Goal: Task Accomplishment & Management: Use online tool/utility

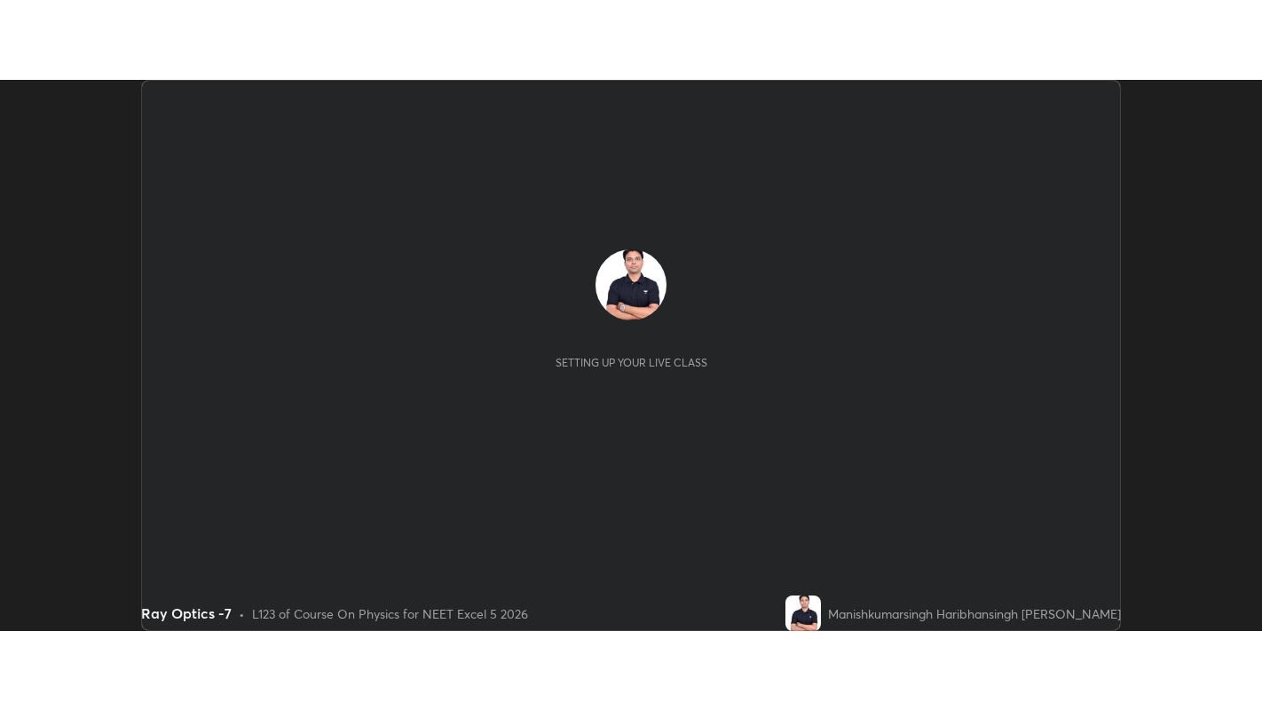
scroll to position [551, 1261]
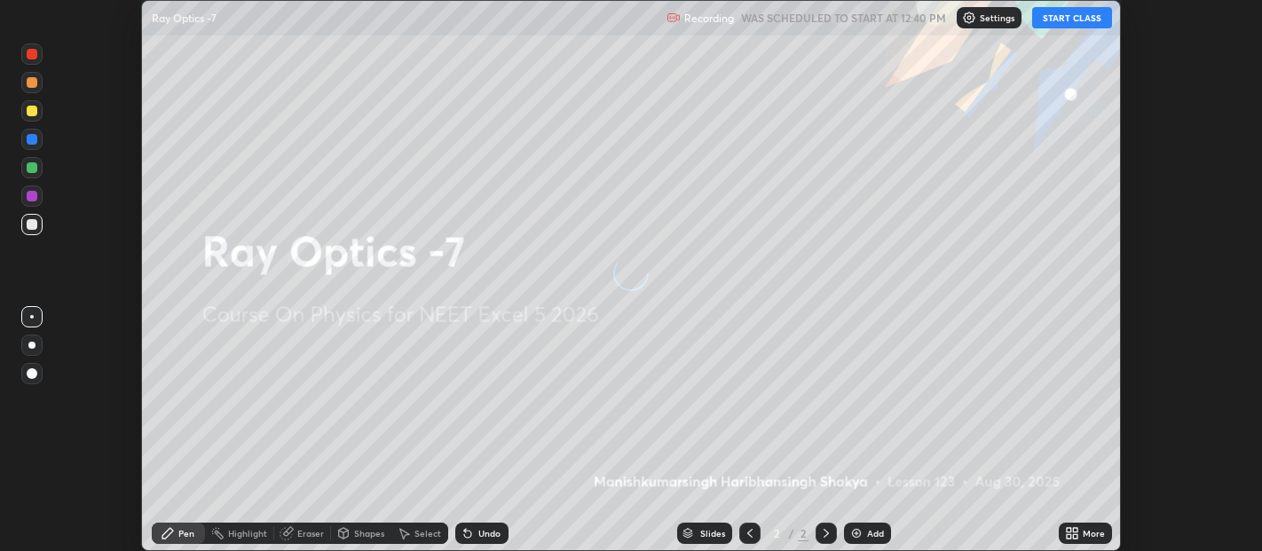
click at [1070, 18] on button "START CLASS" at bounding box center [1072, 17] width 80 height 21
click at [1068, 530] on icon at bounding box center [1069, 530] width 4 height 4
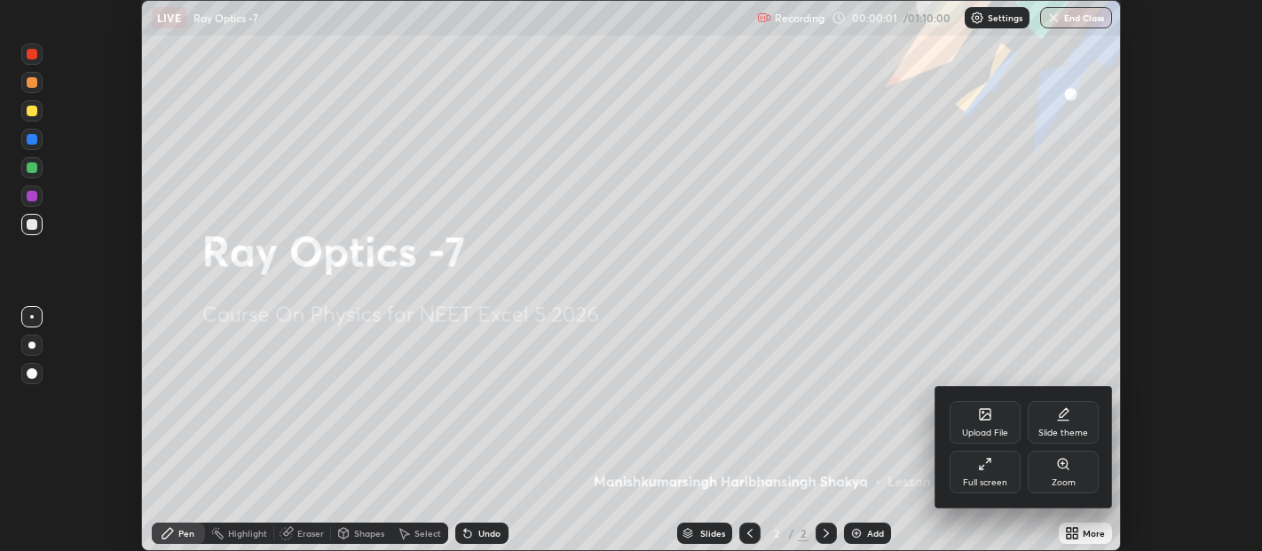
click at [1056, 427] on div "Slide theme" at bounding box center [1063, 422] width 71 height 43
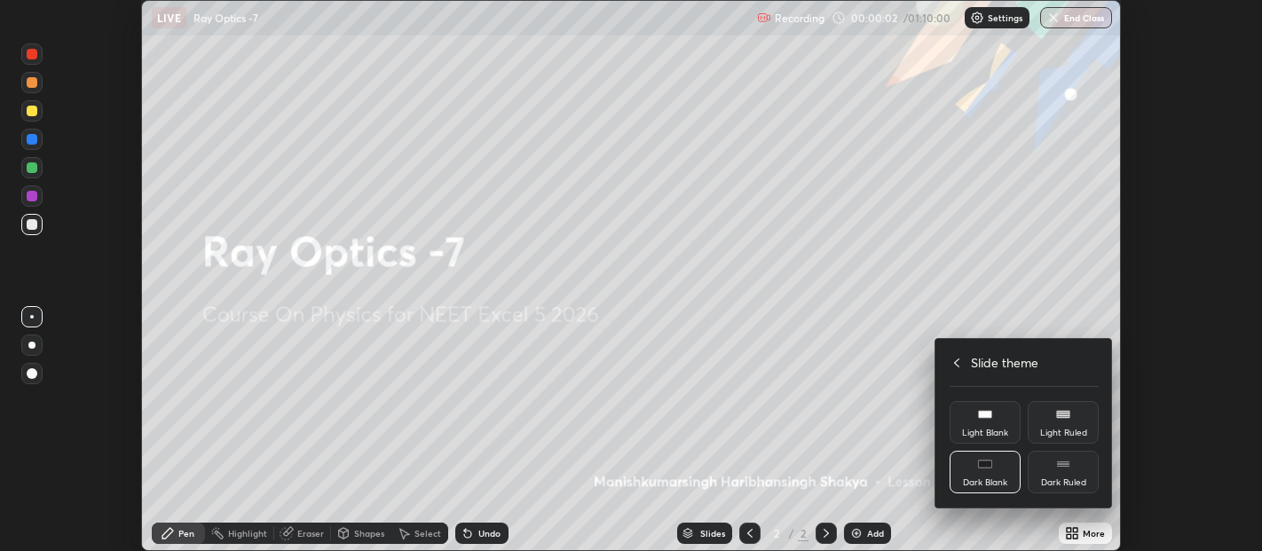
click at [1058, 464] on rect at bounding box center [1062, 464] width 13 height 7
click at [956, 362] on icon at bounding box center [957, 363] width 14 height 14
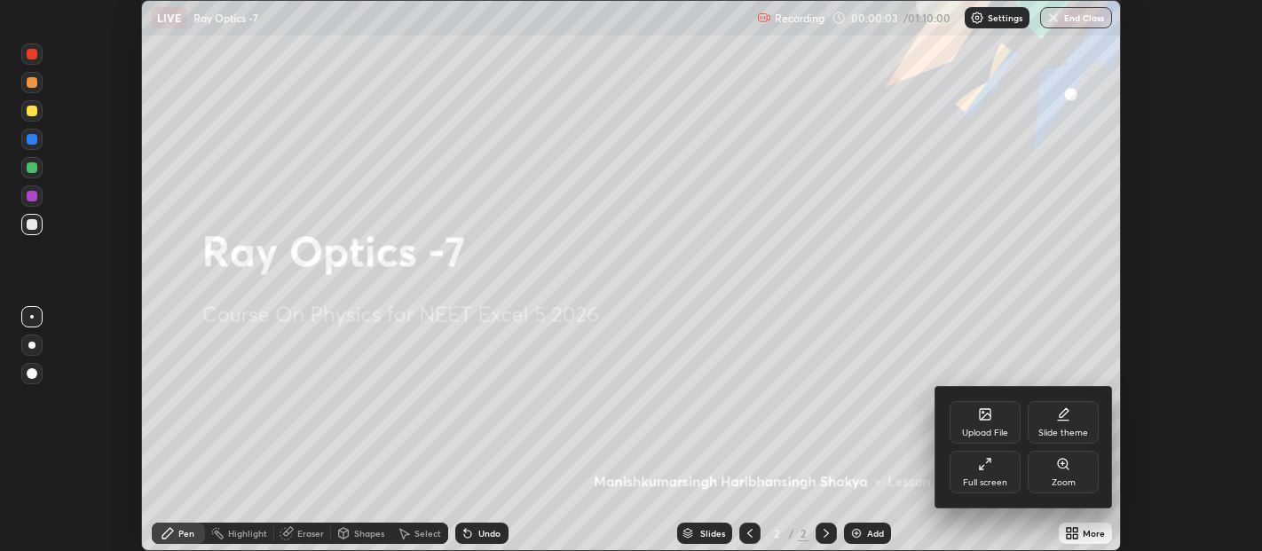
click at [985, 472] on div "Full screen" at bounding box center [985, 472] width 71 height 43
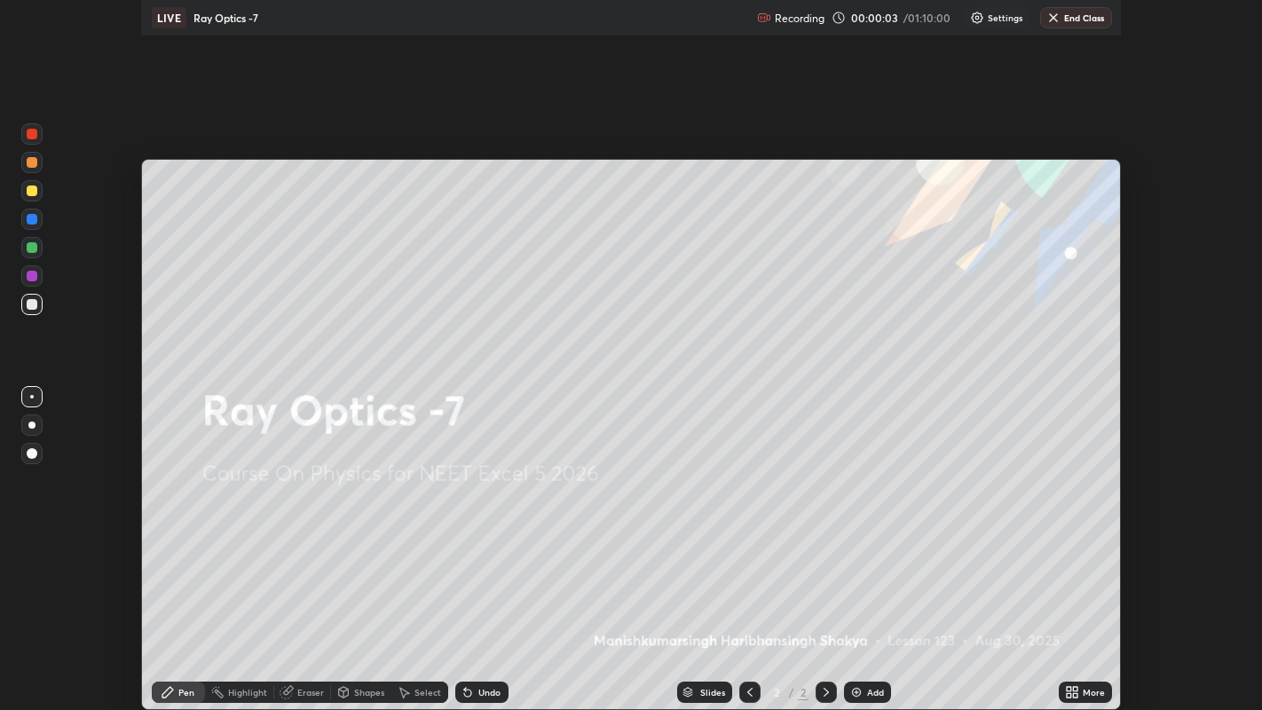
scroll to position [710, 1262]
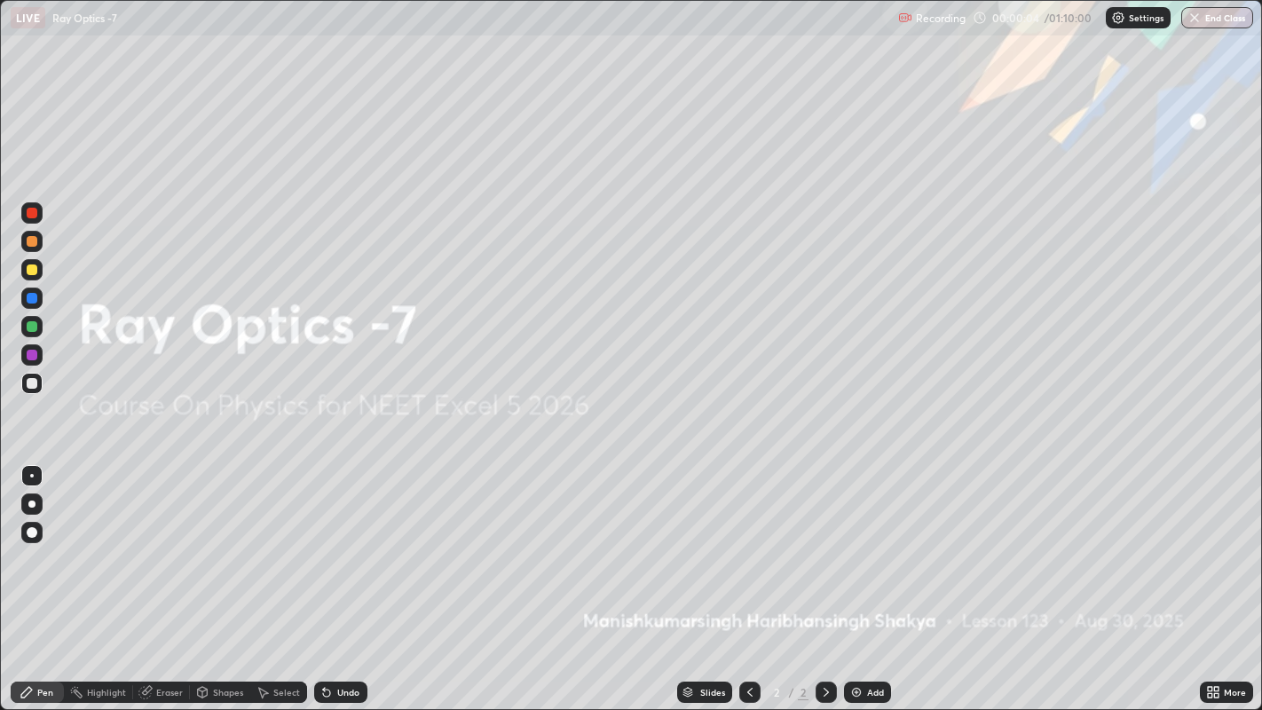
click at [872, 550] on div "Add" at bounding box center [875, 692] width 17 height 9
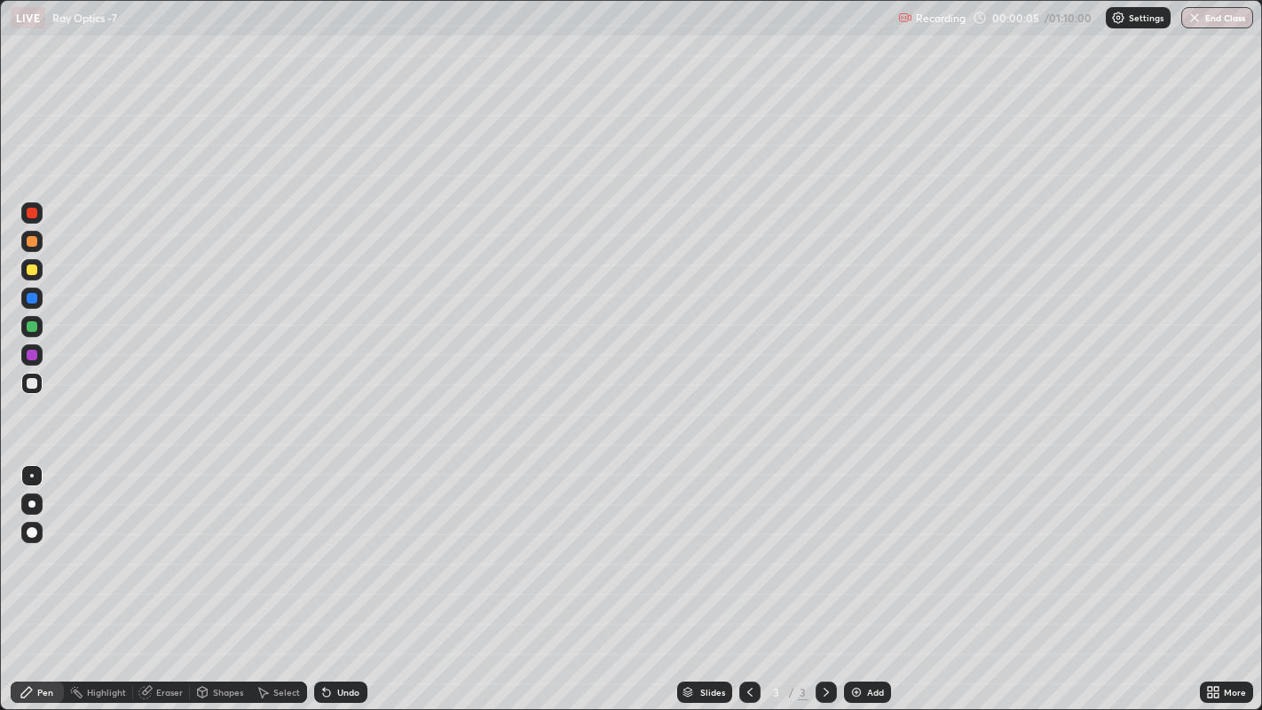
click at [34, 533] on div at bounding box center [32, 532] width 11 height 11
click at [30, 246] on div at bounding box center [32, 241] width 11 height 11
click at [28, 276] on div at bounding box center [31, 269] width 21 height 21
click at [33, 246] on div at bounding box center [32, 241] width 11 height 11
click at [30, 273] on div at bounding box center [32, 270] width 11 height 11
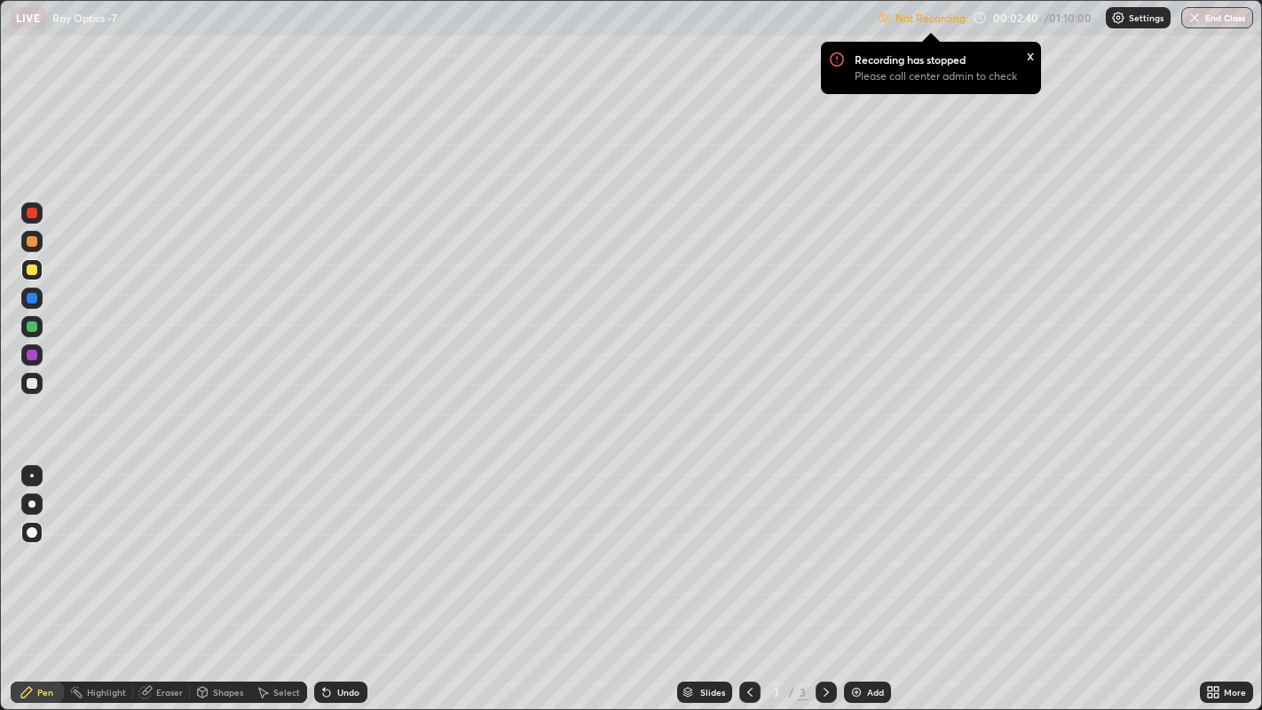
click at [1133, 13] on p "Settings" at bounding box center [1146, 17] width 35 height 9
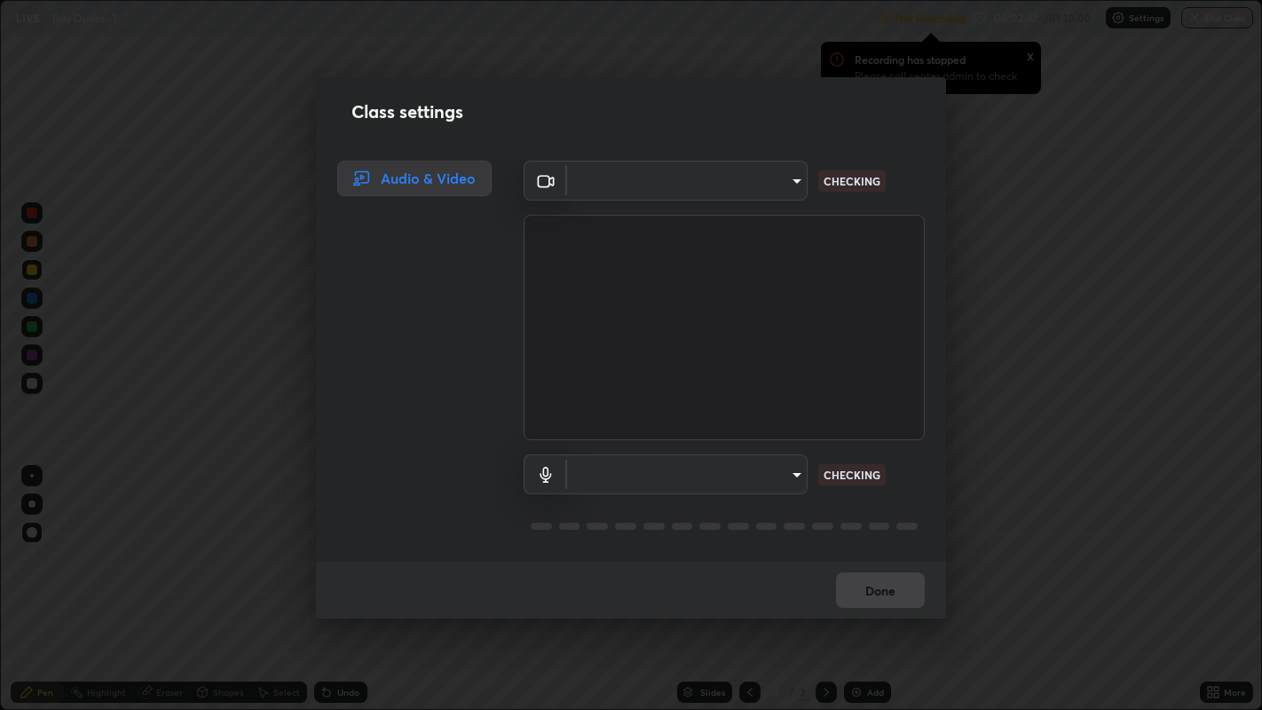
type input "0d049437951fd4140923ddd983d62ee20e888b7fe7080c9a8fddf2b3b9629313"
type input "40c86e739ed56a172ddcb7f6b95b795e1d756db5d52d7a4755805725d5d0de47"
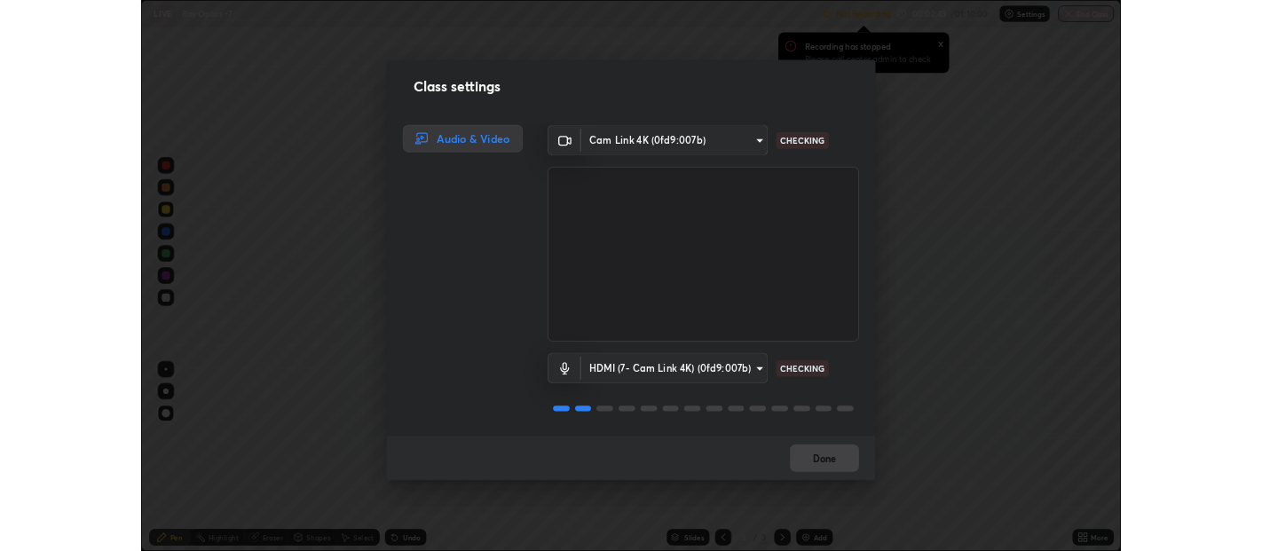
scroll to position [1, 0]
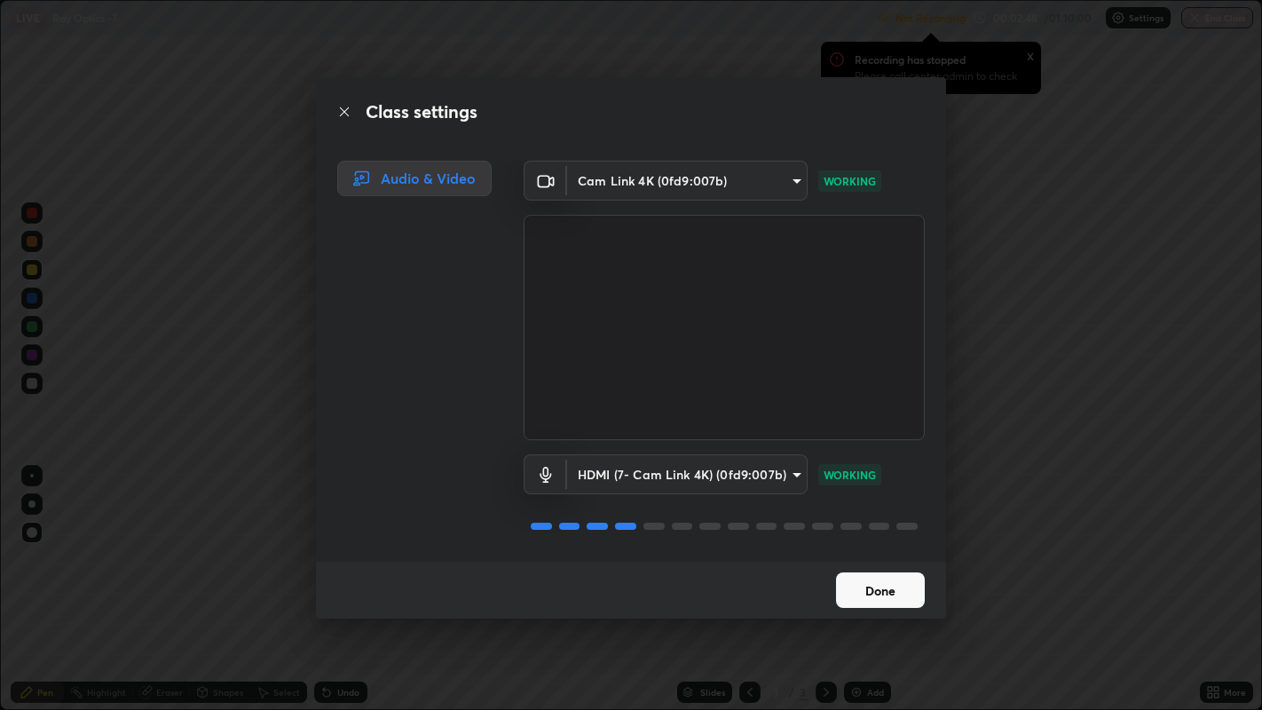
click at [883, 550] on button "Done" at bounding box center [880, 591] width 89 height 36
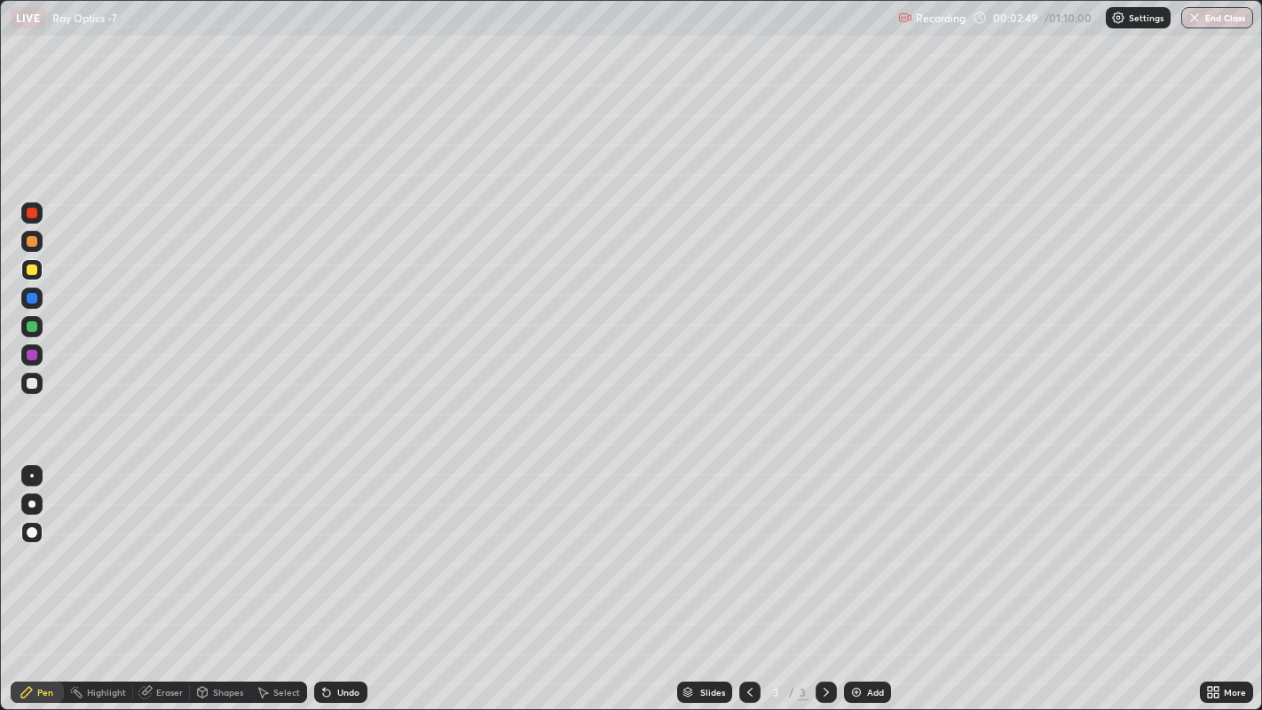
click at [872, 550] on div "Add" at bounding box center [875, 692] width 17 height 9
click at [36, 299] on div at bounding box center [32, 298] width 11 height 11
click at [227, 550] on div "Shapes" at bounding box center [228, 692] width 30 height 9
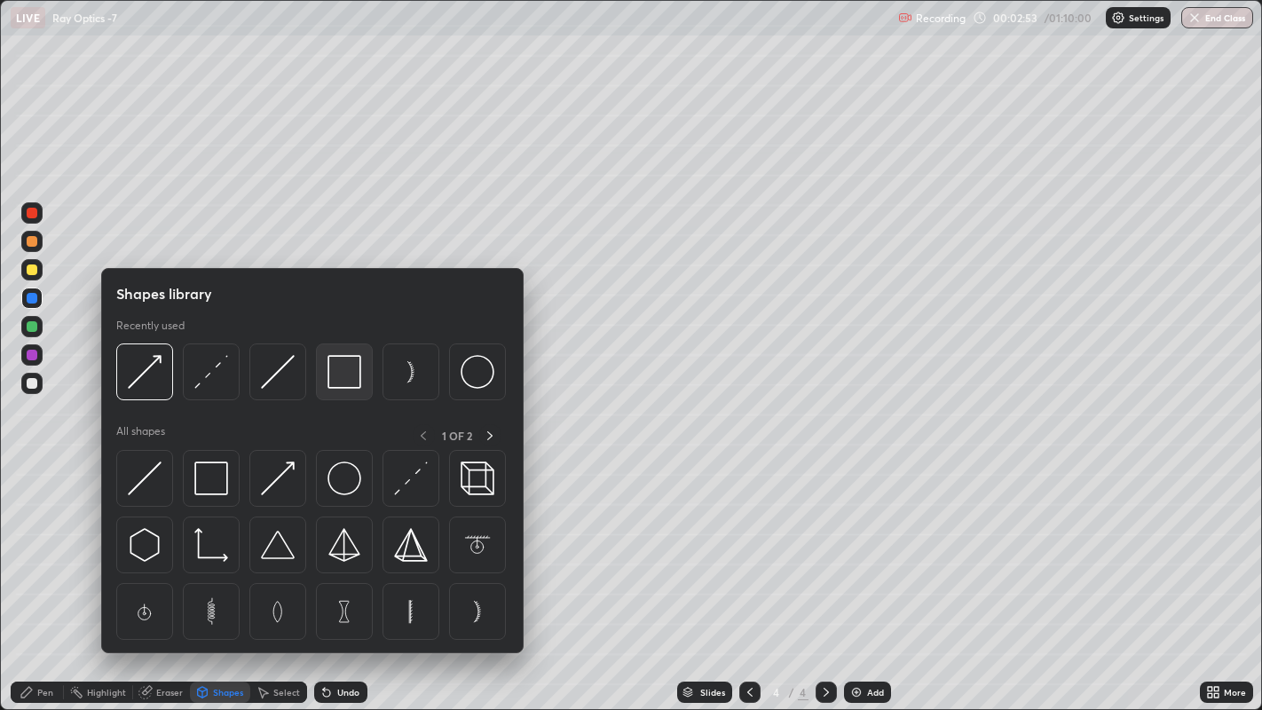
click at [340, 373] on img at bounding box center [345, 372] width 34 height 34
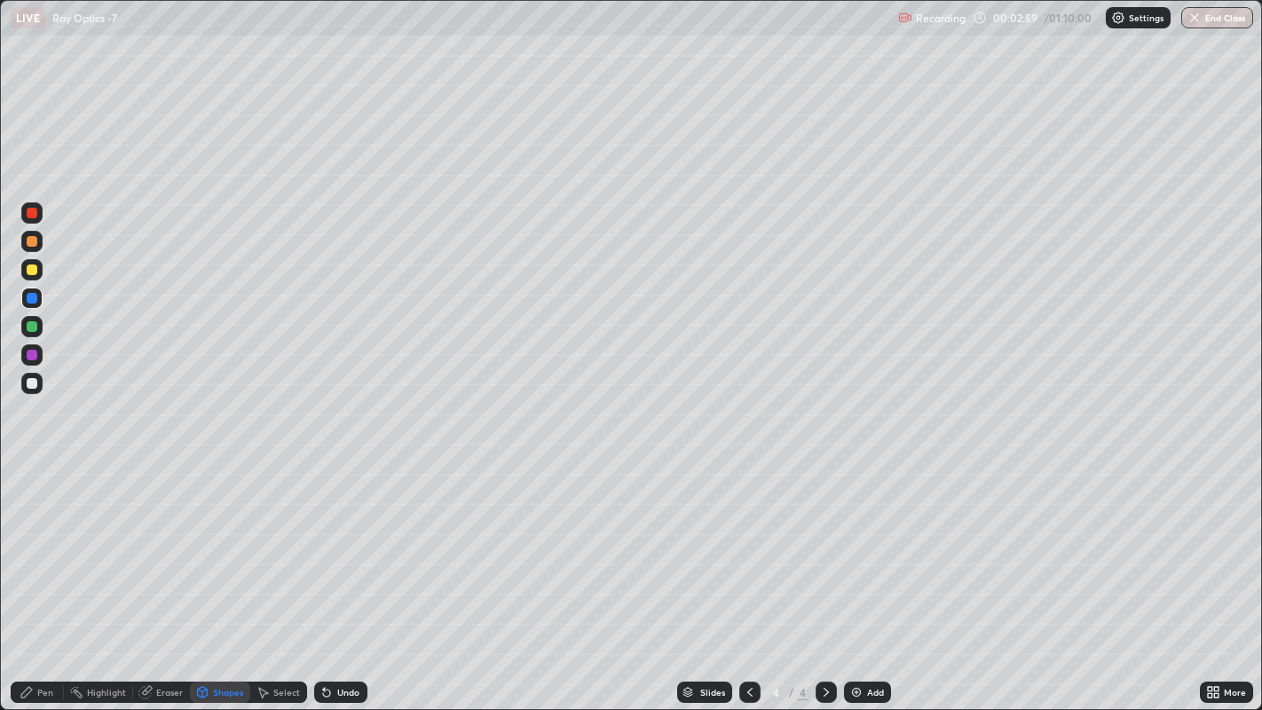
click at [107, 550] on div "Highlight" at bounding box center [106, 692] width 39 height 9
click at [31, 550] on icon at bounding box center [32, 632] width 14 height 14
click at [28, 269] on div at bounding box center [32, 270] width 11 height 11
click at [214, 550] on div "Shapes" at bounding box center [220, 692] width 60 height 21
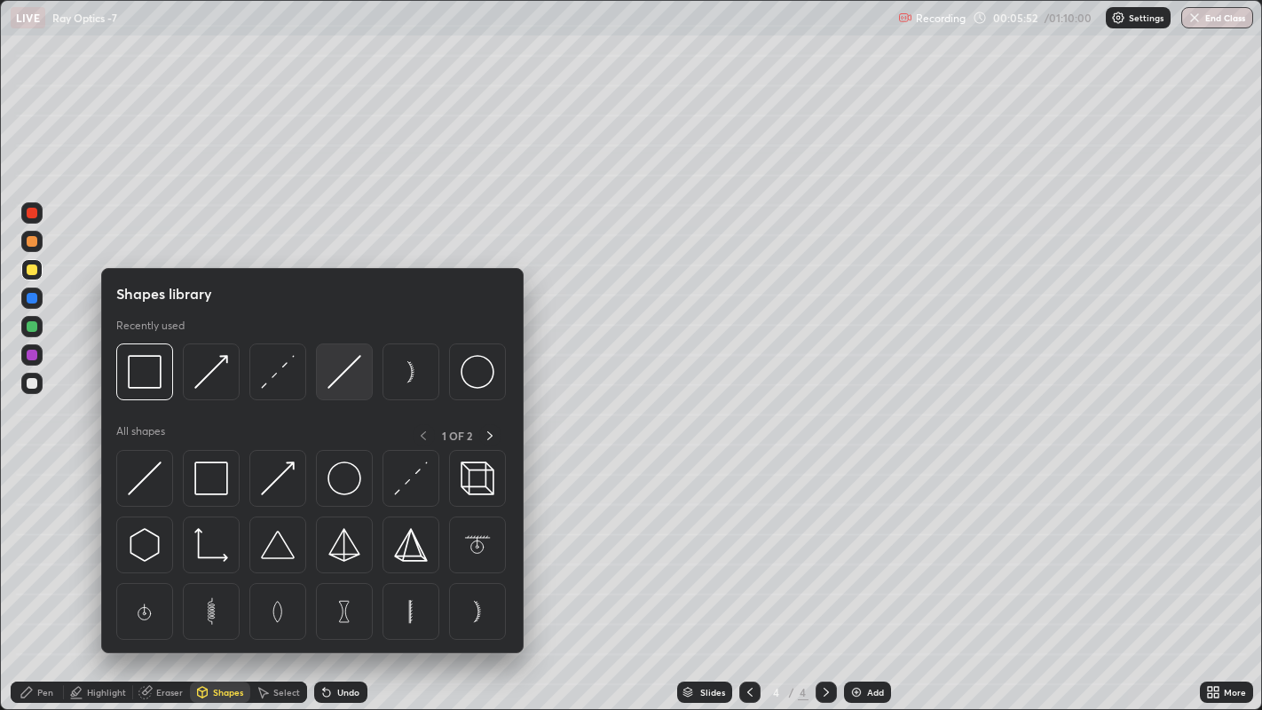
click at [349, 375] on img at bounding box center [345, 372] width 34 height 34
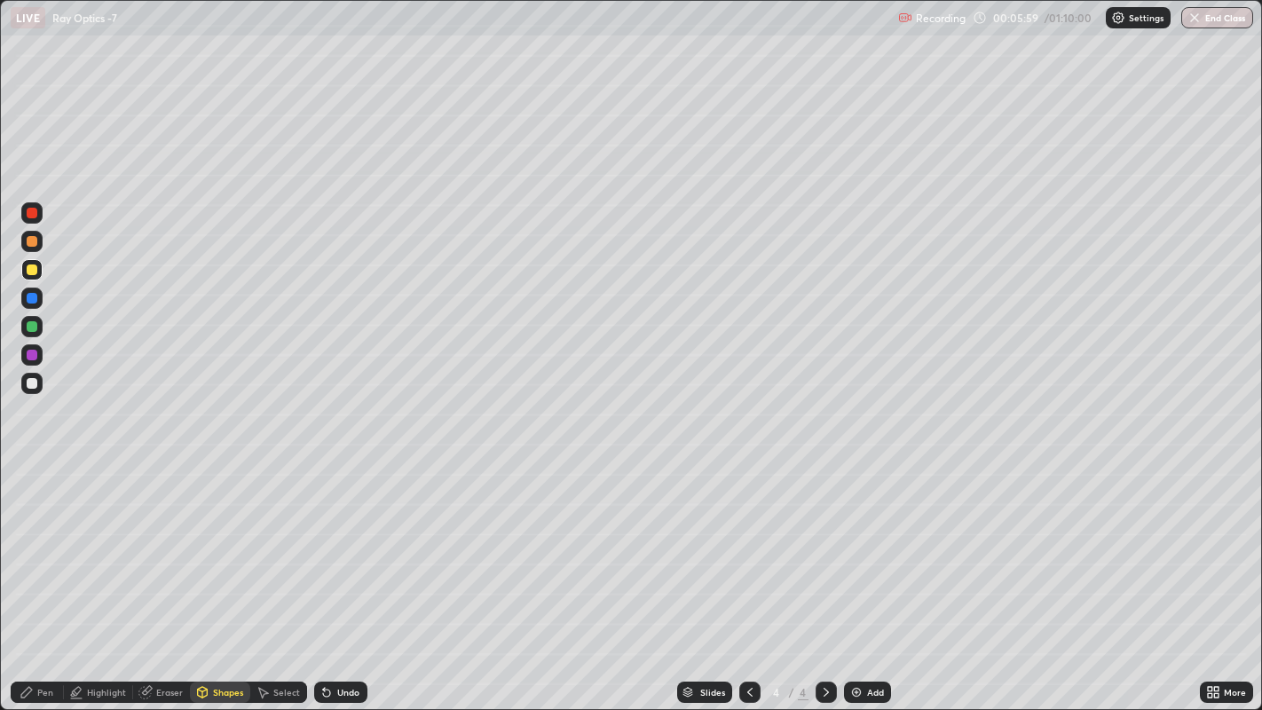
click at [31, 383] on div at bounding box center [32, 383] width 11 height 11
click at [222, 550] on div "Shapes" at bounding box center [228, 692] width 30 height 9
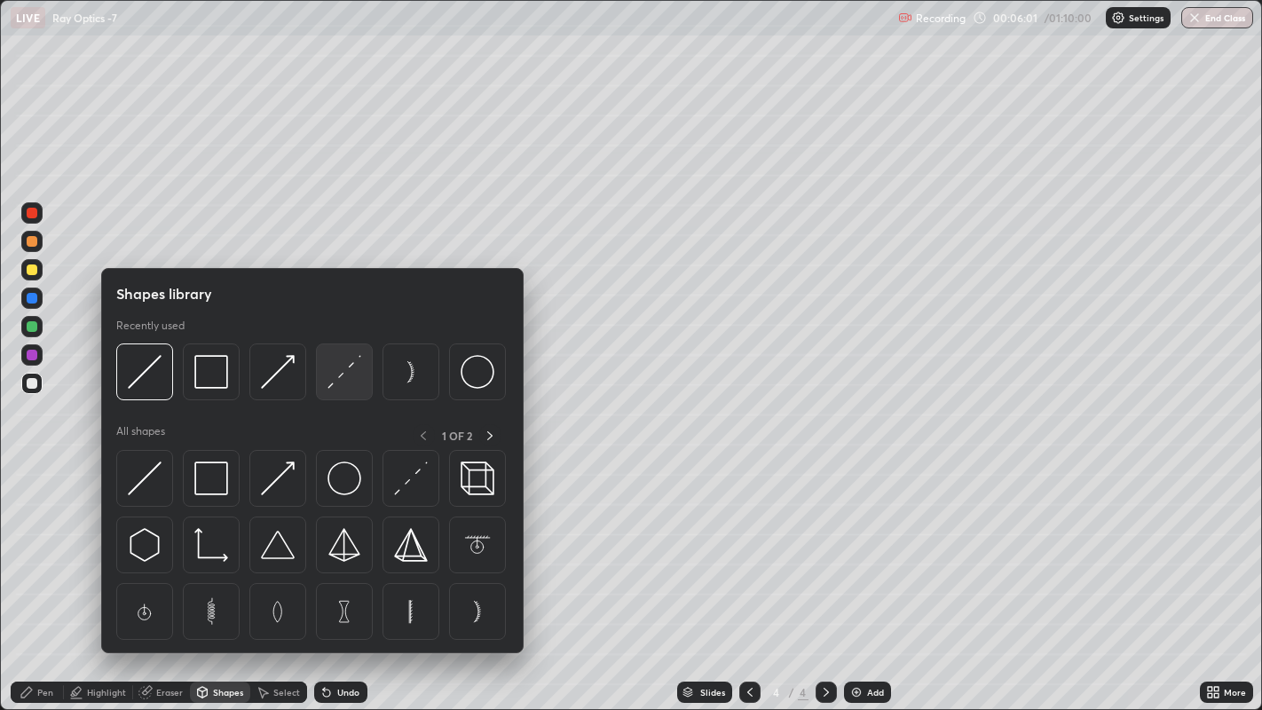
click at [358, 371] on img at bounding box center [345, 372] width 34 height 34
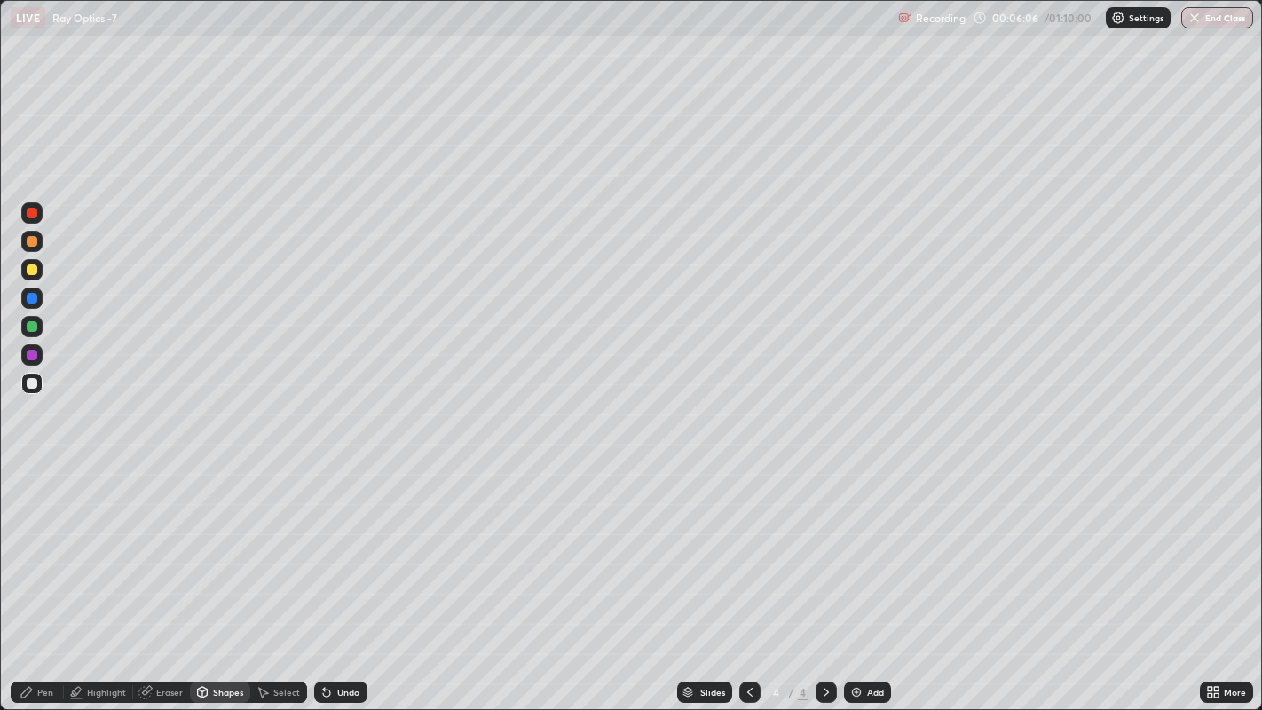
click at [31, 267] on div at bounding box center [32, 270] width 11 height 11
click at [218, 550] on div "Shapes" at bounding box center [228, 692] width 30 height 9
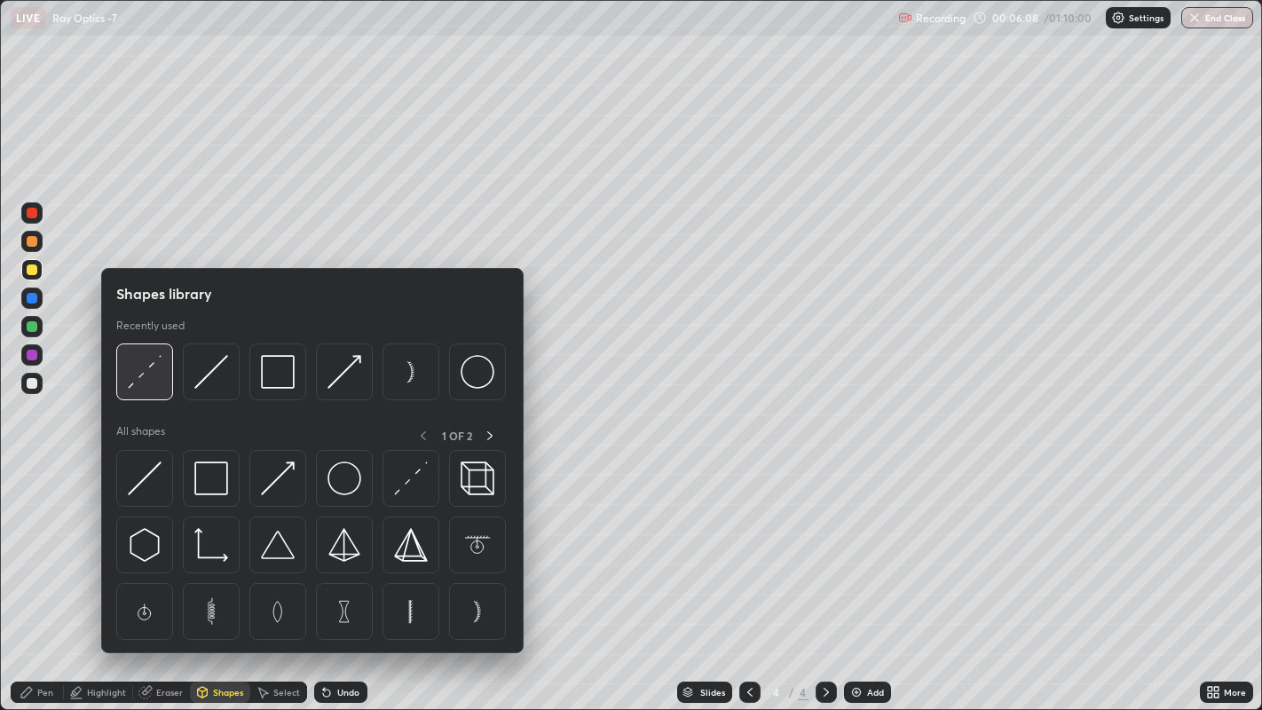
click at [151, 370] on img at bounding box center [145, 372] width 34 height 34
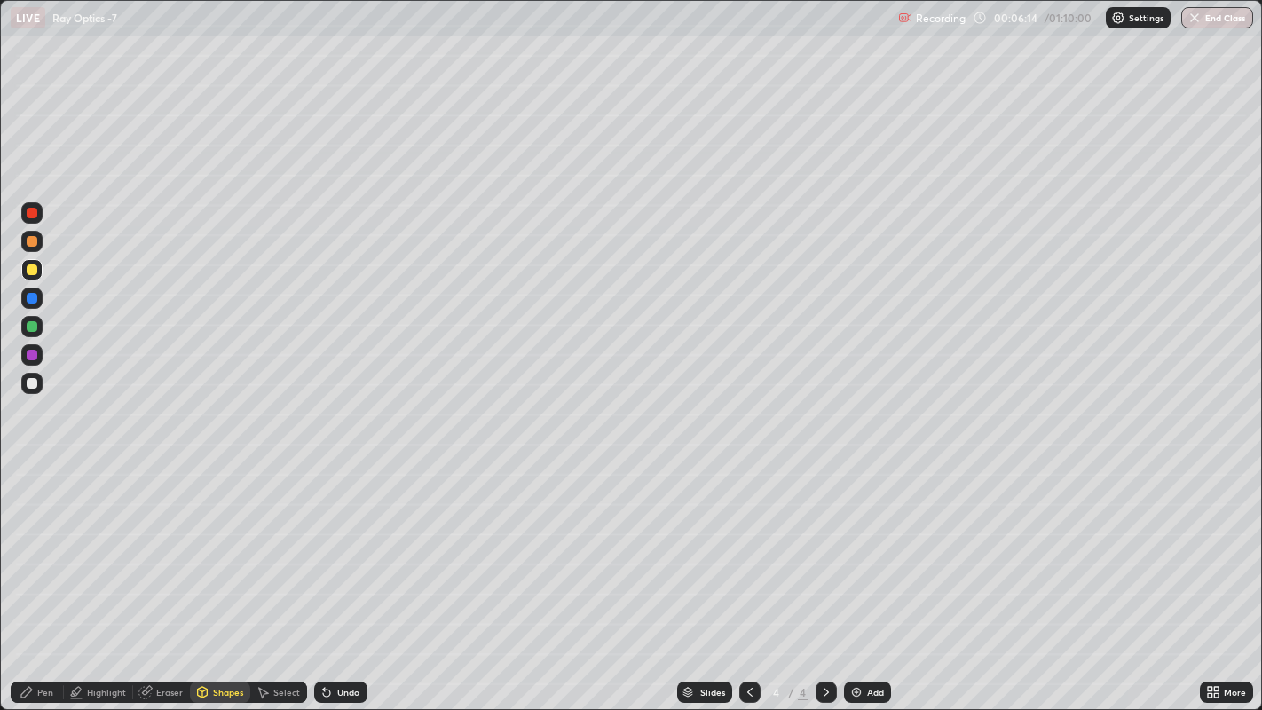
click at [208, 550] on div "Shapes" at bounding box center [220, 692] width 60 height 21
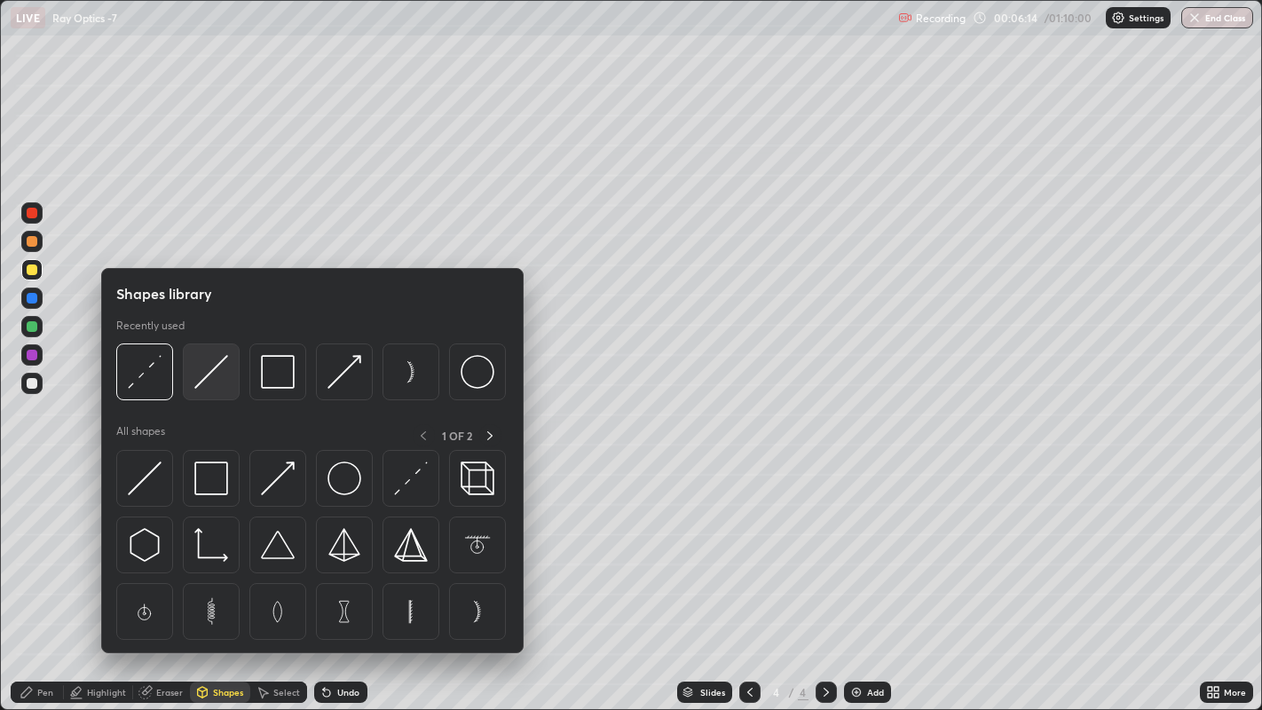
click at [195, 369] on img at bounding box center [211, 372] width 34 height 34
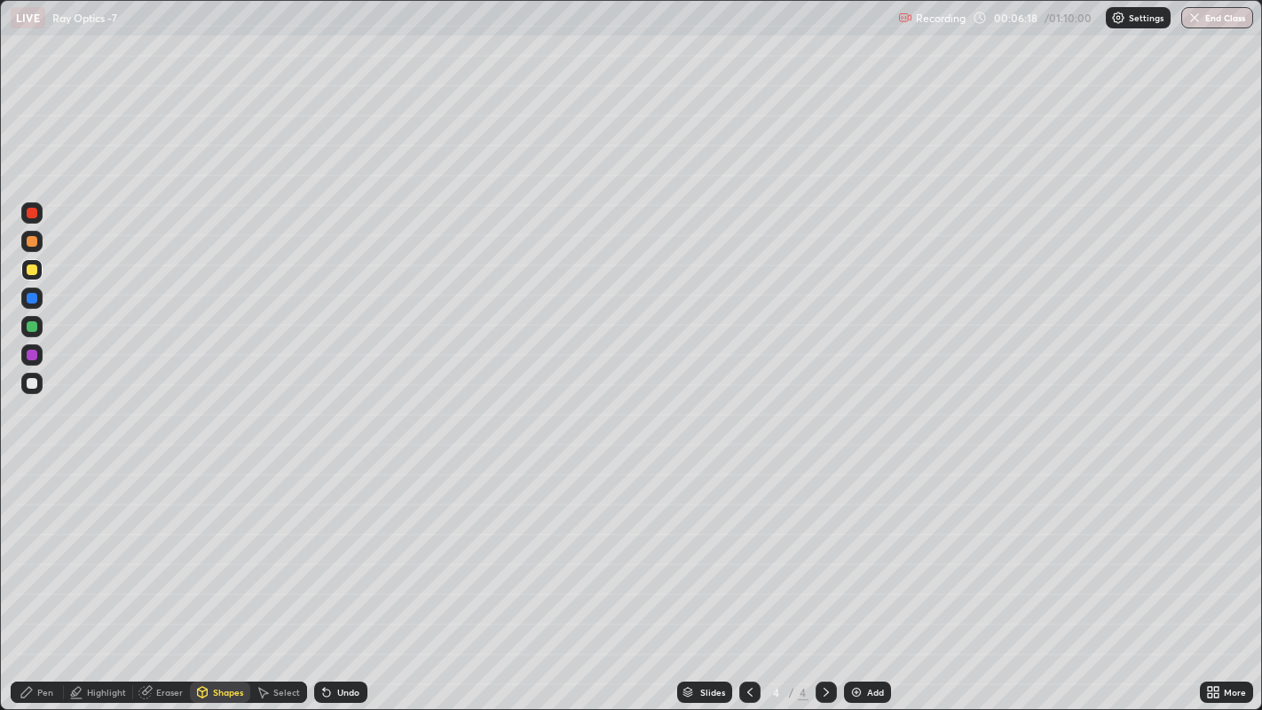
click at [39, 550] on div "Pen" at bounding box center [37, 692] width 53 height 21
click at [36, 244] on div at bounding box center [31, 241] width 21 height 21
click at [869, 550] on div "Add" at bounding box center [875, 692] width 17 height 9
click at [34, 268] on div at bounding box center [32, 270] width 11 height 11
click at [27, 383] on div at bounding box center [32, 383] width 11 height 11
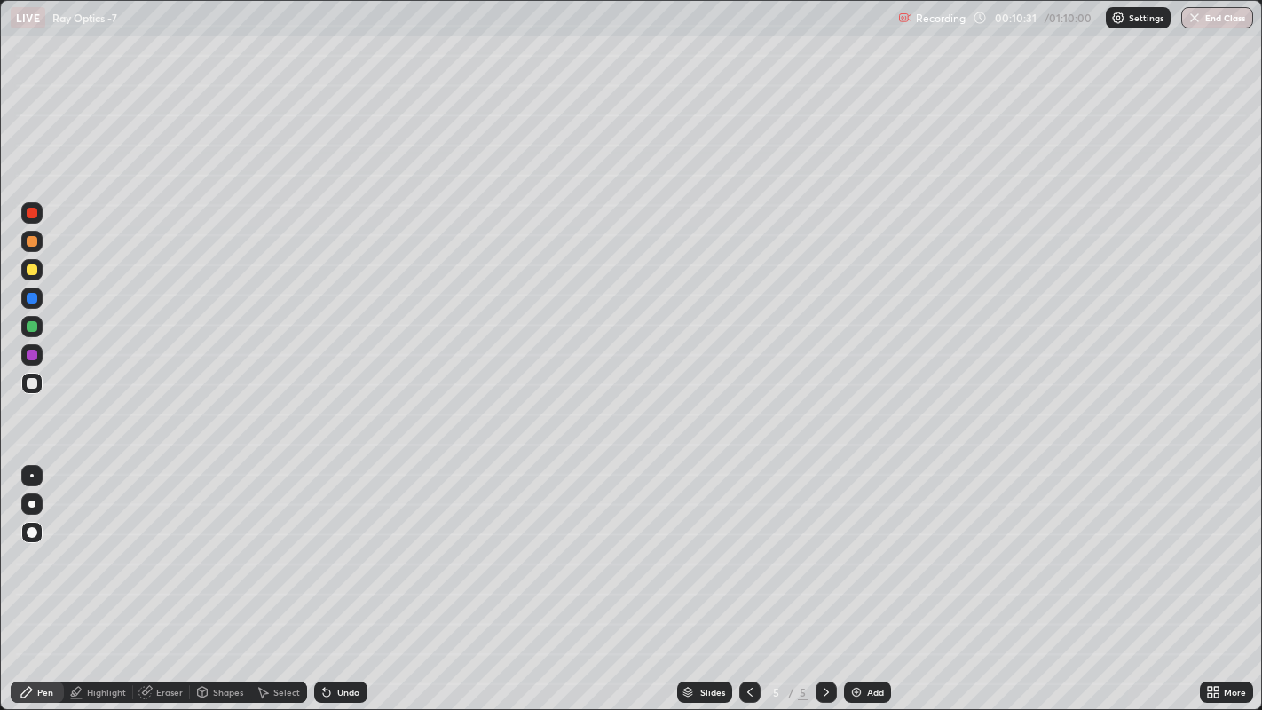
click at [31, 243] on div at bounding box center [32, 241] width 11 height 11
click at [747, 550] on icon at bounding box center [750, 692] width 14 height 14
click at [824, 550] on icon at bounding box center [826, 692] width 14 height 14
click at [874, 550] on div "Add" at bounding box center [875, 692] width 17 height 9
click at [30, 271] on div at bounding box center [32, 270] width 11 height 11
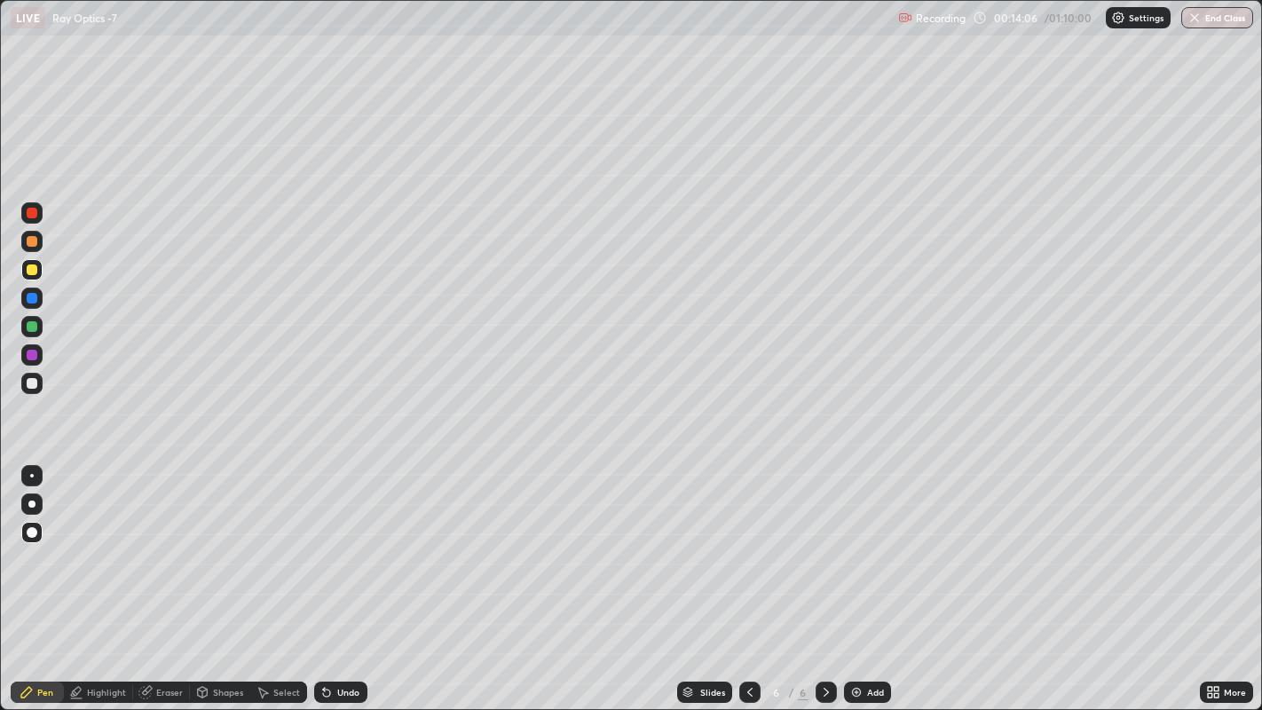
click at [230, 550] on div "Shapes" at bounding box center [228, 692] width 30 height 9
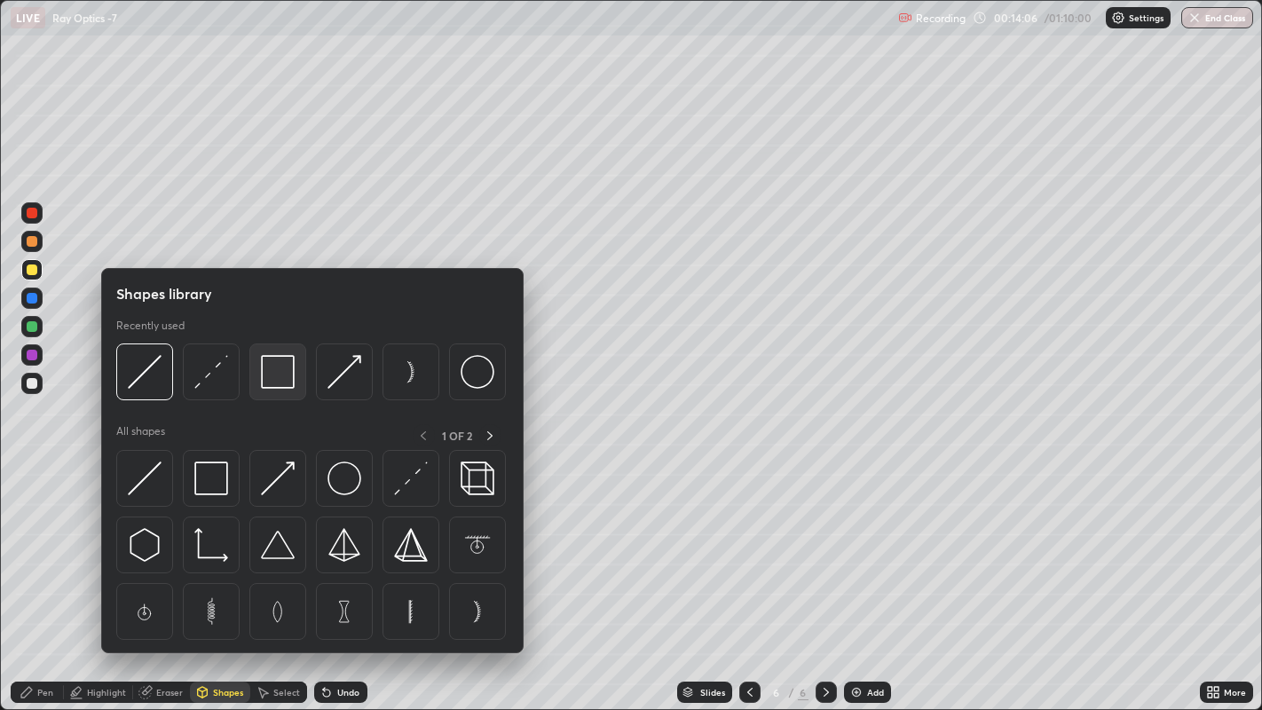
click at [276, 382] on img at bounding box center [278, 372] width 34 height 34
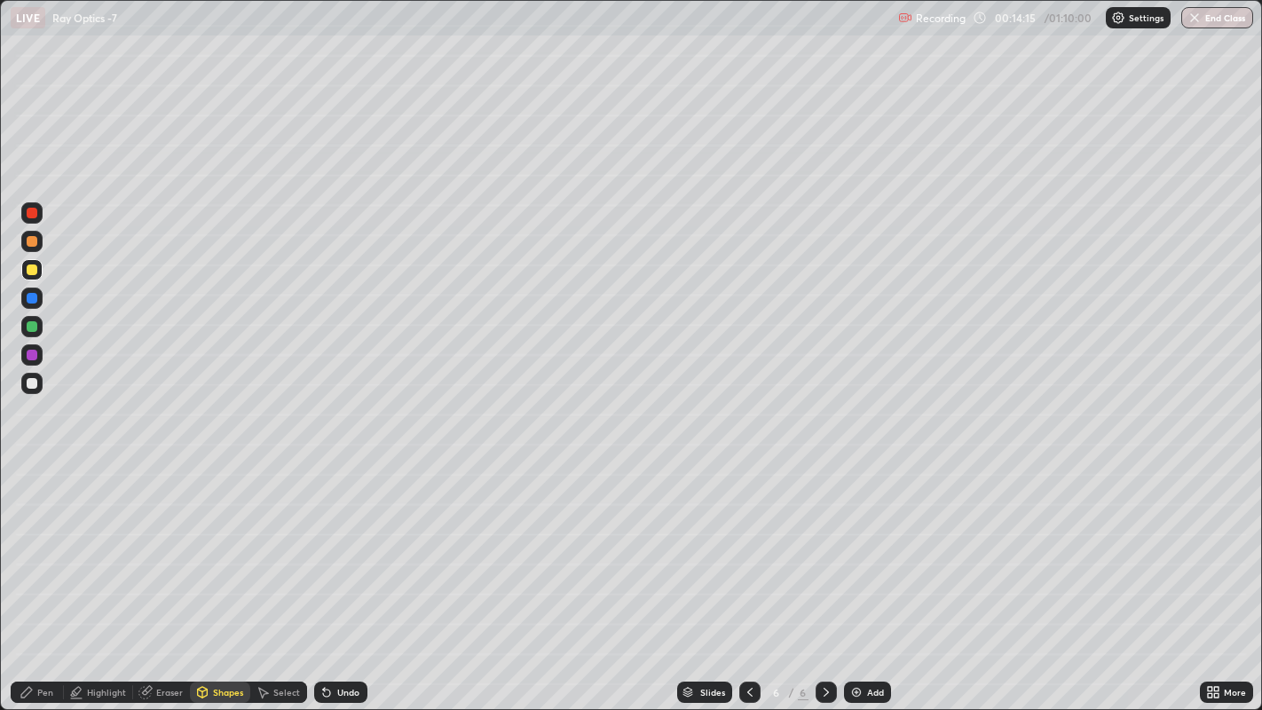
click at [113, 550] on div "Highlight" at bounding box center [106, 692] width 39 height 9
click at [34, 383] on div at bounding box center [32, 383] width 11 height 11
click at [44, 550] on div "Pen" at bounding box center [45, 692] width 16 height 9
click at [30, 240] on div at bounding box center [32, 241] width 11 height 11
click at [222, 550] on div "Shapes" at bounding box center [220, 692] width 60 height 21
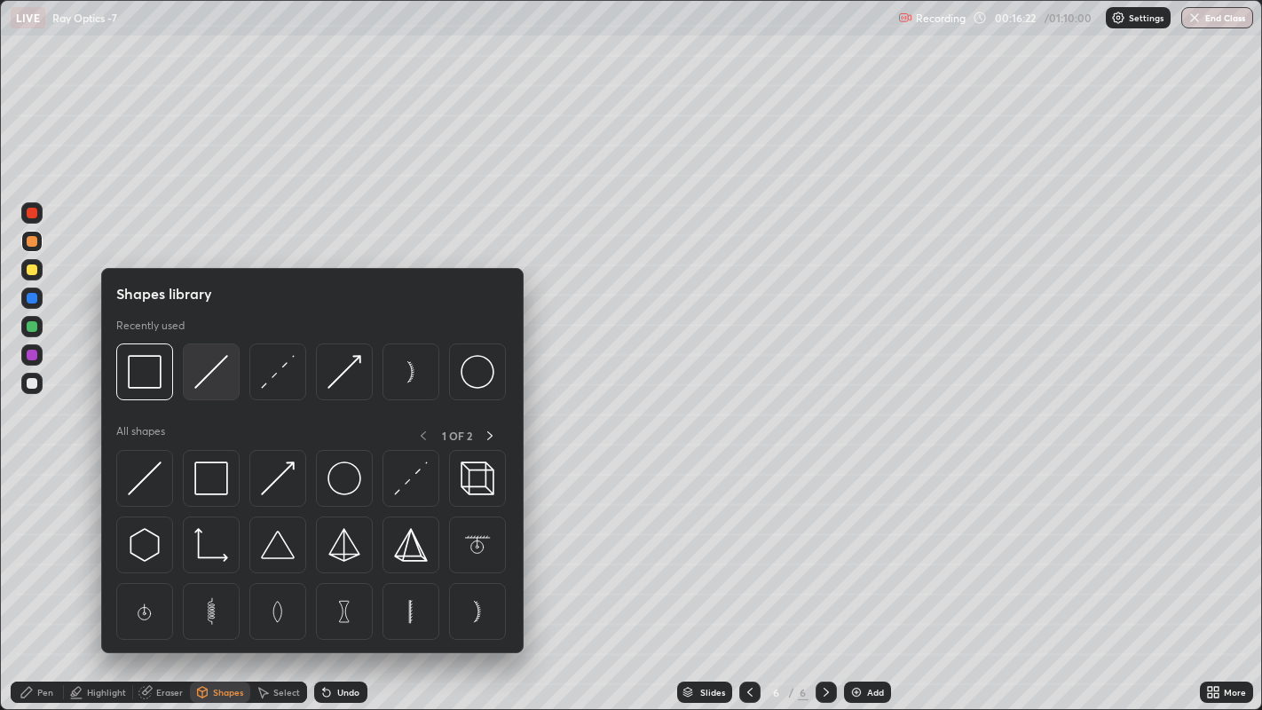
click at [206, 375] on img at bounding box center [211, 372] width 34 height 34
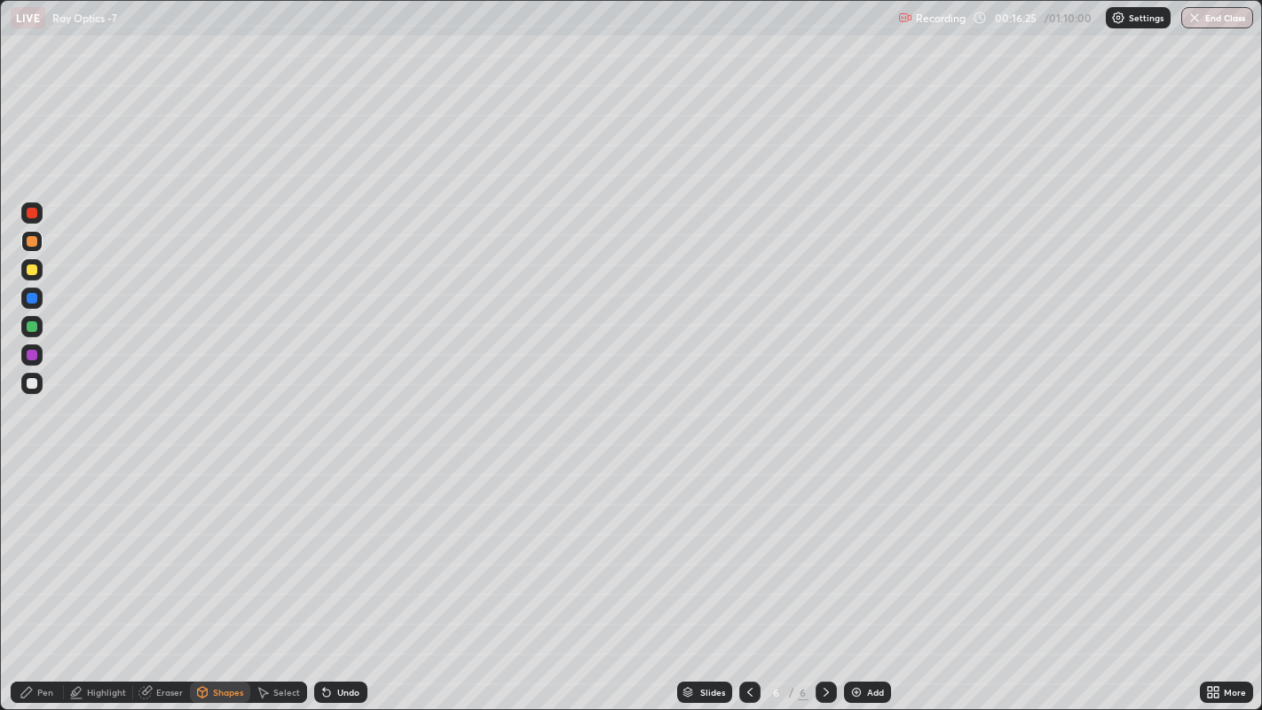
click at [230, 550] on div "Shapes" at bounding box center [228, 692] width 30 height 9
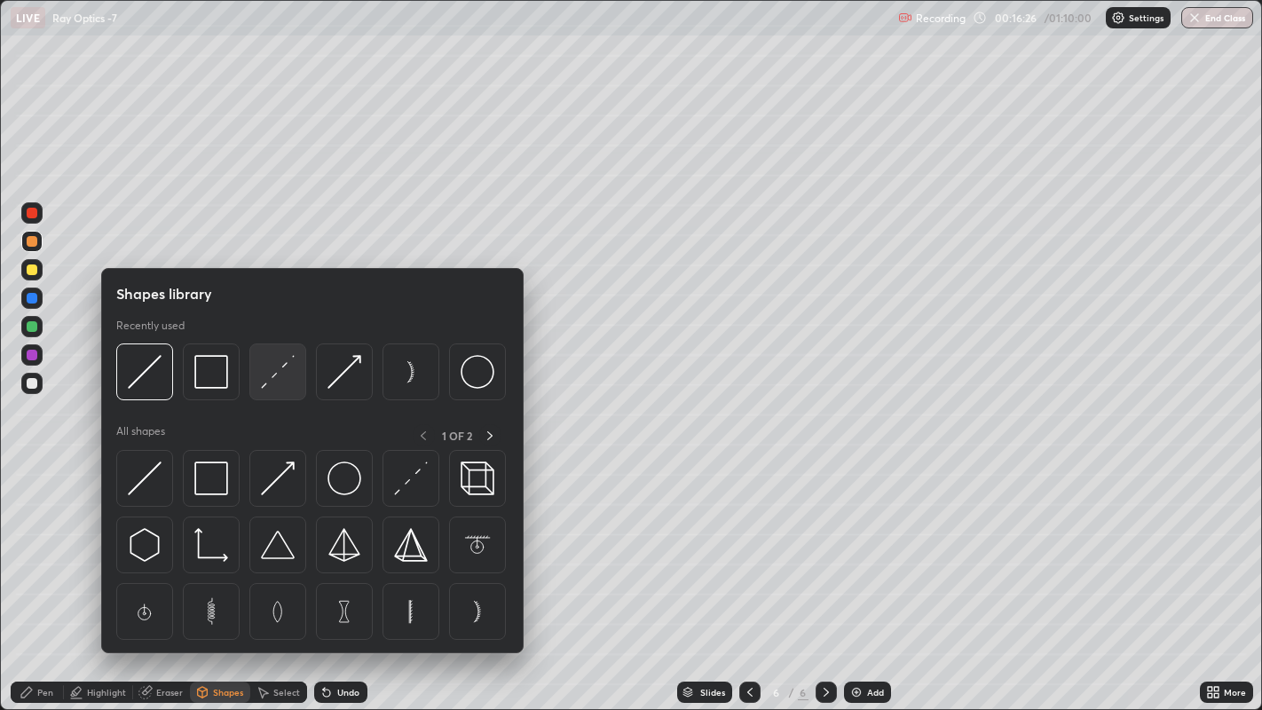
click at [280, 371] on img at bounding box center [278, 372] width 34 height 34
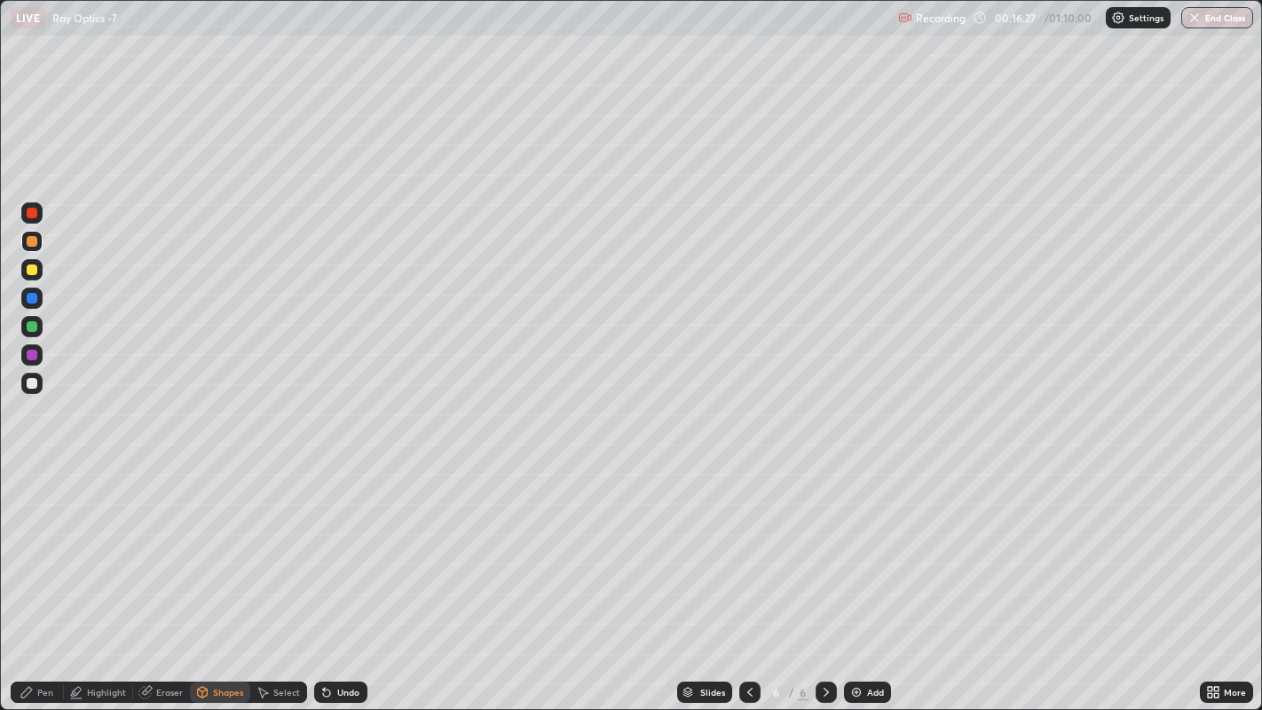
click at [31, 383] on div at bounding box center [32, 383] width 11 height 11
click at [216, 550] on div "Shapes" at bounding box center [228, 692] width 30 height 9
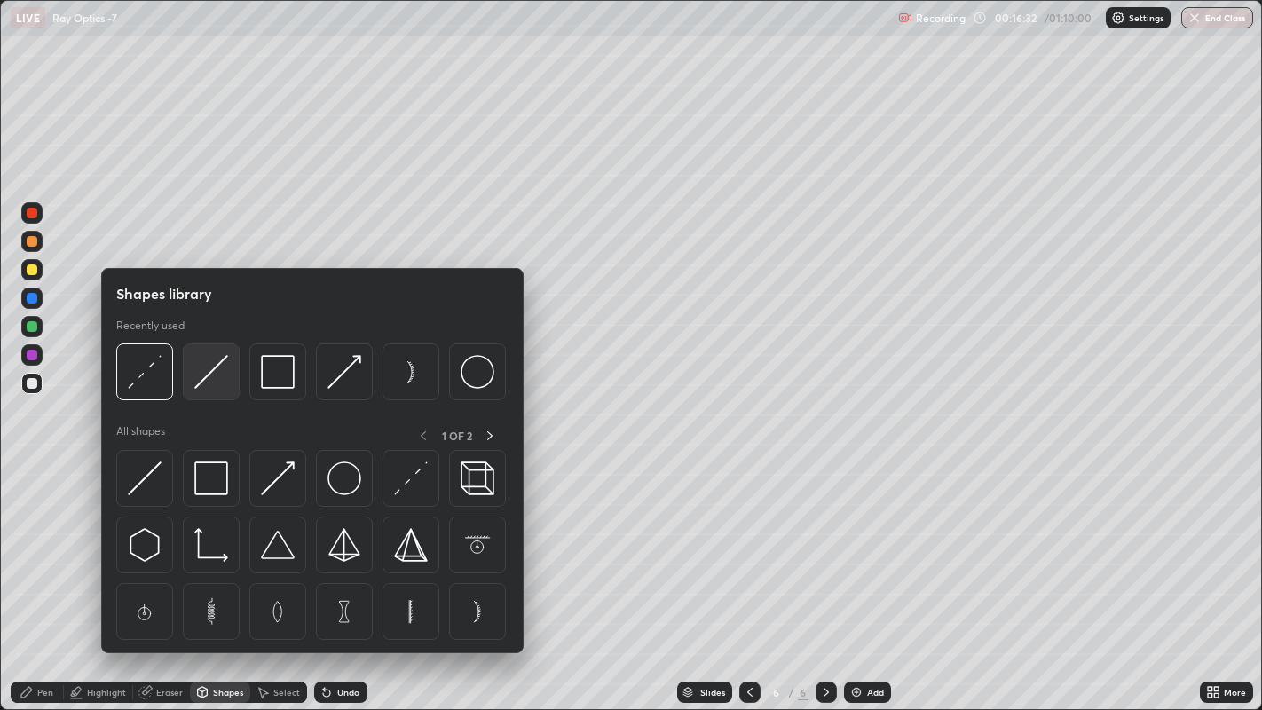
click at [217, 376] on img at bounding box center [211, 372] width 34 height 34
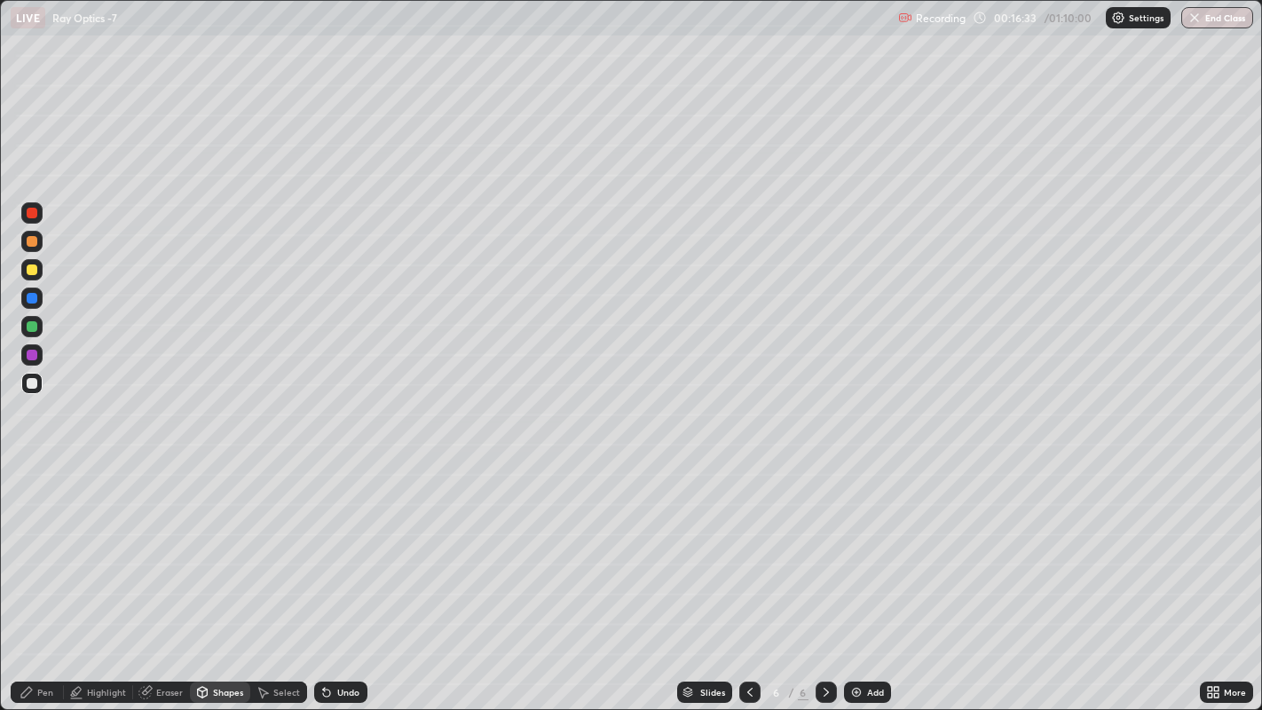
click at [28, 240] on div at bounding box center [32, 241] width 11 height 11
click at [338, 550] on div "Undo" at bounding box center [348, 692] width 22 height 9
click at [51, 550] on div "Pen" at bounding box center [45, 692] width 16 height 9
click at [35, 273] on div at bounding box center [32, 270] width 11 height 11
click at [30, 383] on div at bounding box center [32, 383] width 11 height 11
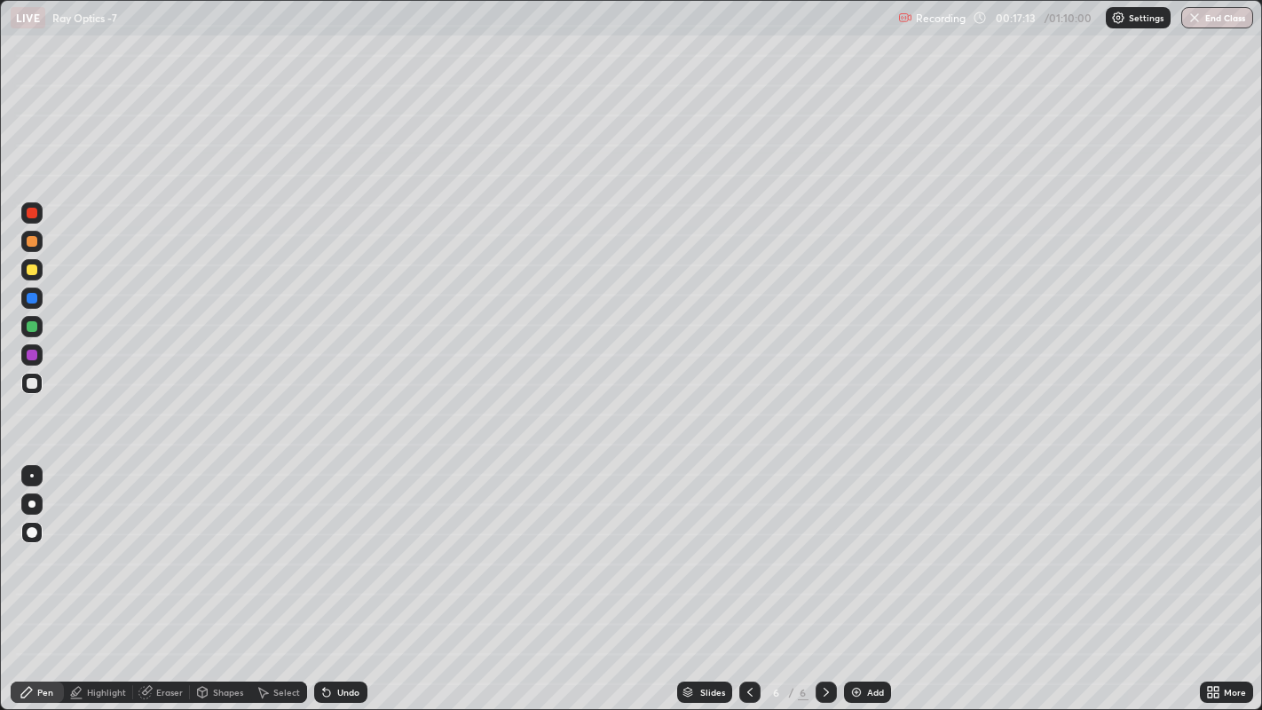
click at [32, 242] on div at bounding box center [32, 241] width 11 height 11
click at [30, 298] on div at bounding box center [32, 298] width 11 height 11
click at [33, 241] on div at bounding box center [32, 241] width 11 height 11
click at [867, 550] on div "Add" at bounding box center [875, 692] width 17 height 9
click at [31, 272] on div at bounding box center [32, 270] width 11 height 11
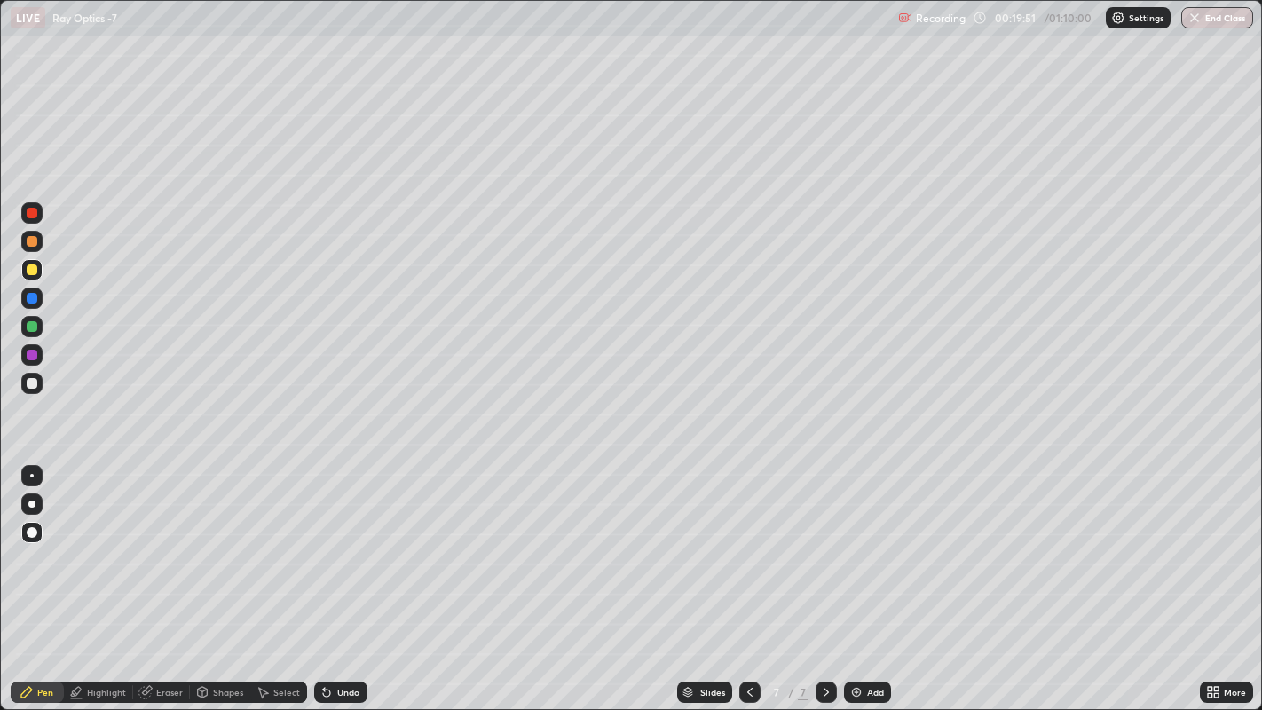
click at [209, 550] on div "Shapes" at bounding box center [220, 692] width 60 height 21
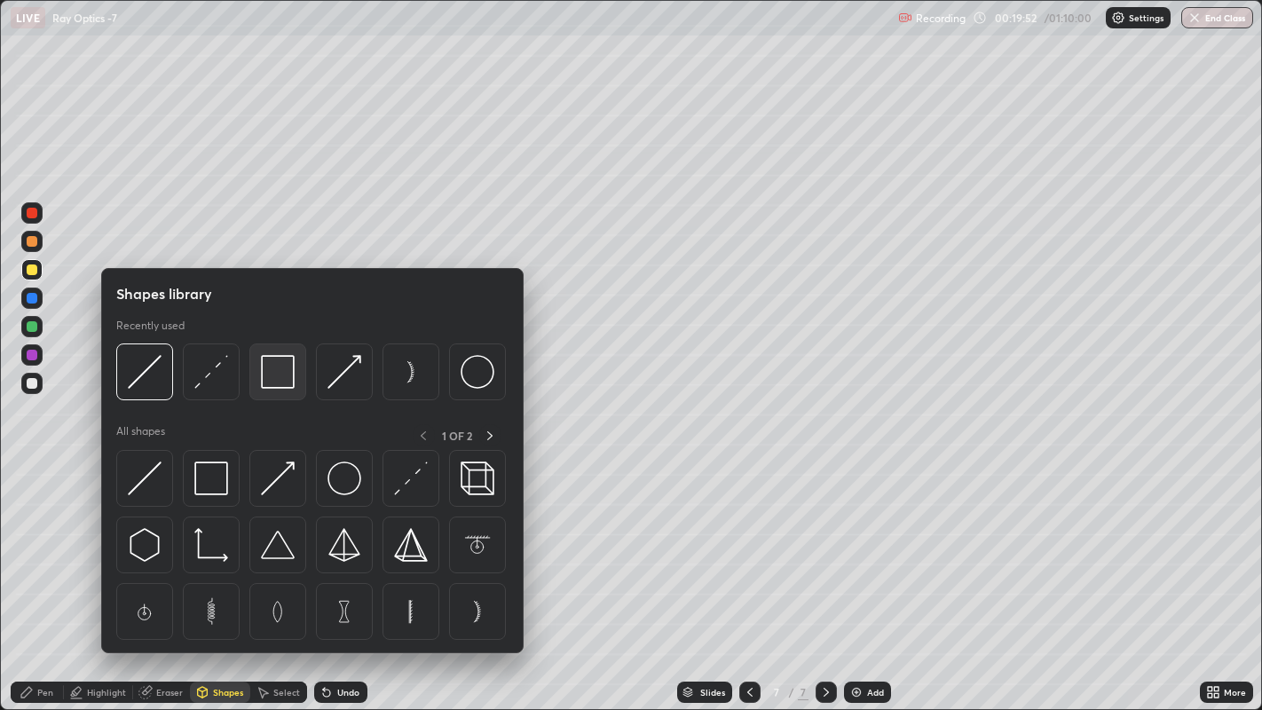
click at [273, 383] on img at bounding box center [278, 372] width 34 height 34
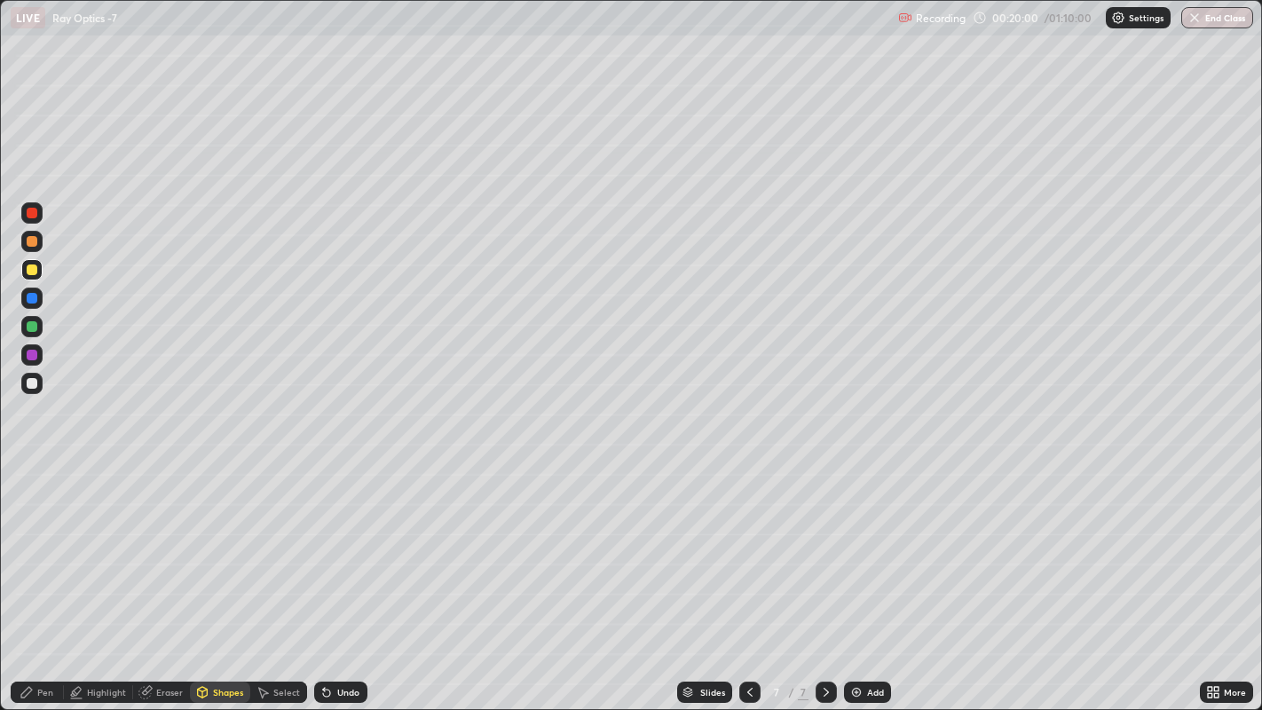
click at [108, 550] on div "Highlight" at bounding box center [106, 692] width 39 height 9
click at [346, 550] on div "Undo" at bounding box center [348, 692] width 22 height 9
click at [340, 550] on div "Undo" at bounding box center [348, 692] width 22 height 9
click at [36, 299] on div at bounding box center [32, 298] width 11 height 11
click at [337, 550] on div "Undo" at bounding box center [348, 692] width 22 height 9
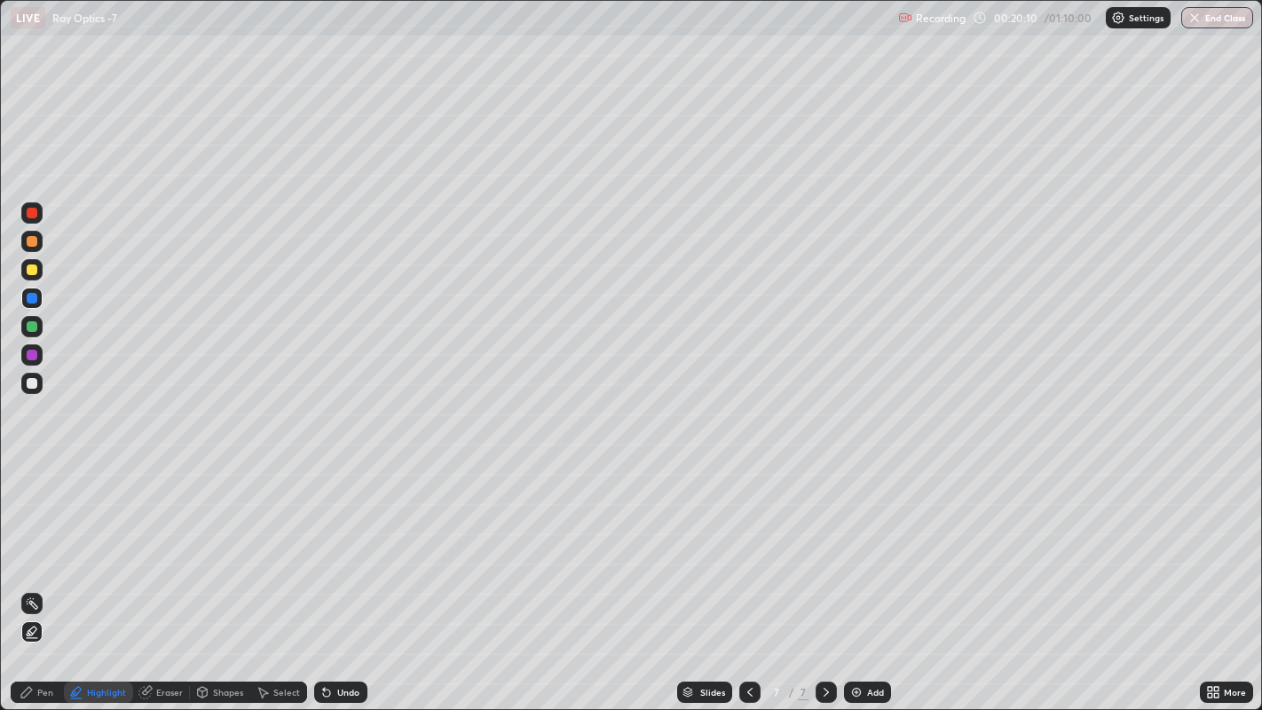
click at [220, 550] on div "Shapes" at bounding box center [228, 692] width 30 height 9
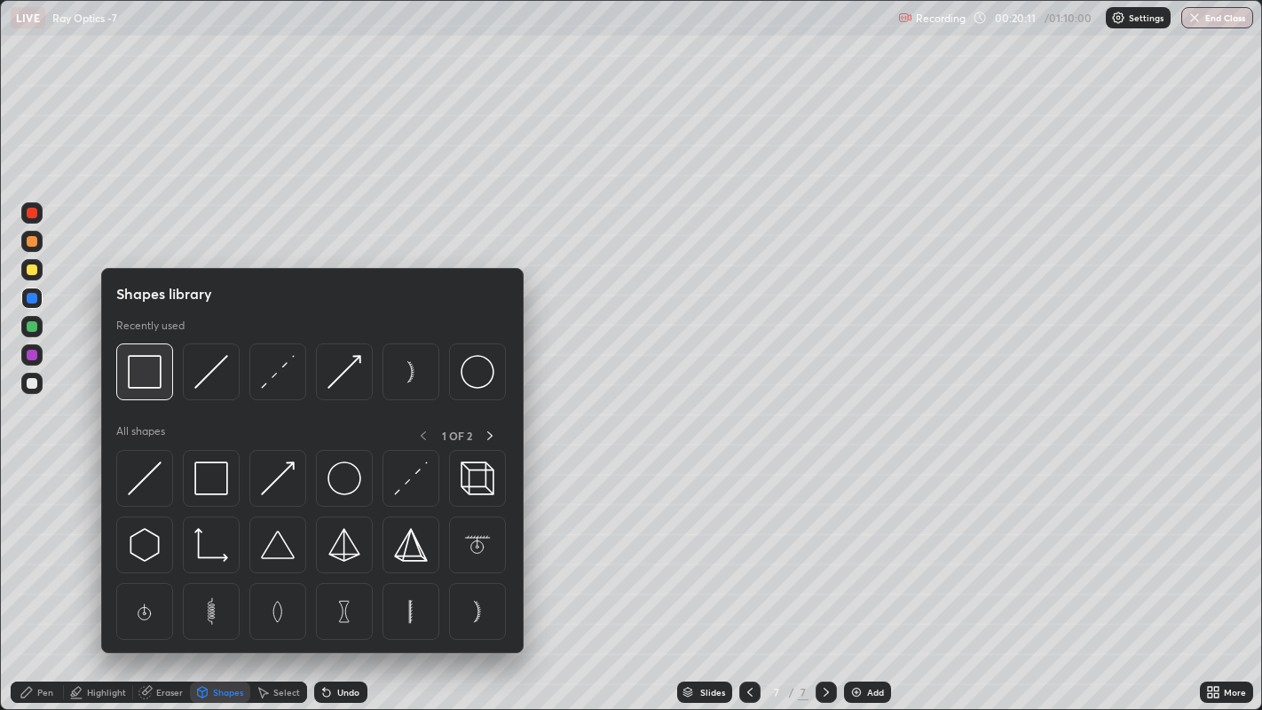
click at [154, 385] on img at bounding box center [145, 372] width 34 height 34
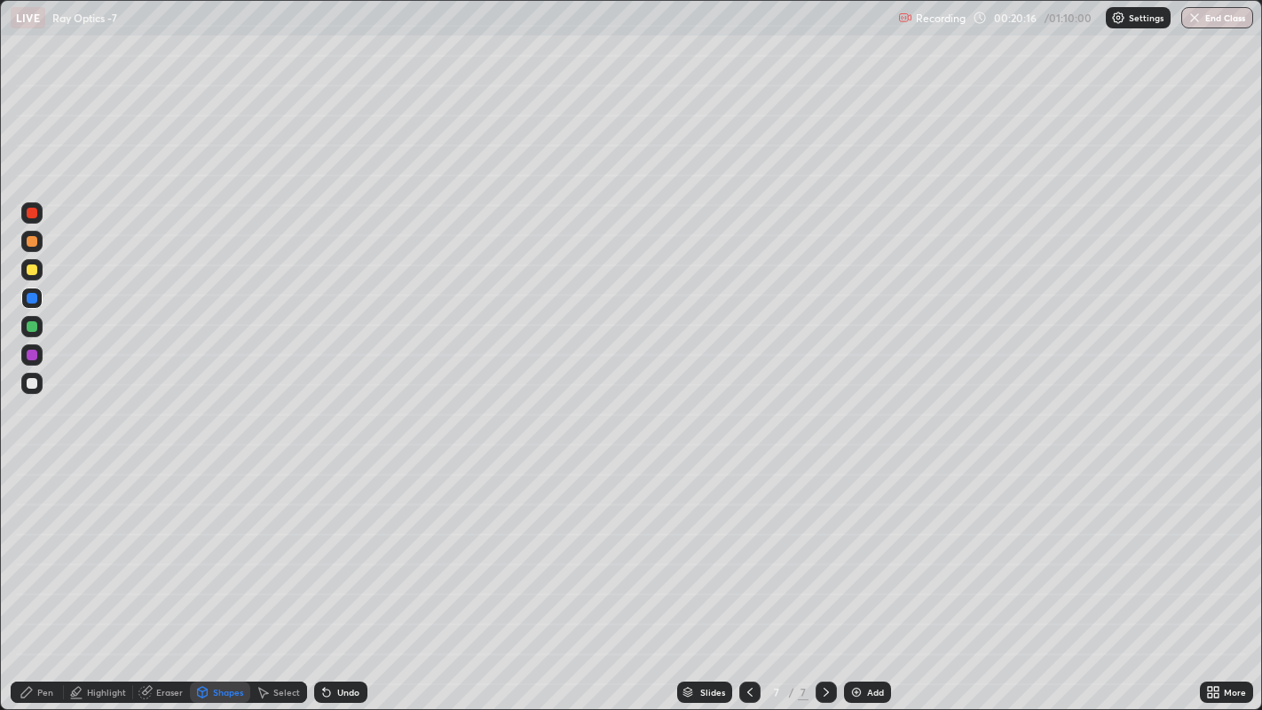
click at [102, 550] on div "Highlight" at bounding box center [106, 692] width 39 height 9
click at [222, 550] on div "Shapes" at bounding box center [228, 692] width 30 height 9
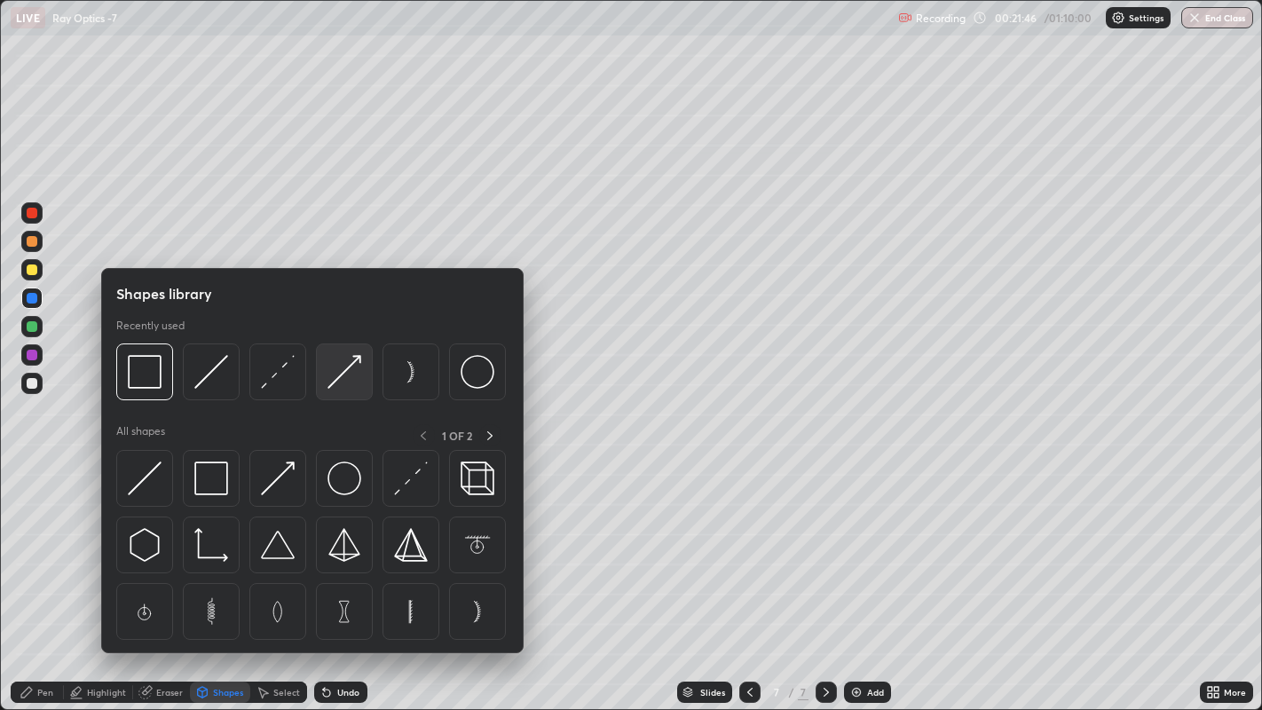
click at [347, 371] on img at bounding box center [345, 372] width 34 height 34
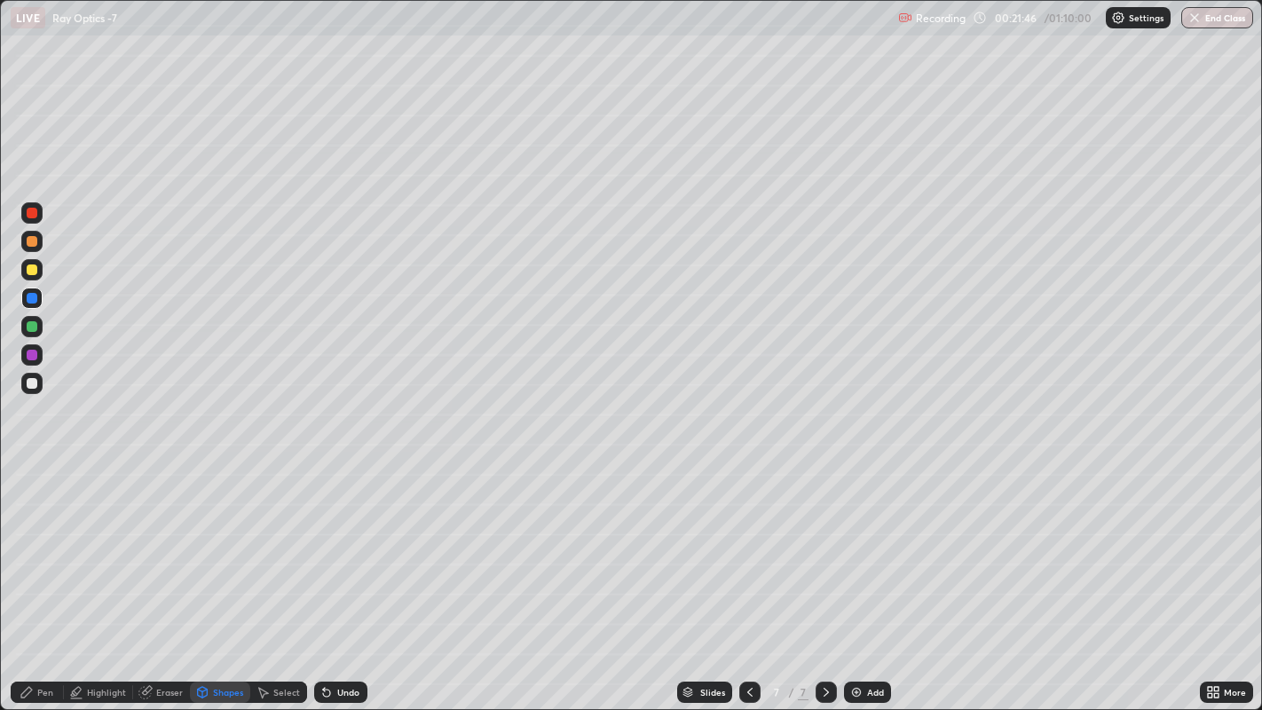
click at [29, 269] on div at bounding box center [32, 270] width 11 height 11
click at [33, 383] on div at bounding box center [32, 383] width 11 height 11
click at [211, 550] on div "Shapes" at bounding box center [220, 692] width 60 height 21
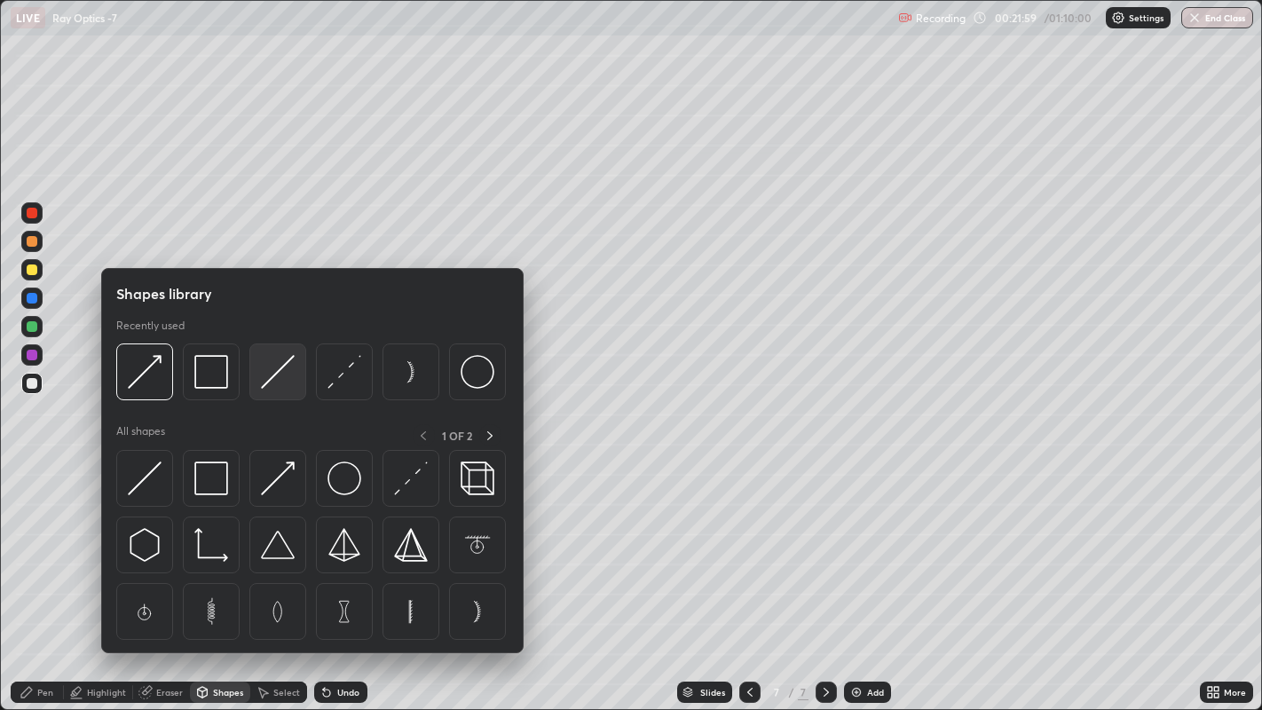
click at [267, 382] on img at bounding box center [278, 372] width 34 height 34
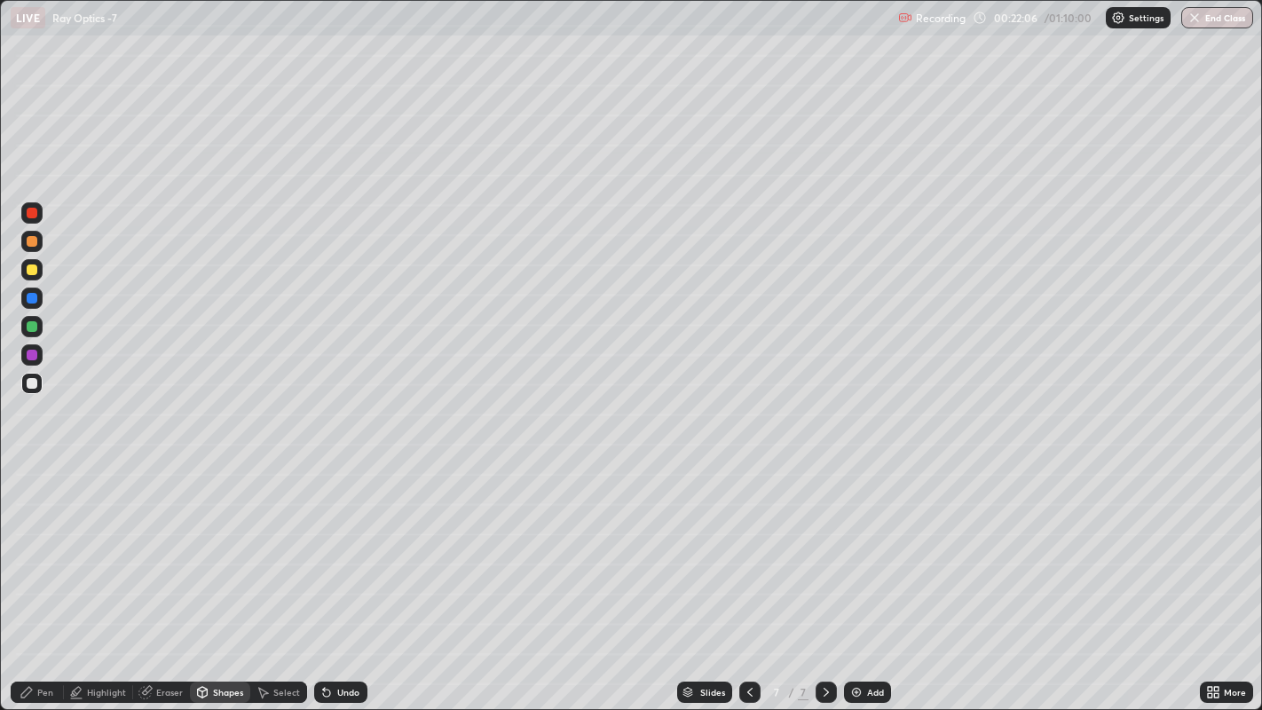
click at [211, 550] on div "Shapes" at bounding box center [220, 692] width 60 height 21
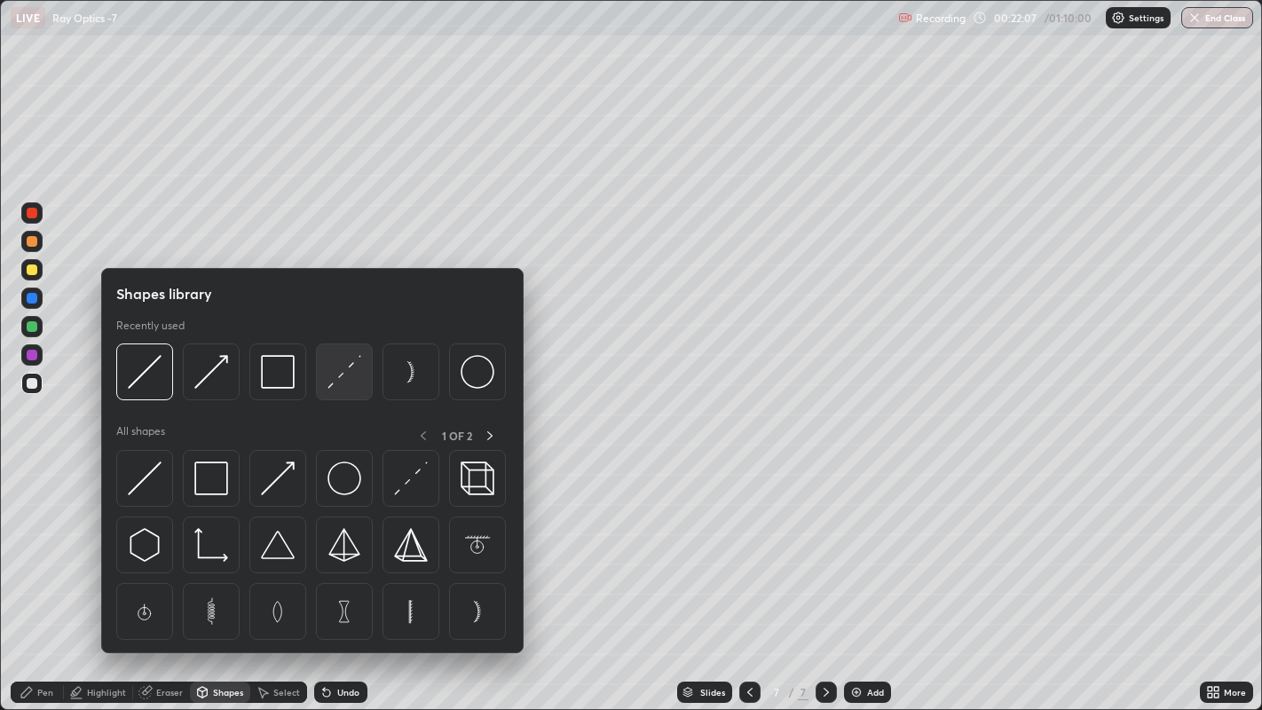
click at [346, 371] on img at bounding box center [345, 372] width 34 height 34
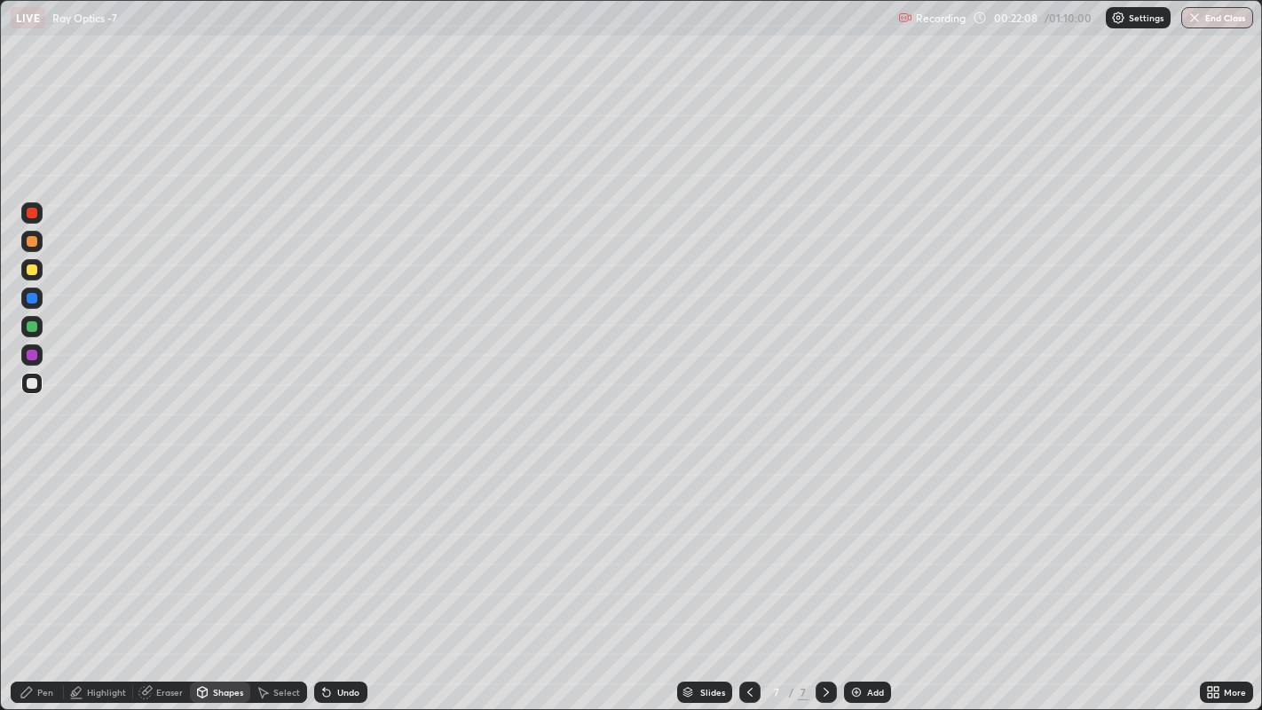
click at [28, 329] on div at bounding box center [32, 326] width 11 height 11
click at [215, 550] on div "Shapes" at bounding box center [228, 692] width 30 height 9
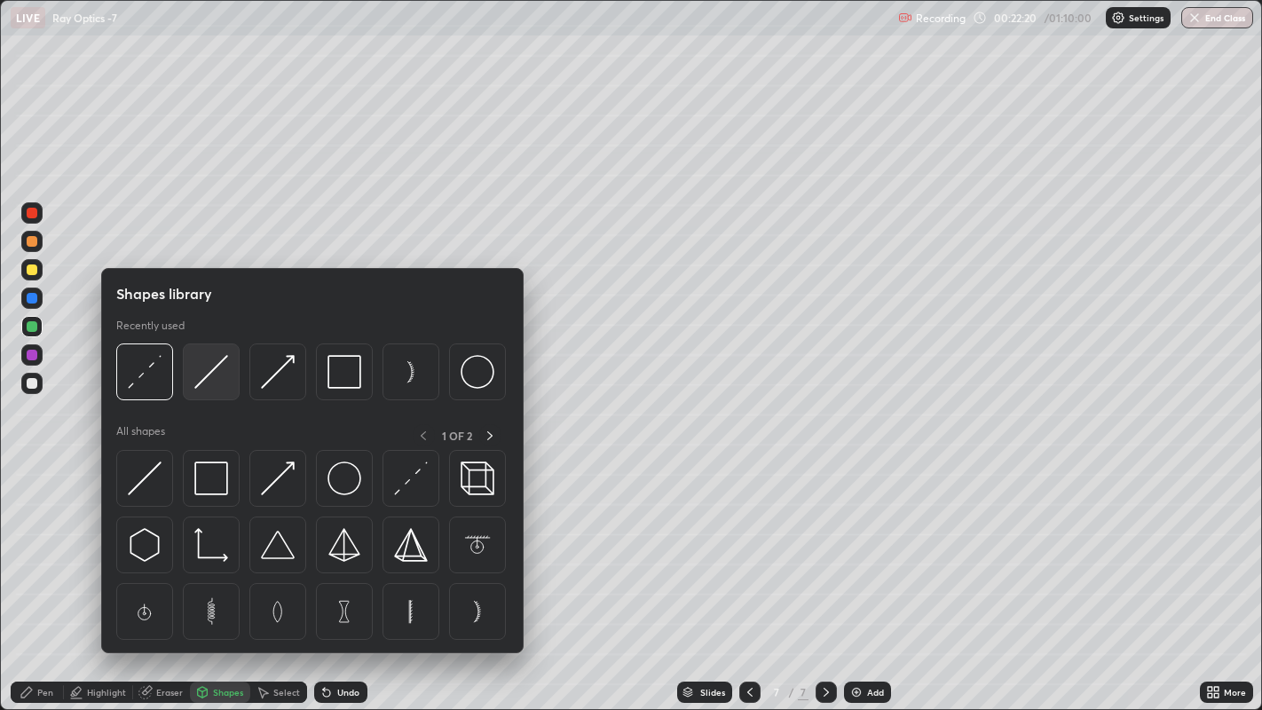
click at [205, 375] on img at bounding box center [211, 372] width 34 height 34
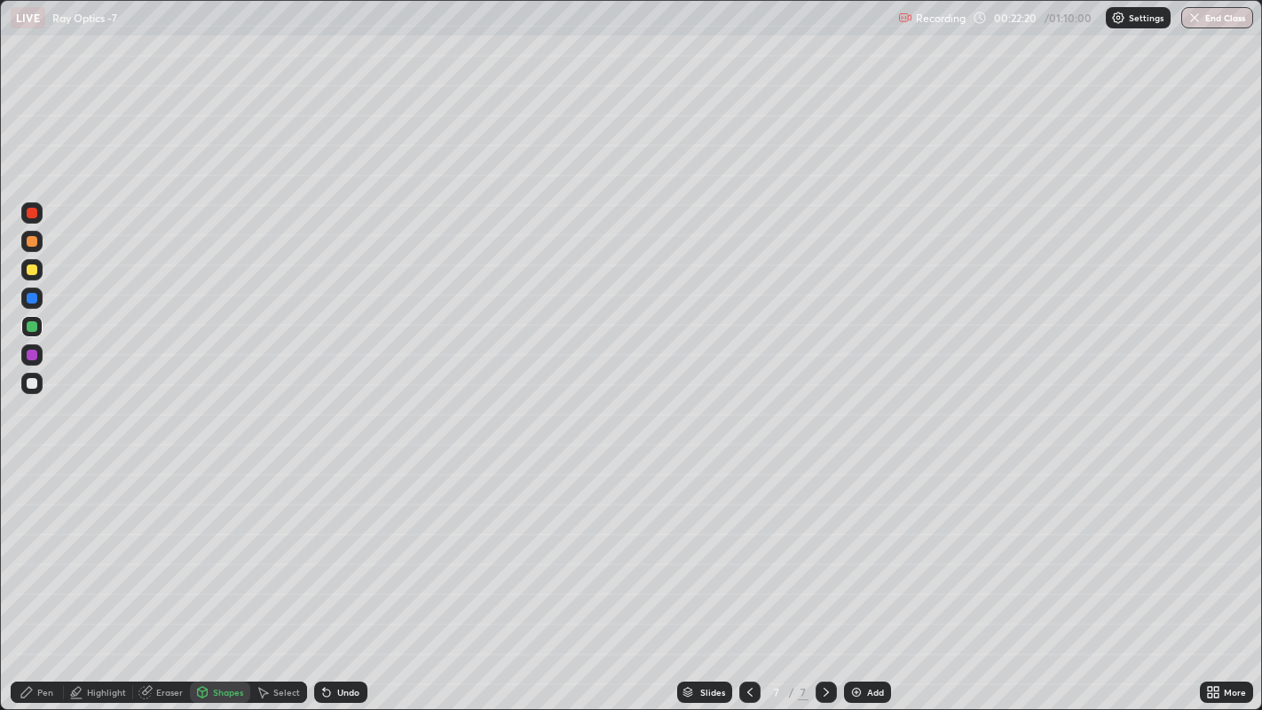
click at [41, 382] on div at bounding box center [31, 383] width 21 height 21
click at [49, 550] on div "Pen" at bounding box center [45, 692] width 16 height 9
click at [31, 241] on div at bounding box center [32, 241] width 11 height 11
click at [220, 550] on div "Shapes" at bounding box center [228, 692] width 30 height 9
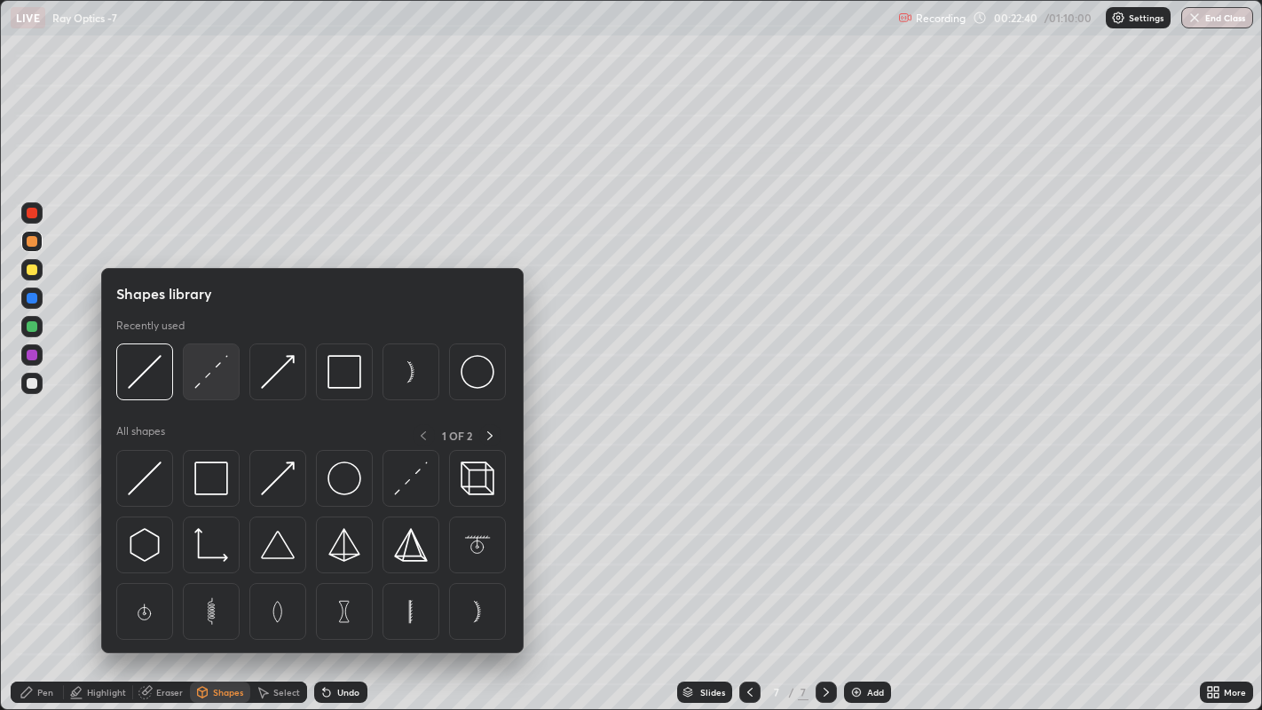
click at [198, 381] on img at bounding box center [211, 372] width 34 height 34
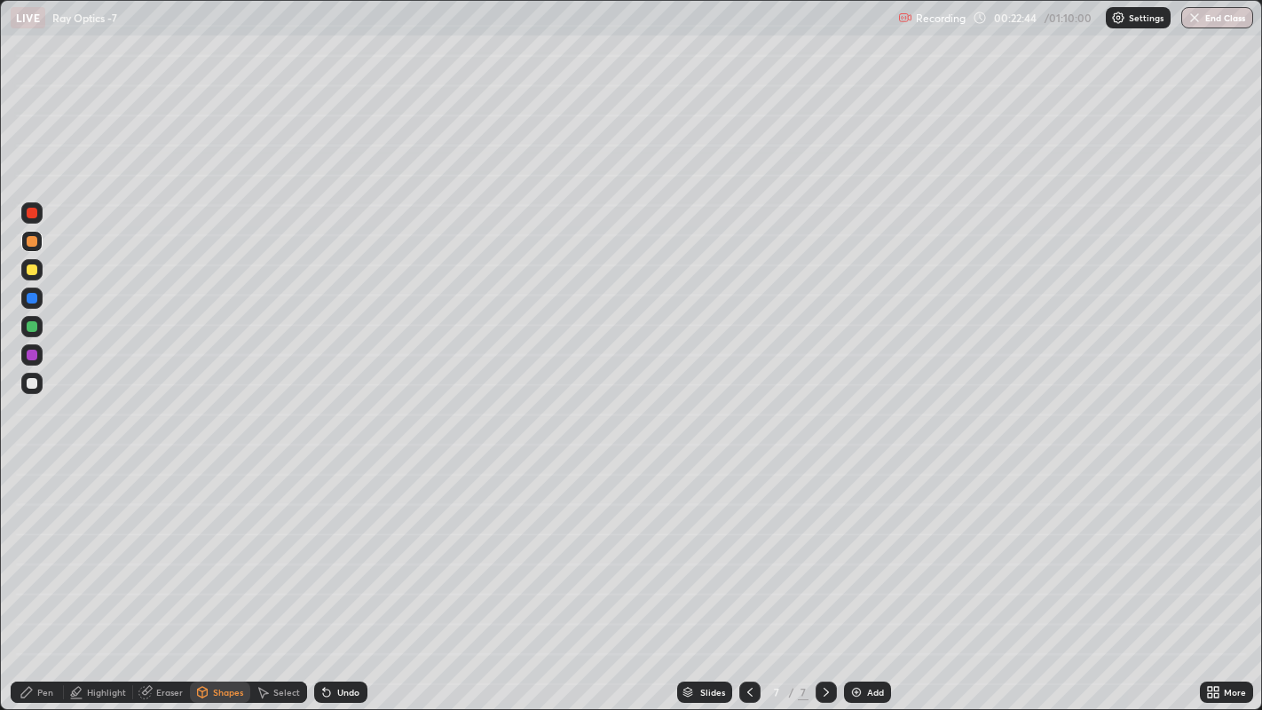
click at [337, 550] on div "Undo" at bounding box center [348, 692] width 22 height 9
click at [30, 380] on div at bounding box center [32, 383] width 11 height 11
click at [337, 550] on div "Undo" at bounding box center [348, 692] width 22 height 9
click at [323, 550] on icon at bounding box center [326, 693] width 7 height 7
click at [338, 550] on div "Undo" at bounding box center [348, 692] width 22 height 9
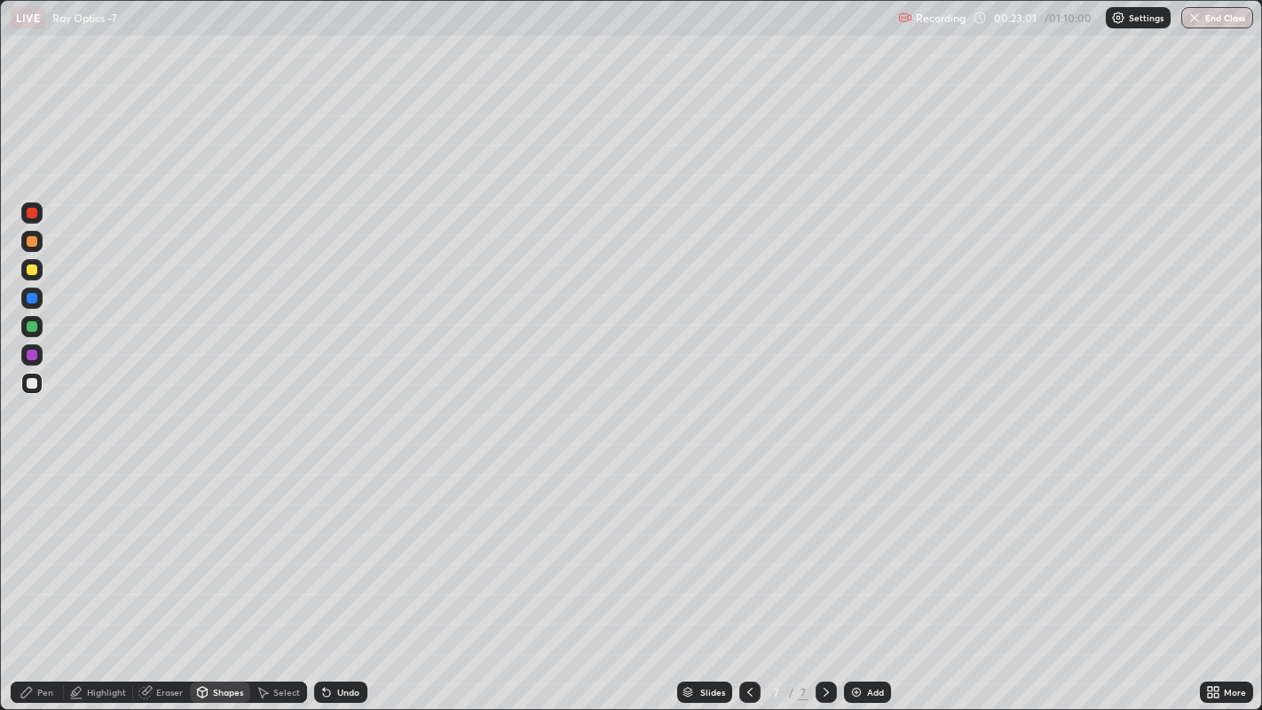
click at [337, 550] on div "Undo" at bounding box center [348, 692] width 22 height 9
click at [337, 550] on div "Undo" at bounding box center [340, 692] width 53 height 21
click at [218, 550] on div "Shapes" at bounding box center [228, 692] width 30 height 9
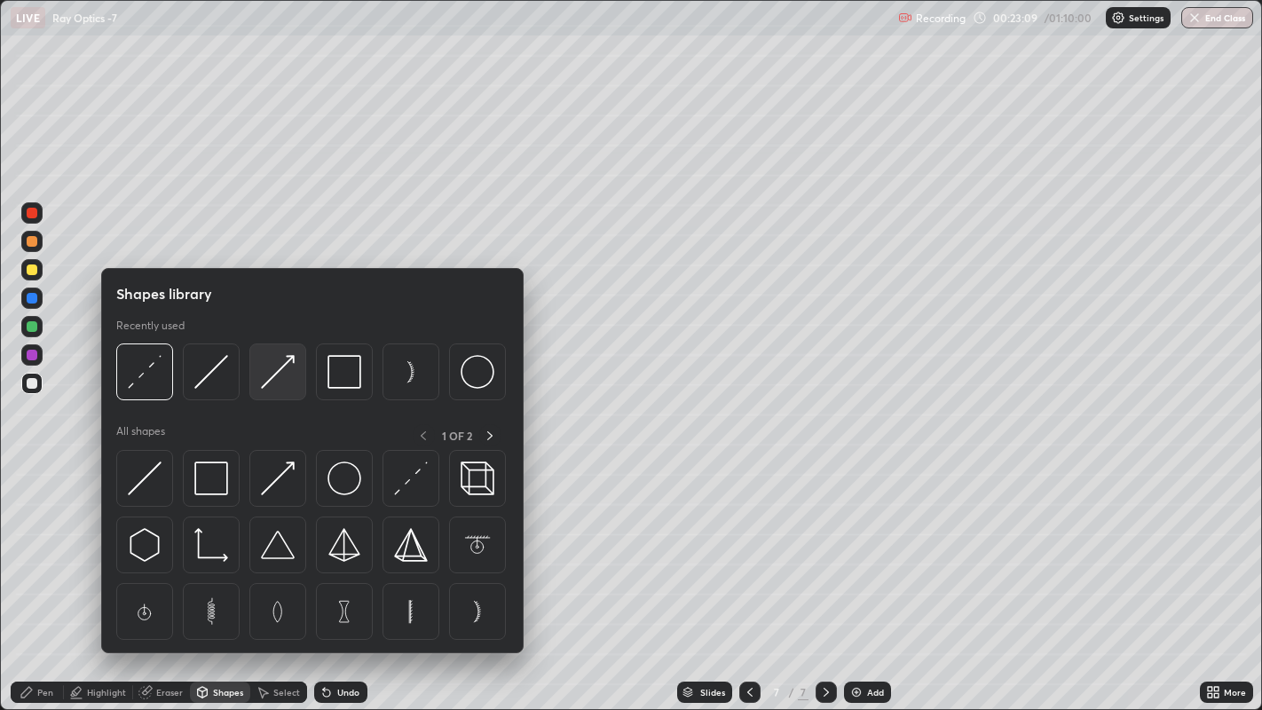
click at [270, 375] on img at bounding box center [278, 372] width 34 height 34
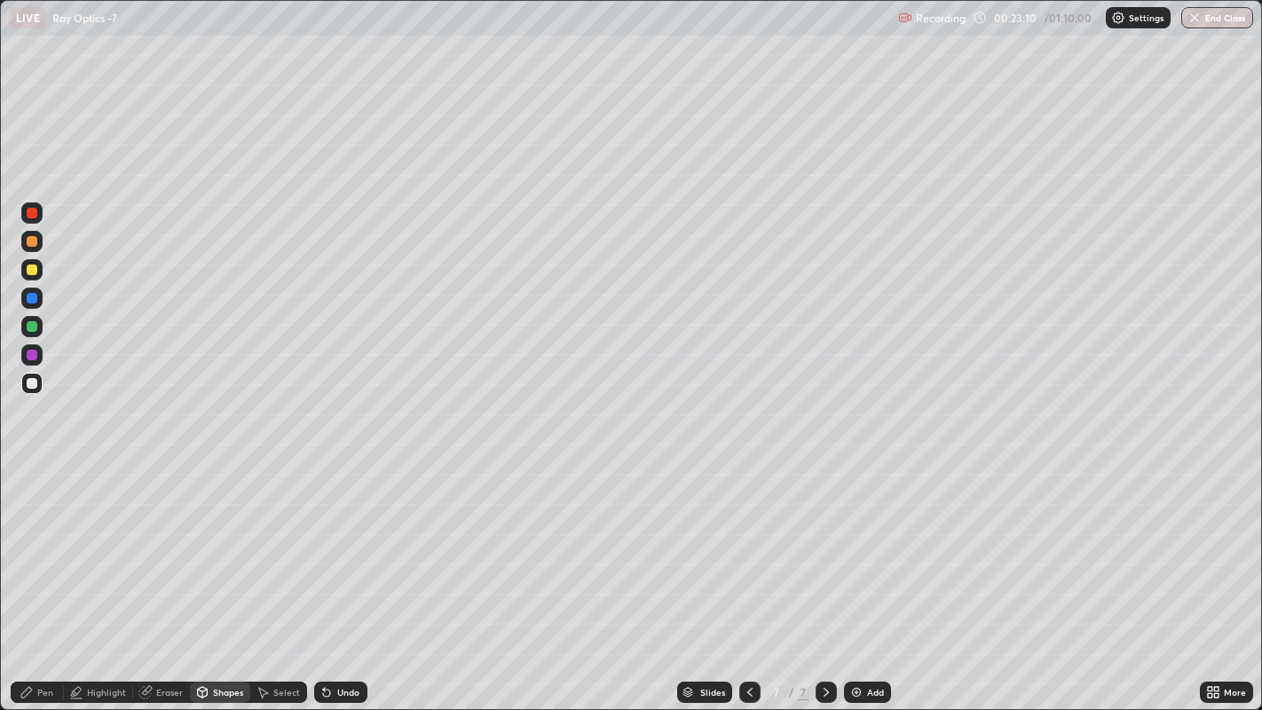
click at [31, 241] on div at bounding box center [32, 241] width 11 height 11
click at [29, 550] on icon at bounding box center [26, 692] width 11 height 11
click at [1216, 550] on icon at bounding box center [1216, 689] width 4 height 4
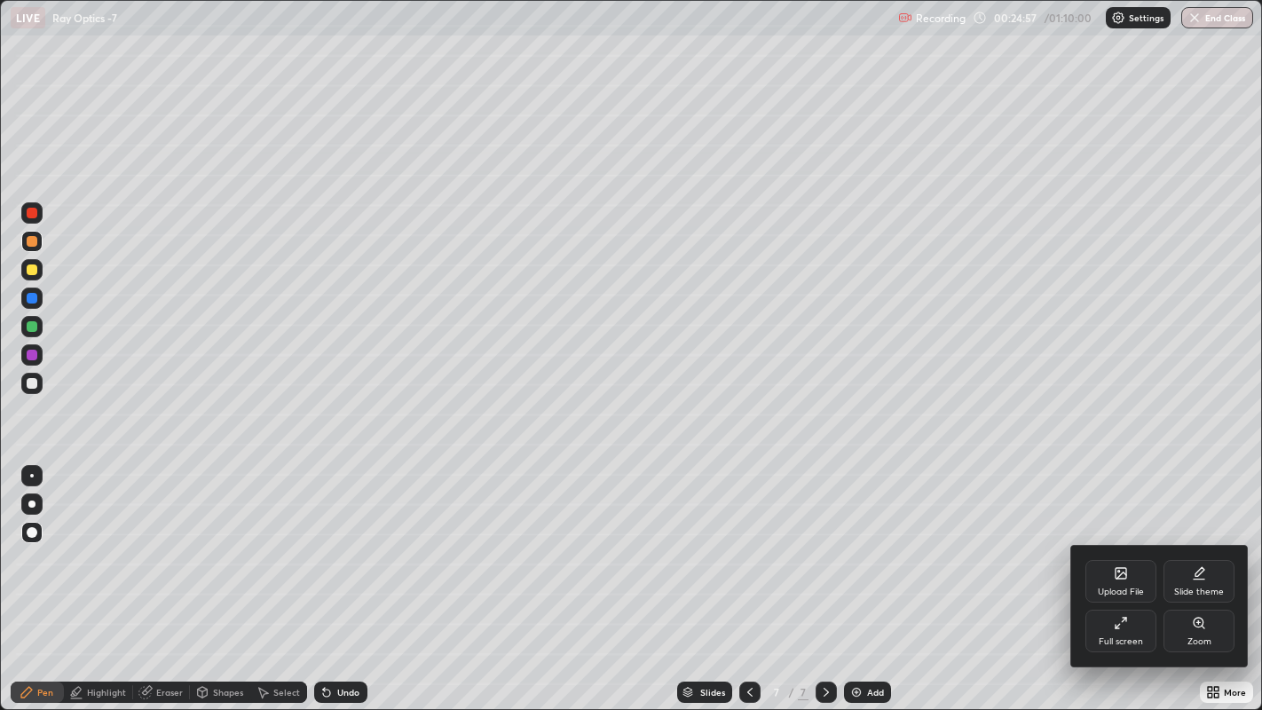
click at [1131, 550] on div "Full screen" at bounding box center [1121, 631] width 71 height 43
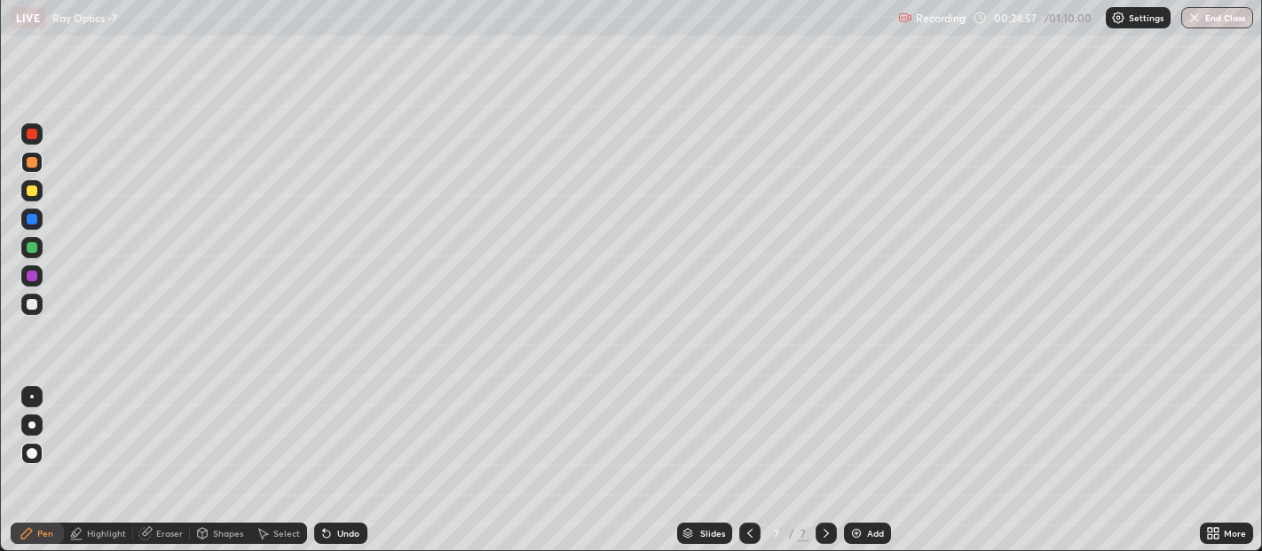
scroll to position [88212, 87501]
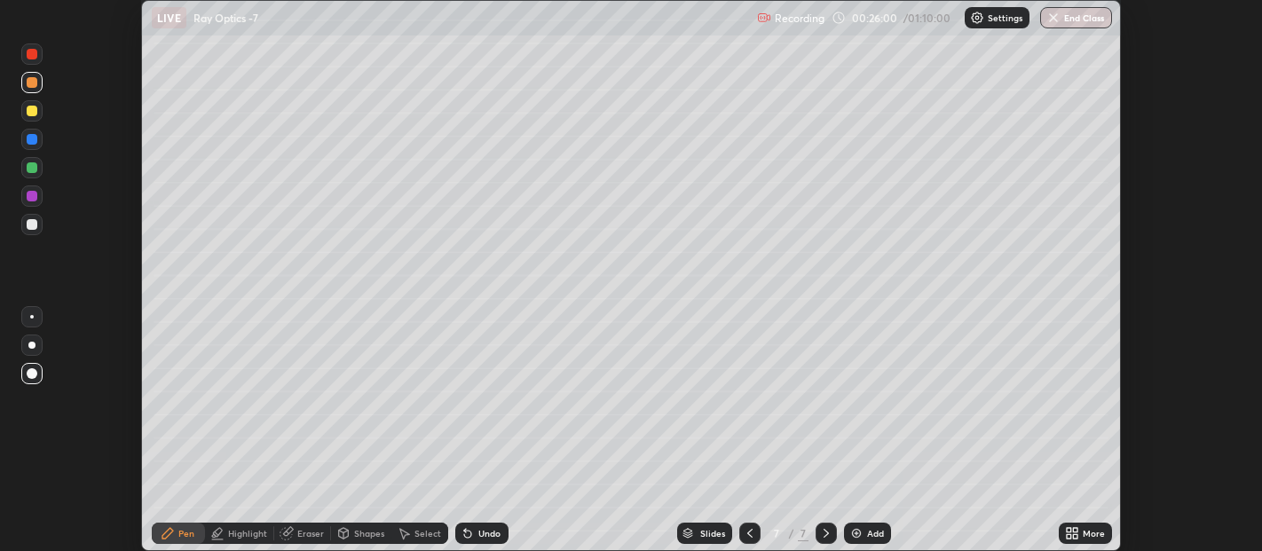
click at [1069, 530] on icon at bounding box center [1069, 530] width 4 height 4
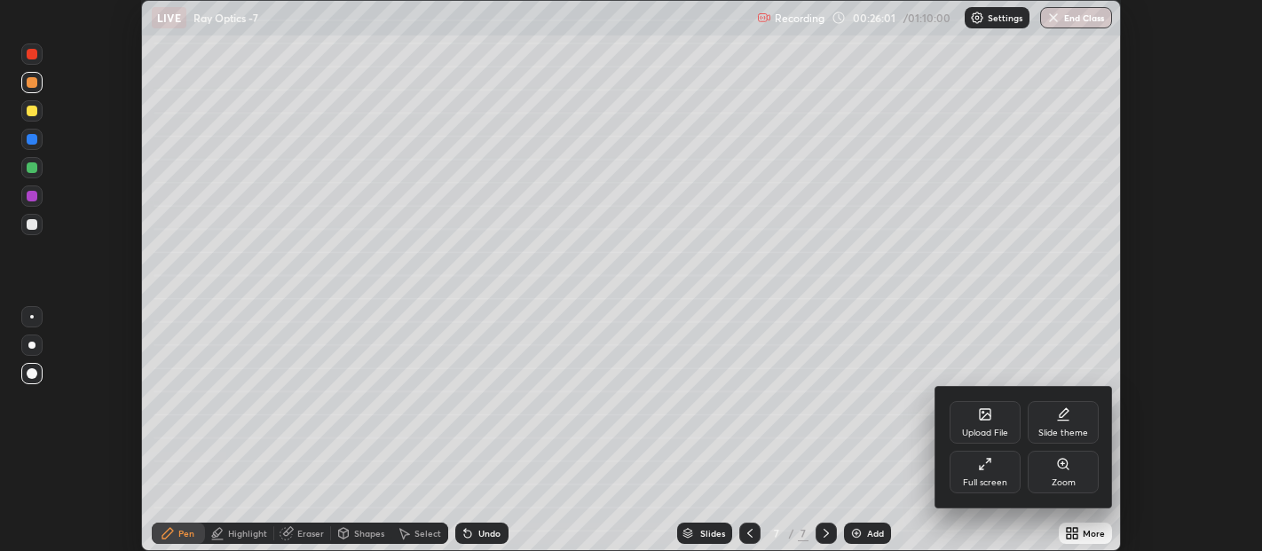
click at [989, 417] on icon at bounding box center [985, 414] width 11 height 11
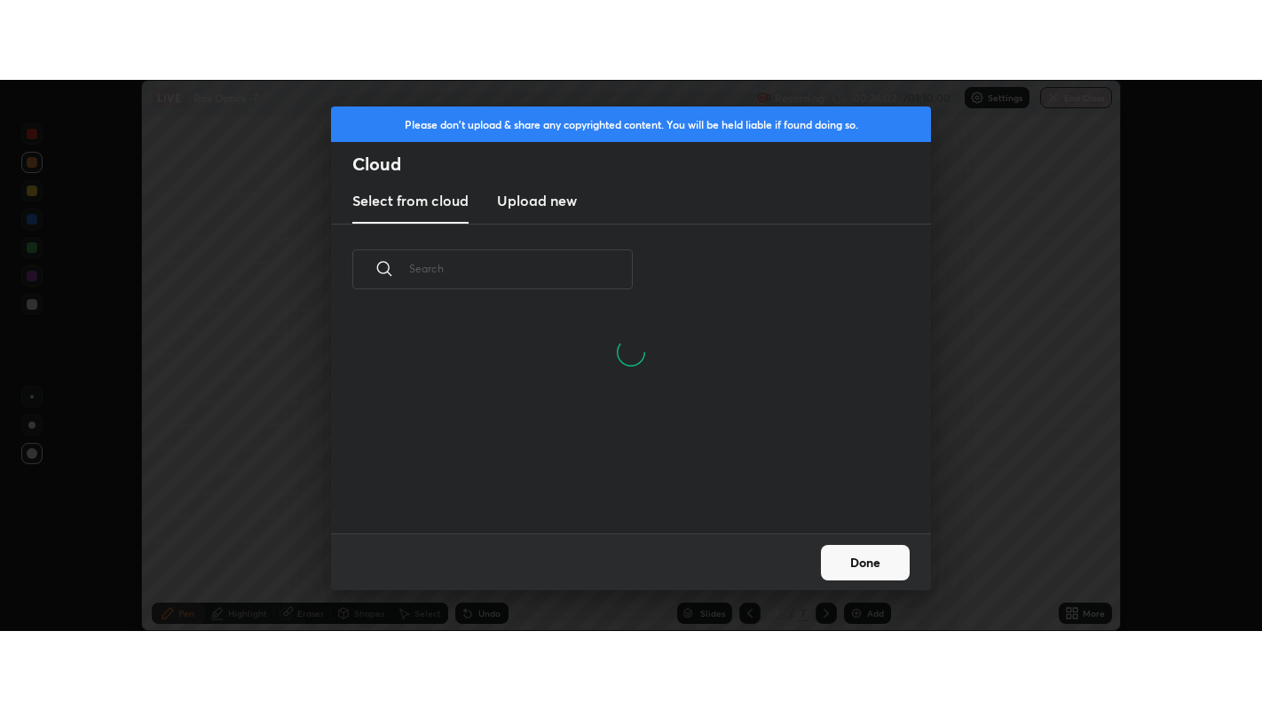
scroll to position [218, 570]
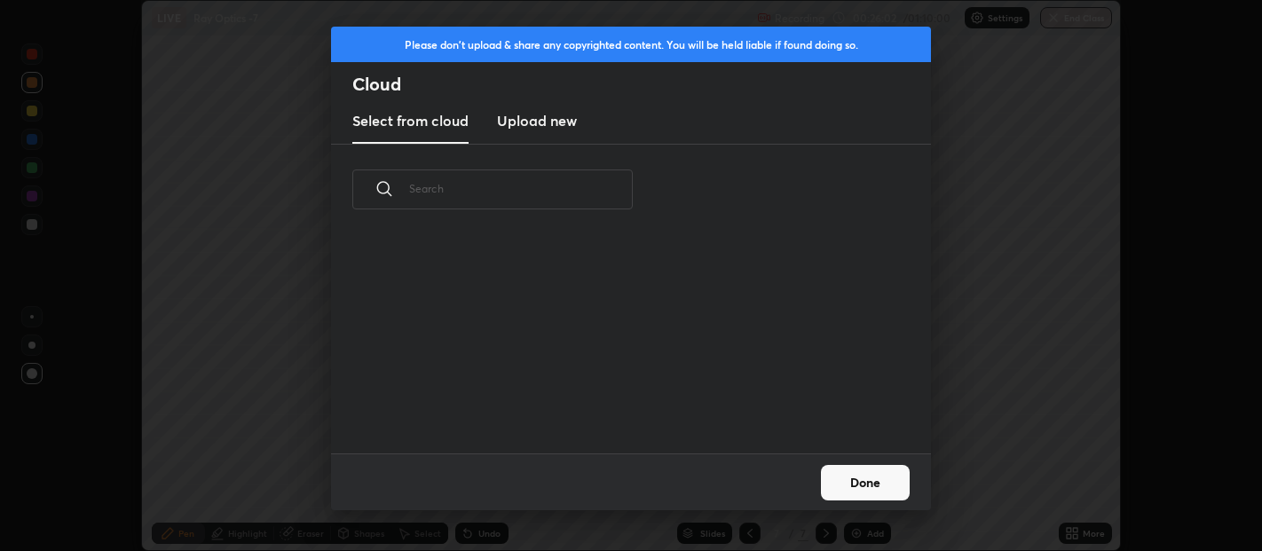
click at [563, 114] on h3 "Upload new" at bounding box center [537, 120] width 80 height 21
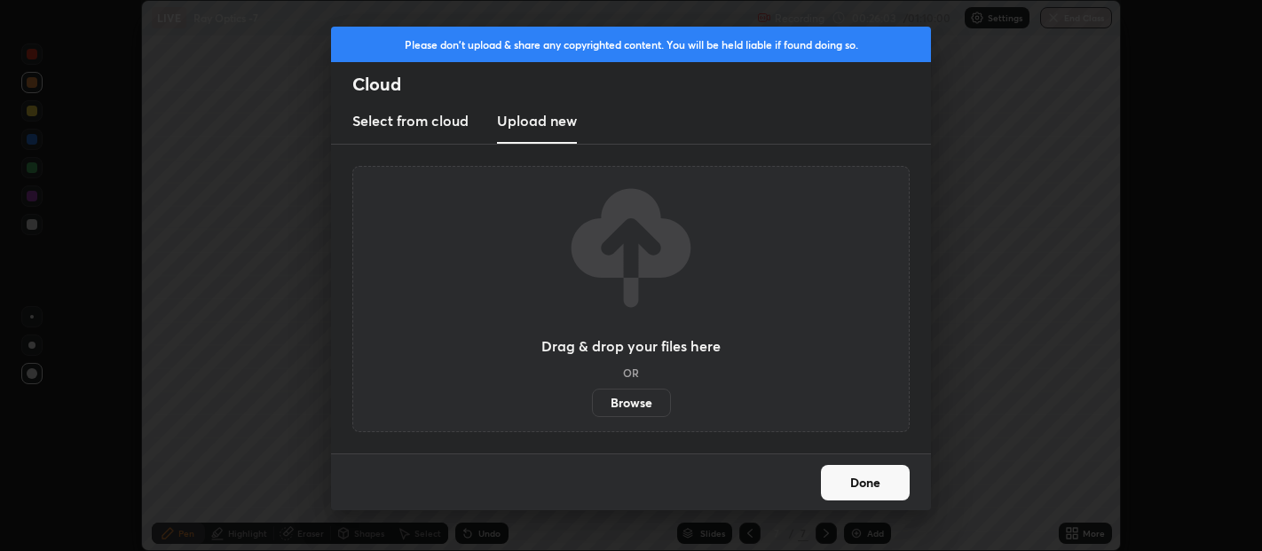
click at [631, 406] on label "Browse" at bounding box center [631, 403] width 79 height 28
click at [592, 406] on input "Browse" at bounding box center [592, 403] width 0 height 28
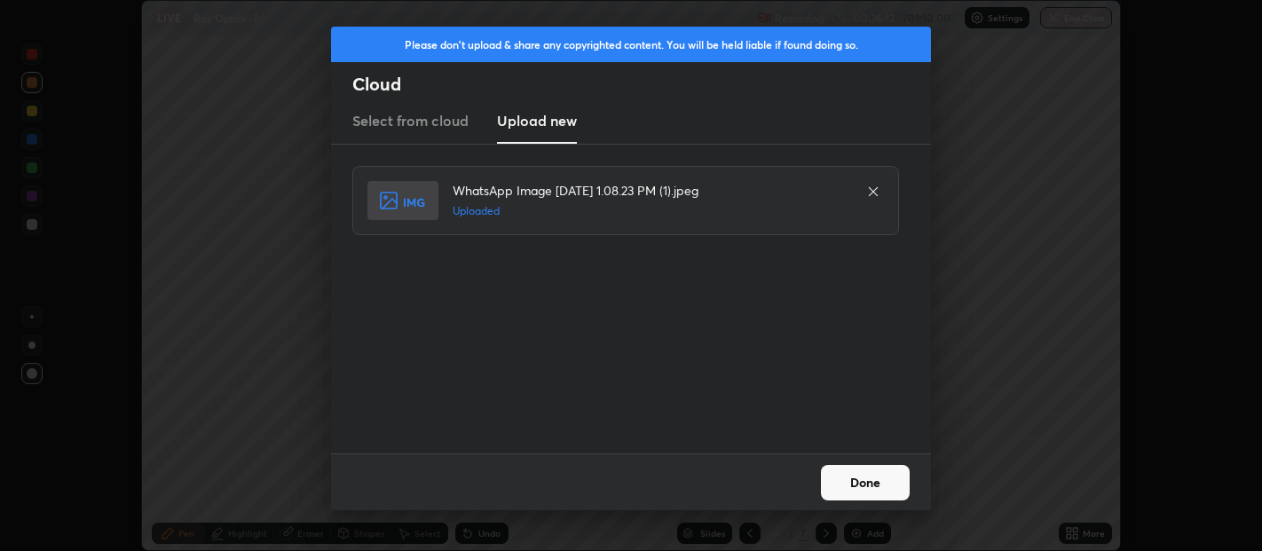
click at [886, 471] on button "Done" at bounding box center [865, 483] width 89 height 36
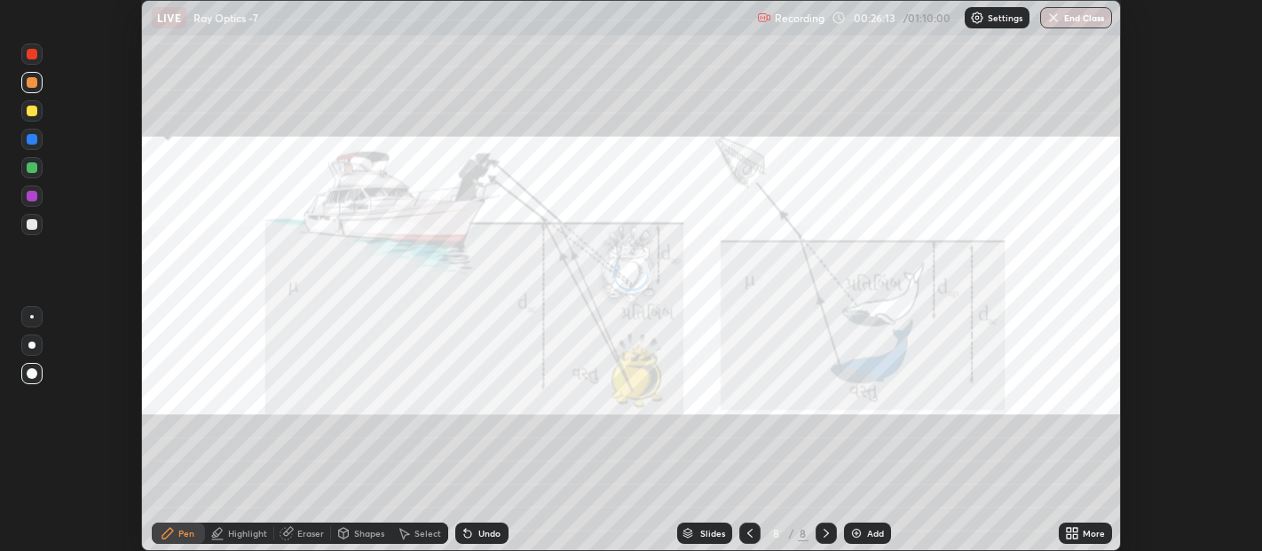
click at [1069, 537] on icon at bounding box center [1069, 536] width 4 height 4
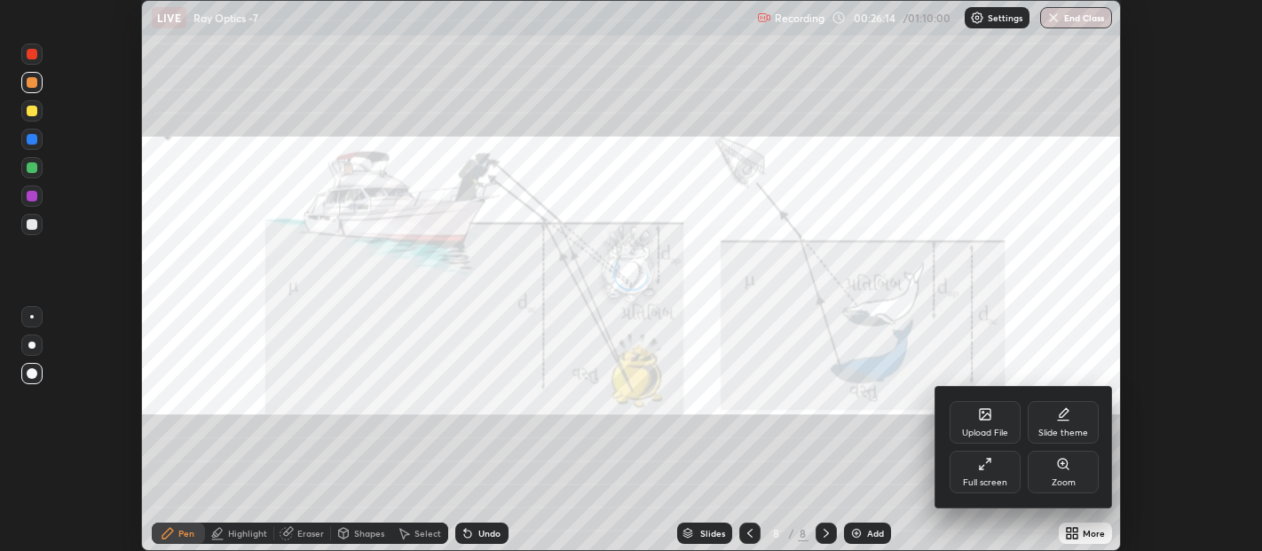
click at [995, 475] on div "Full screen" at bounding box center [985, 472] width 71 height 43
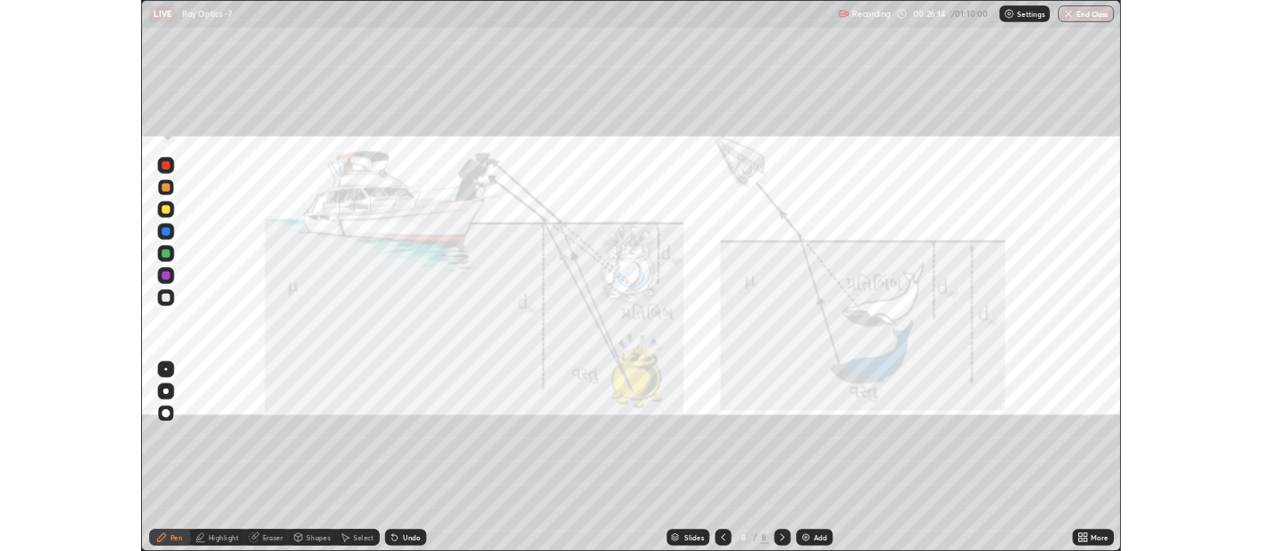
scroll to position [710, 1262]
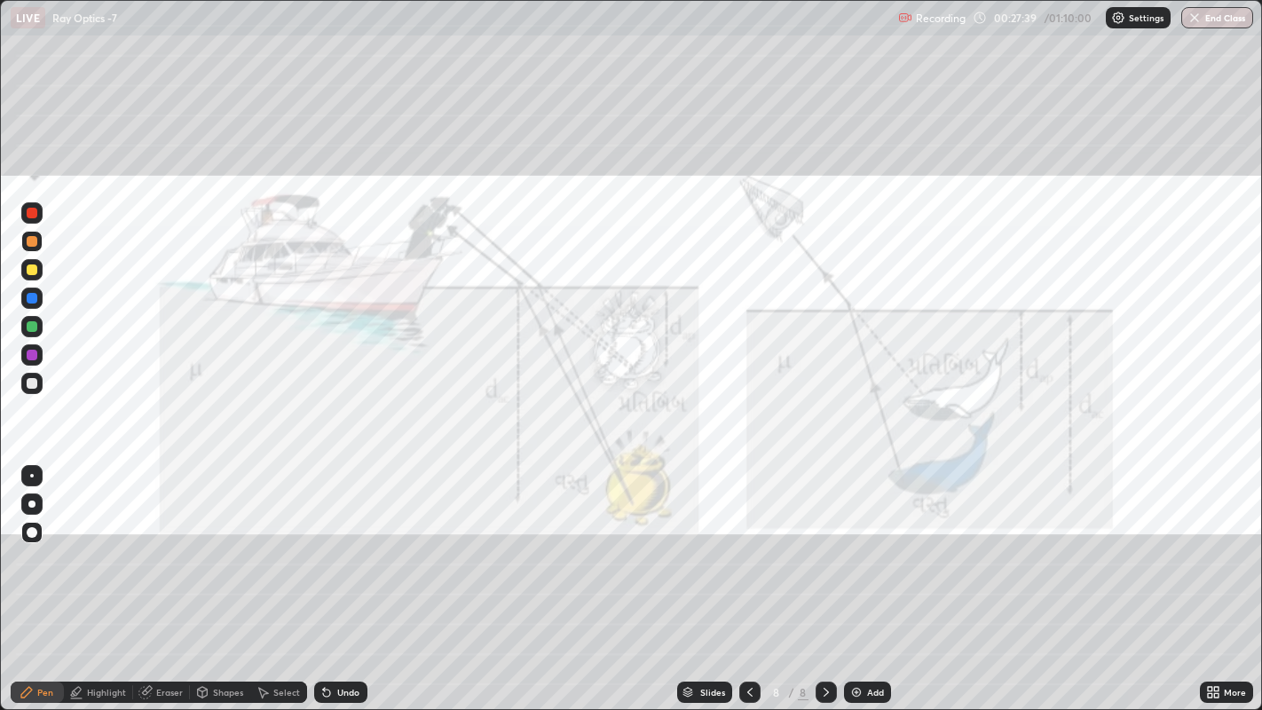
click at [871, 550] on div "Add" at bounding box center [875, 692] width 17 height 9
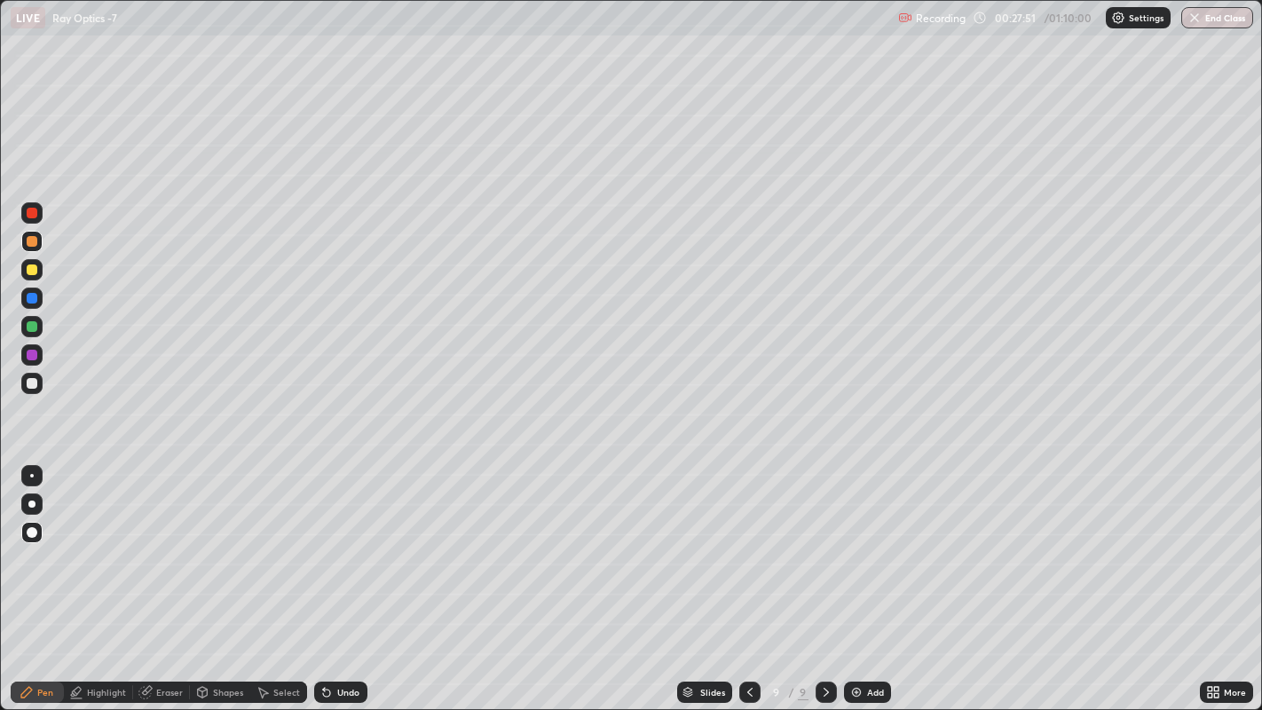
click at [31, 274] on div at bounding box center [32, 270] width 11 height 11
click at [341, 550] on div "Undo" at bounding box center [340, 692] width 53 height 21
click at [1210, 550] on icon at bounding box center [1210, 689] width 4 height 4
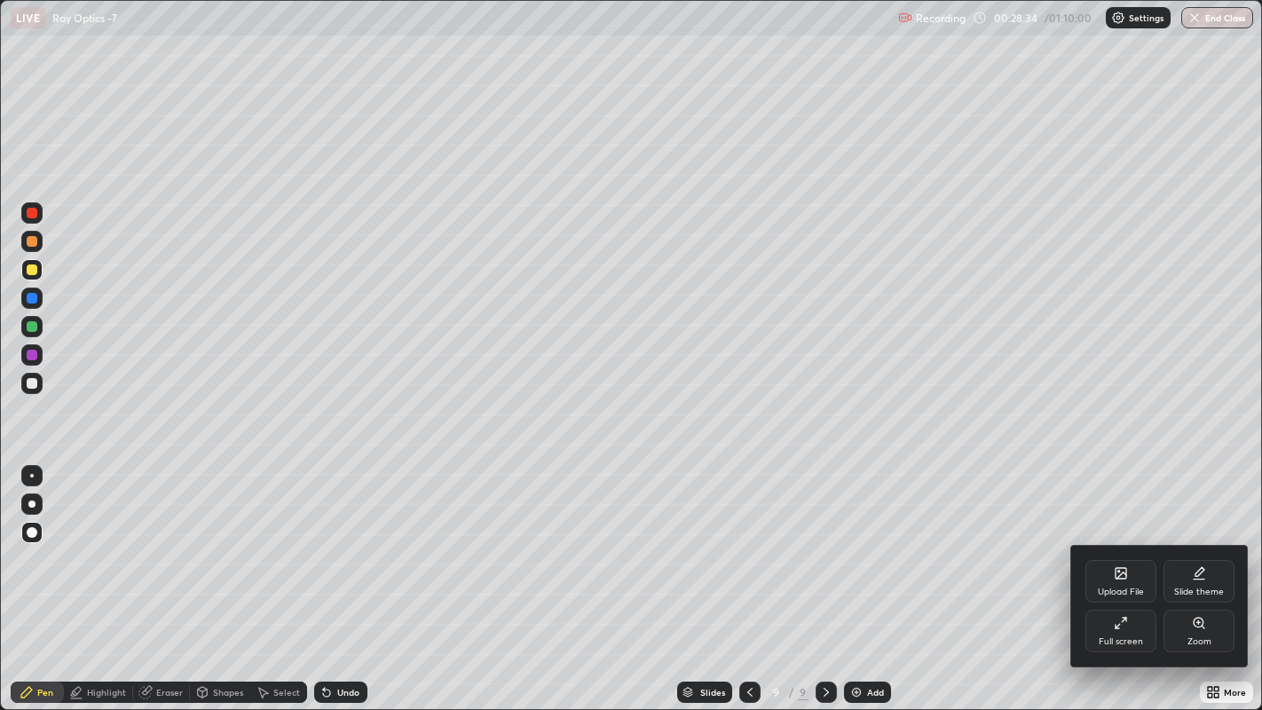
click at [1123, 550] on div "Full screen" at bounding box center [1121, 641] width 44 height 9
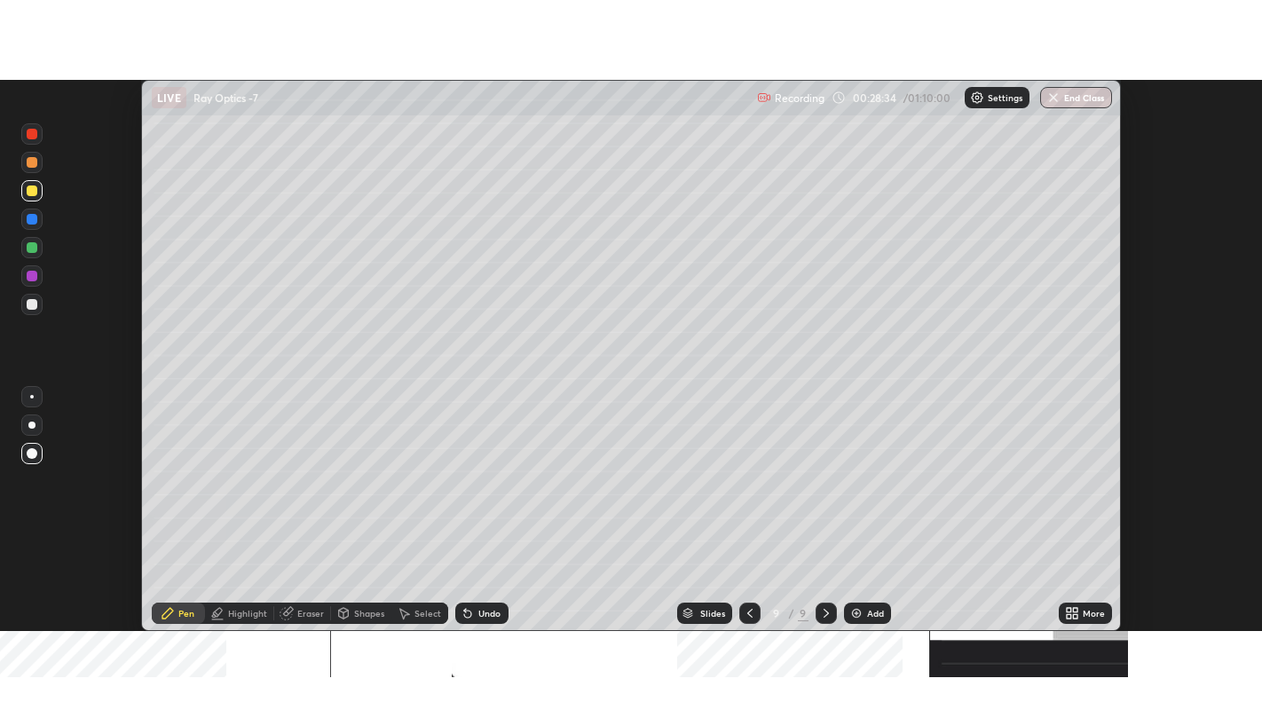
scroll to position [88212, 87501]
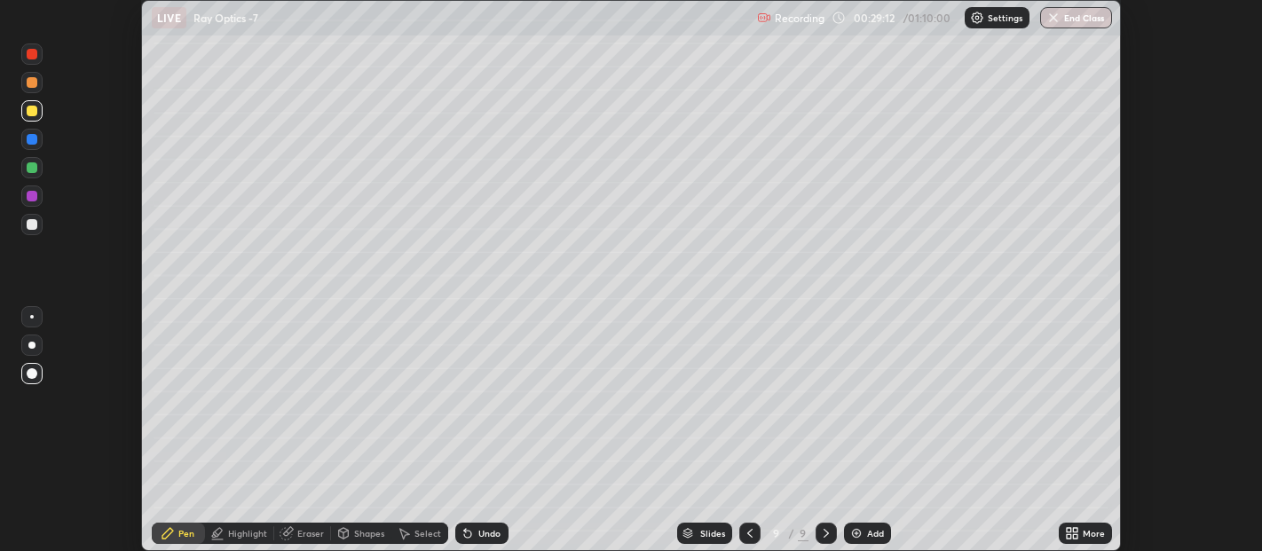
click at [1069, 537] on icon at bounding box center [1069, 536] width 4 height 4
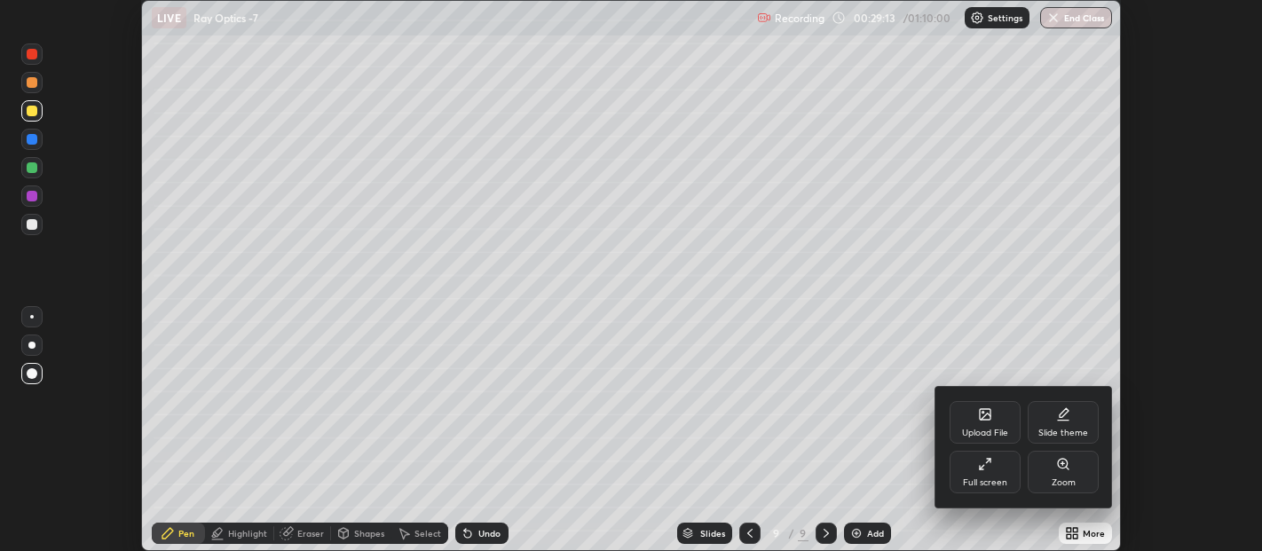
click at [993, 476] on div "Full screen" at bounding box center [985, 472] width 71 height 43
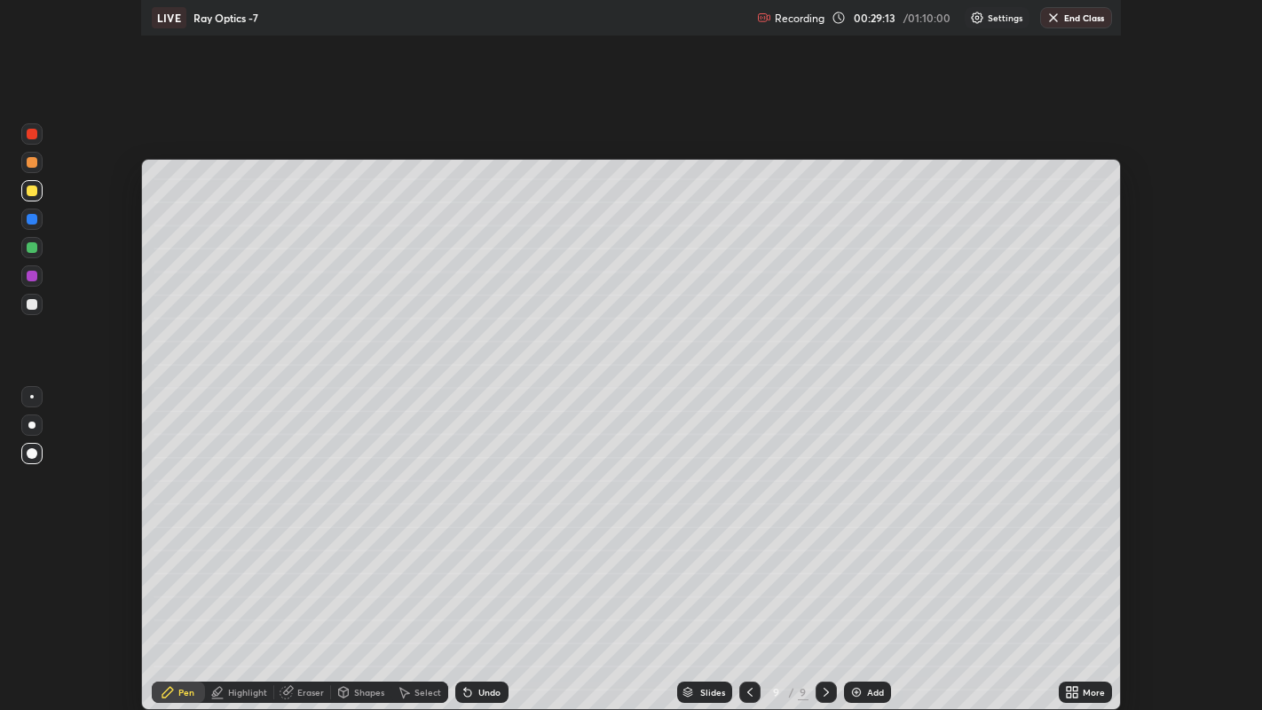
scroll to position [710, 1262]
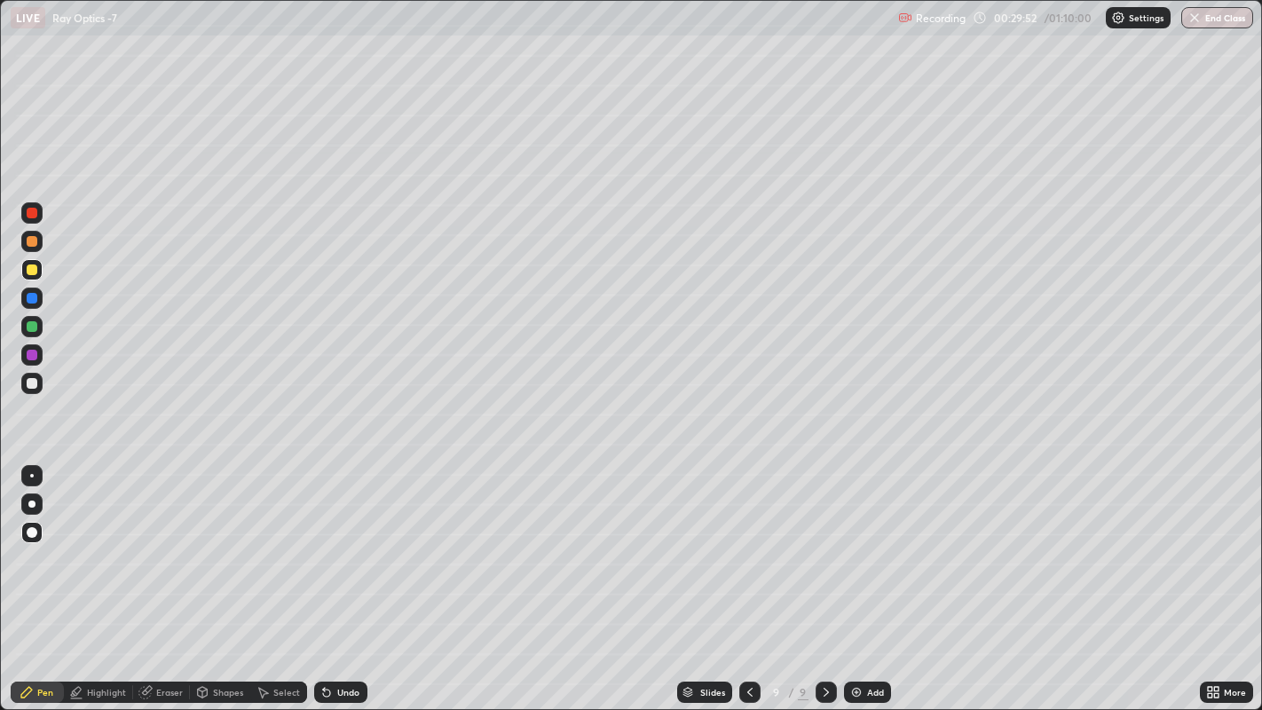
click at [30, 241] on div at bounding box center [32, 241] width 11 height 11
click at [36, 274] on div at bounding box center [31, 269] width 21 height 21
click at [362, 550] on div "Undo" at bounding box center [340, 692] width 53 height 21
click at [358, 550] on div "Undo" at bounding box center [340, 692] width 53 height 21
click at [747, 550] on icon at bounding box center [750, 692] width 14 height 14
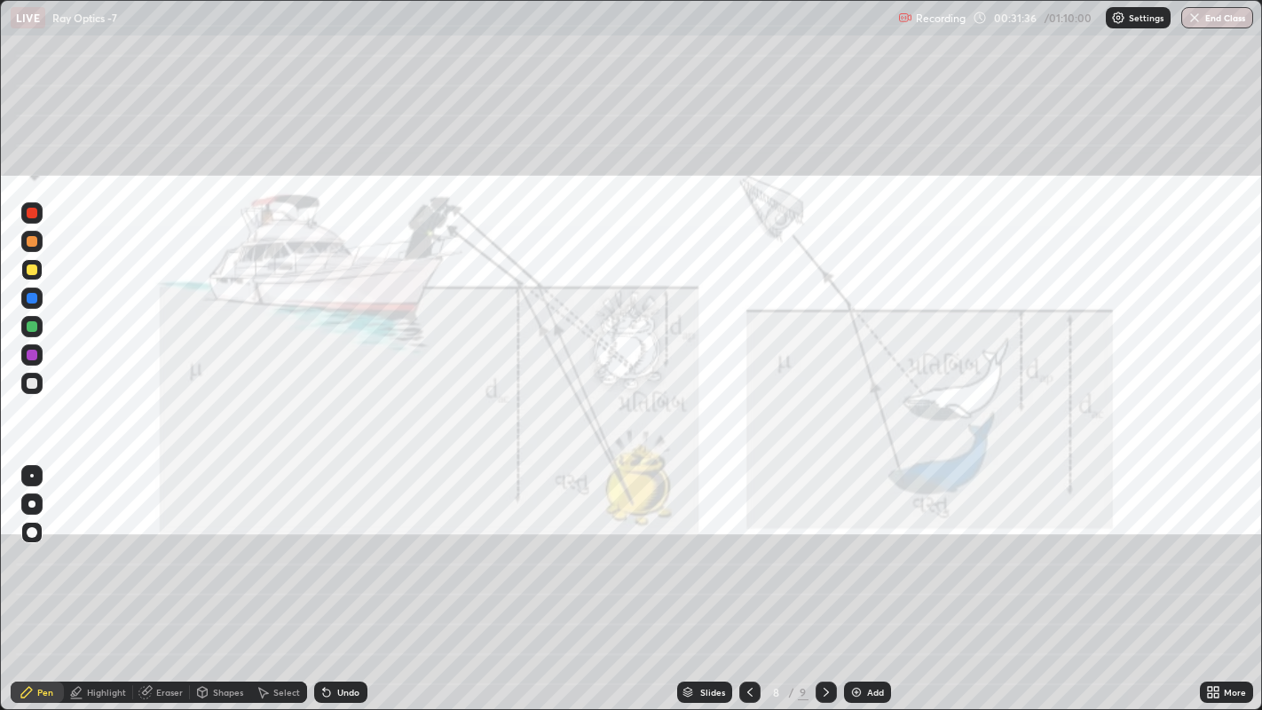
click at [826, 550] on icon at bounding box center [826, 692] width 14 height 14
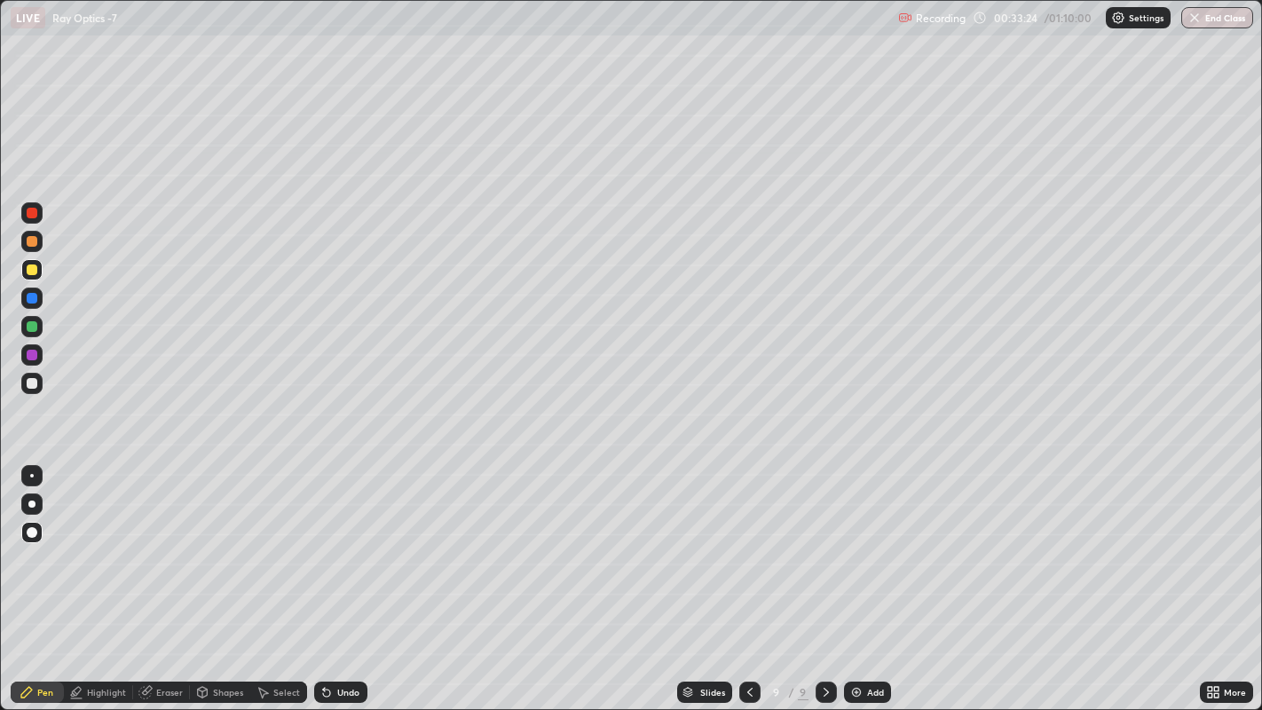
click at [870, 550] on div "Add" at bounding box center [875, 692] width 17 height 9
click at [31, 299] on div at bounding box center [32, 298] width 11 height 11
click at [219, 550] on div "Shapes" at bounding box center [228, 692] width 30 height 9
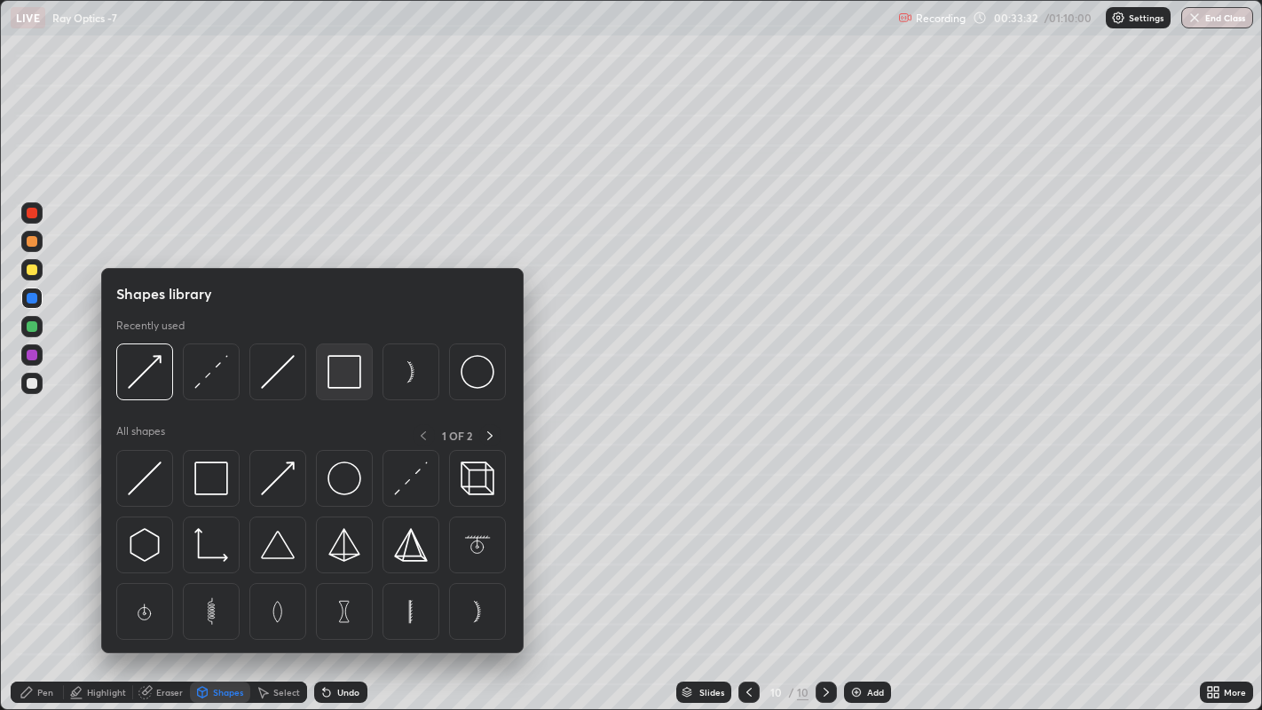
click at [330, 375] on img at bounding box center [345, 372] width 34 height 34
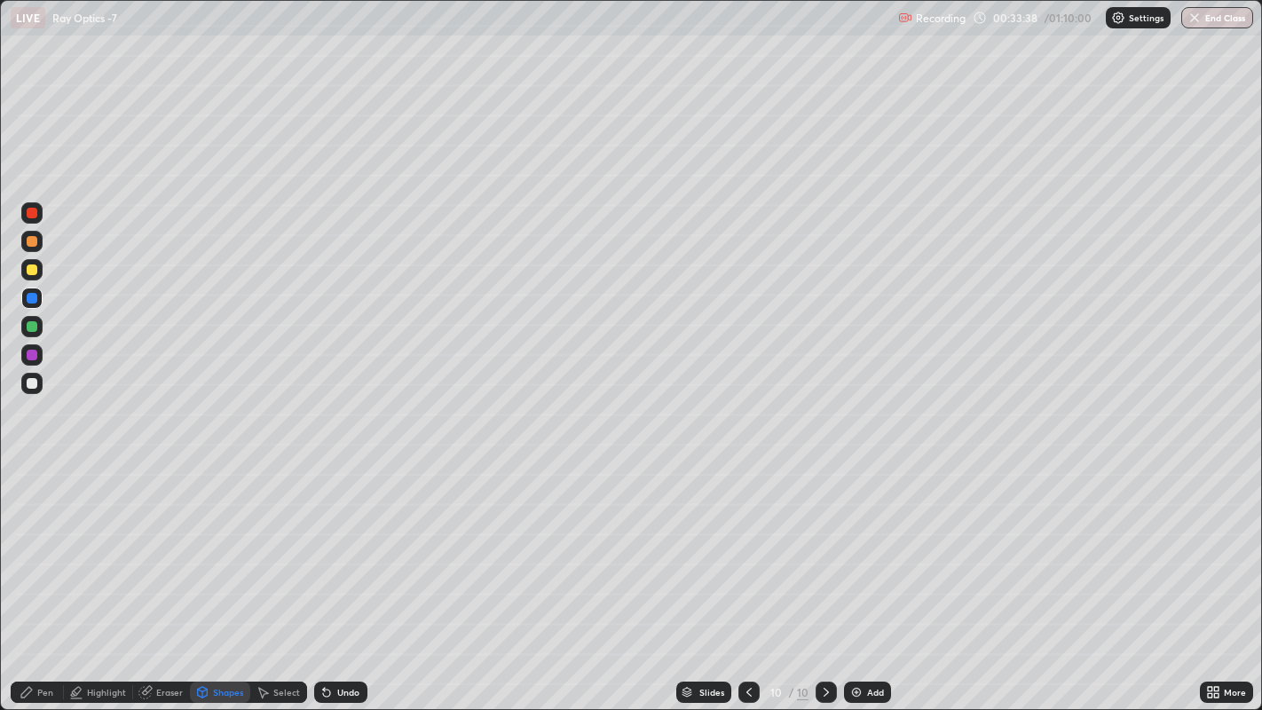
click at [104, 550] on div "Highlight" at bounding box center [106, 692] width 39 height 9
click at [44, 550] on div "Pen" at bounding box center [45, 692] width 16 height 9
click at [28, 270] on div at bounding box center [32, 270] width 11 height 11
click at [33, 242] on div at bounding box center [32, 241] width 11 height 11
click at [863, 550] on div "Add" at bounding box center [867, 692] width 47 height 21
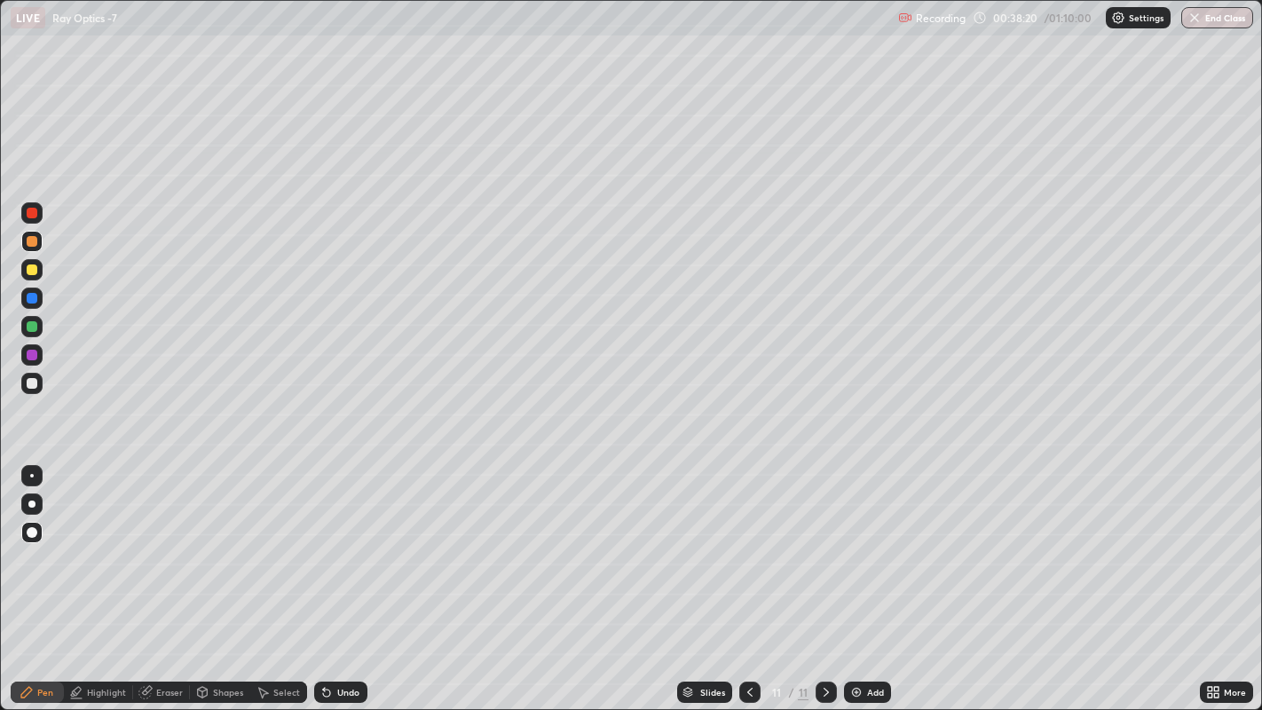
click at [747, 550] on icon at bounding box center [750, 692] width 14 height 14
click at [824, 550] on icon at bounding box center [826, 692] width 14 height 14
click at [746, 550] on icon at bounding box center [750, 692] width 14 height 14
click at [827, 550] on div at bounding box center [826, 692] width 21 height 21
click at [864, 550] on div "Add" at bounding box center [867, 692] width 47 height 21
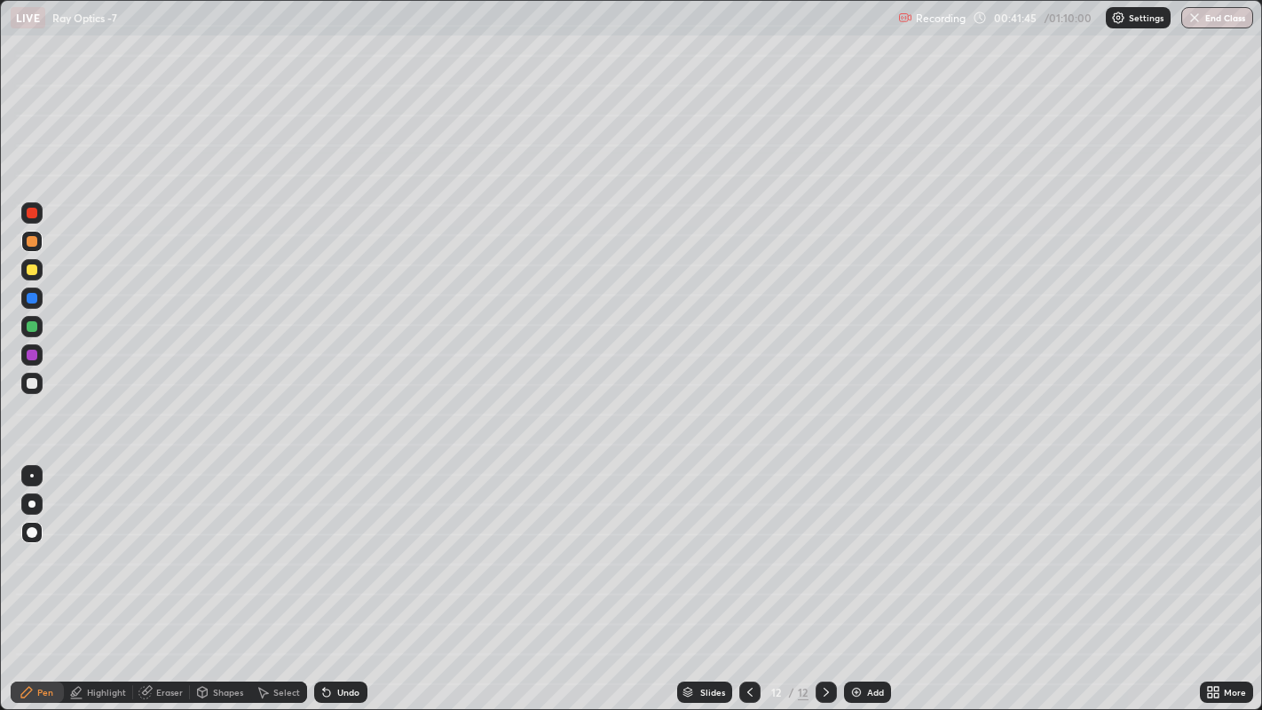
click at [33, 272] on div at bounding box center [32, 270] width 11 height 11
click at [222, 550] on div "Shapes" at bounding box center [228, 692] width 30 height 9
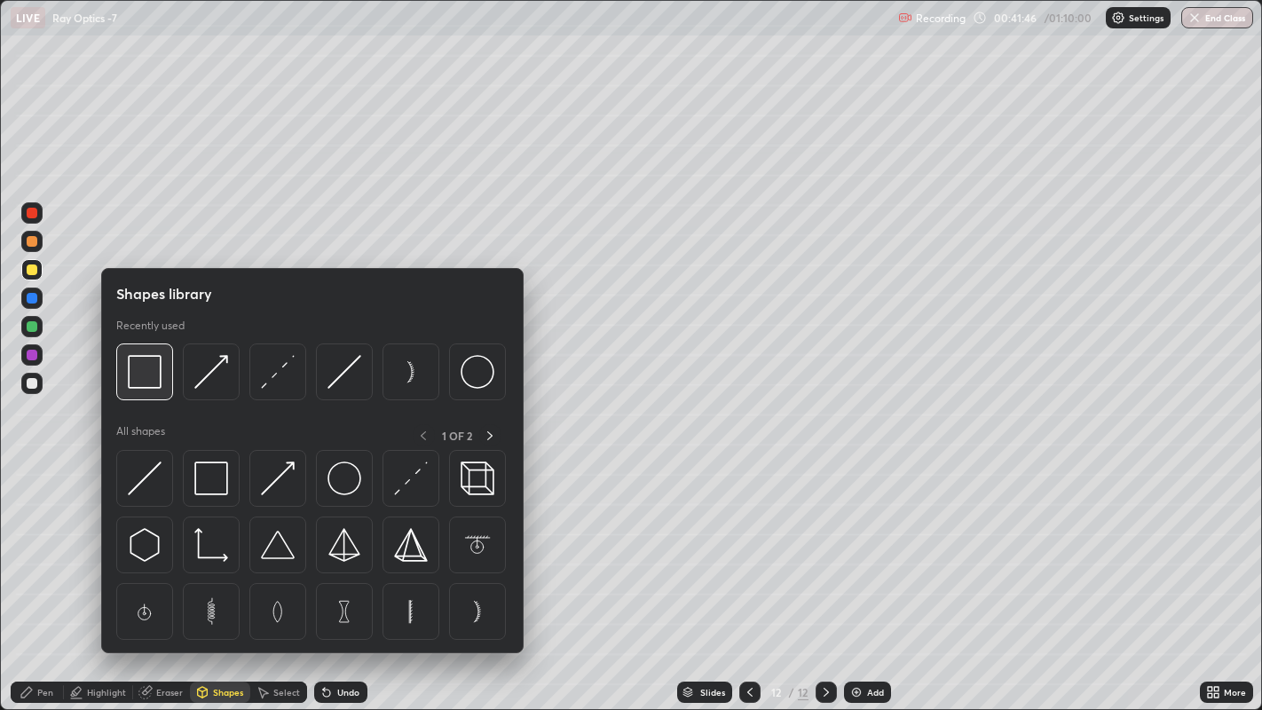
click at [152, 381] on img at bounding box center [145, 372] width 34 height 34
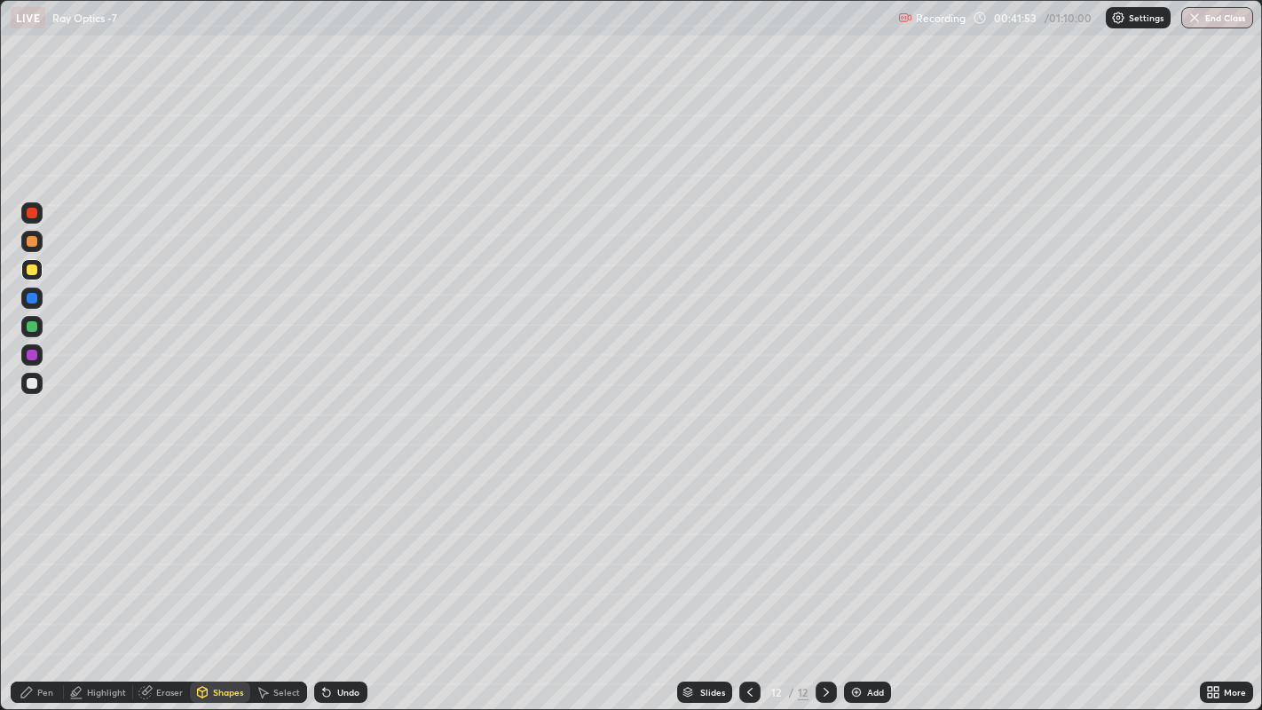
click at [106, 550] on div "Highlight" at bounding box center [106, 692] width 39 height 9
click at [344, 550] on div "Undo" at bounding box center [348, 692] width 22 height 9
click at [348, 550] on div "Undo" at bounding box center [348, 692] width 22 height 9
click at [334, 550] on div "Undo" at bounding box center [340, 692] width 53 height 21
click at [36, 241] on div at bounding box center [32, 241] width 11 height 11
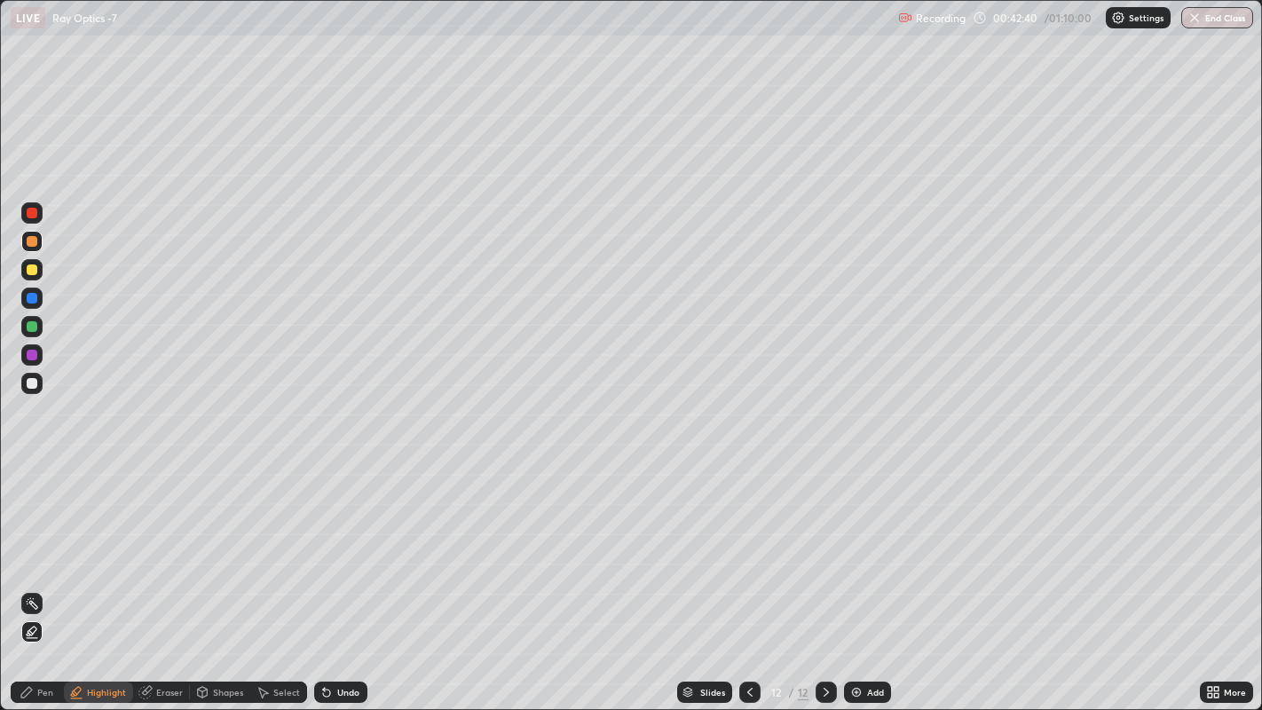
click at [341, 550] on div "Undo" at bounding box center [348, 692] width 22 height 9
click at [46, 550] on div "Pen" at bounding box center [37, 692] width 53 height 21
click at [31, 385] on div at bounding box center [32, 383] width 11 height 11
click at [34, 245] on div at bounding box center [32, 241] width 11 height 11
click at [224, 550] on div "Shapes" at bounding box center [228, 692] width 30 height 9
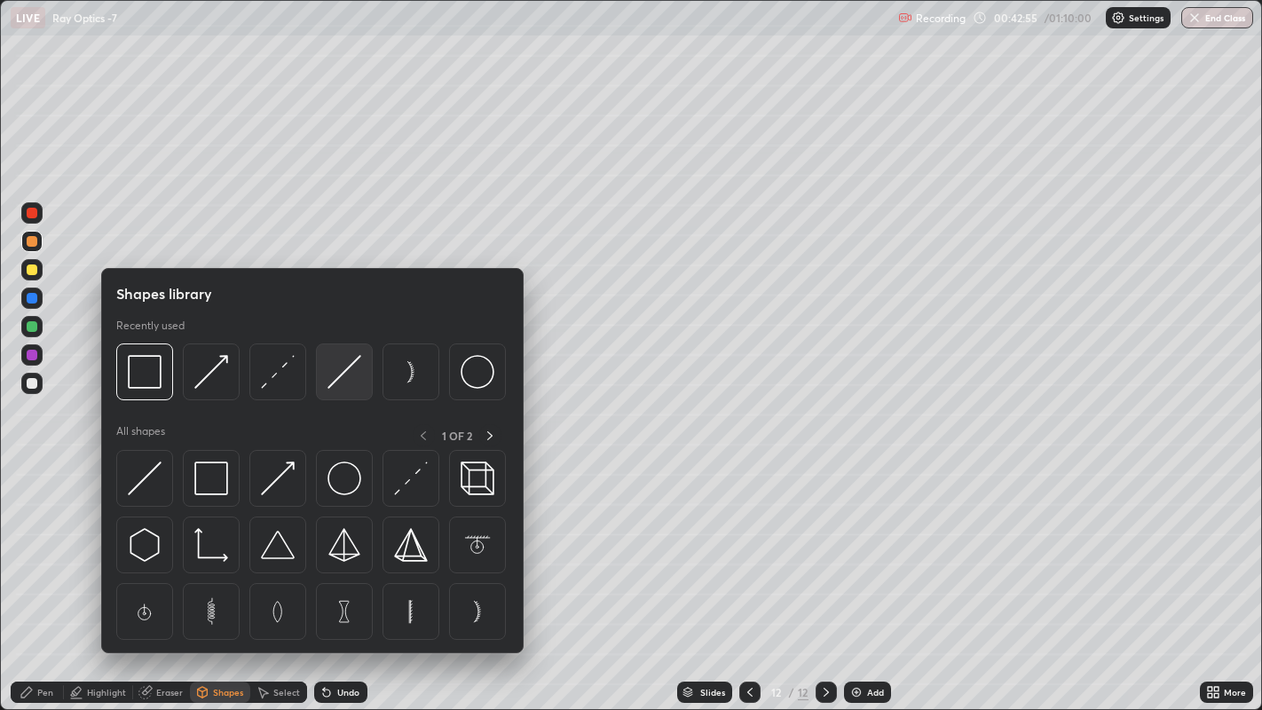
click at [337, 381] on img at bounding box center [345, 372] width 34 height 34
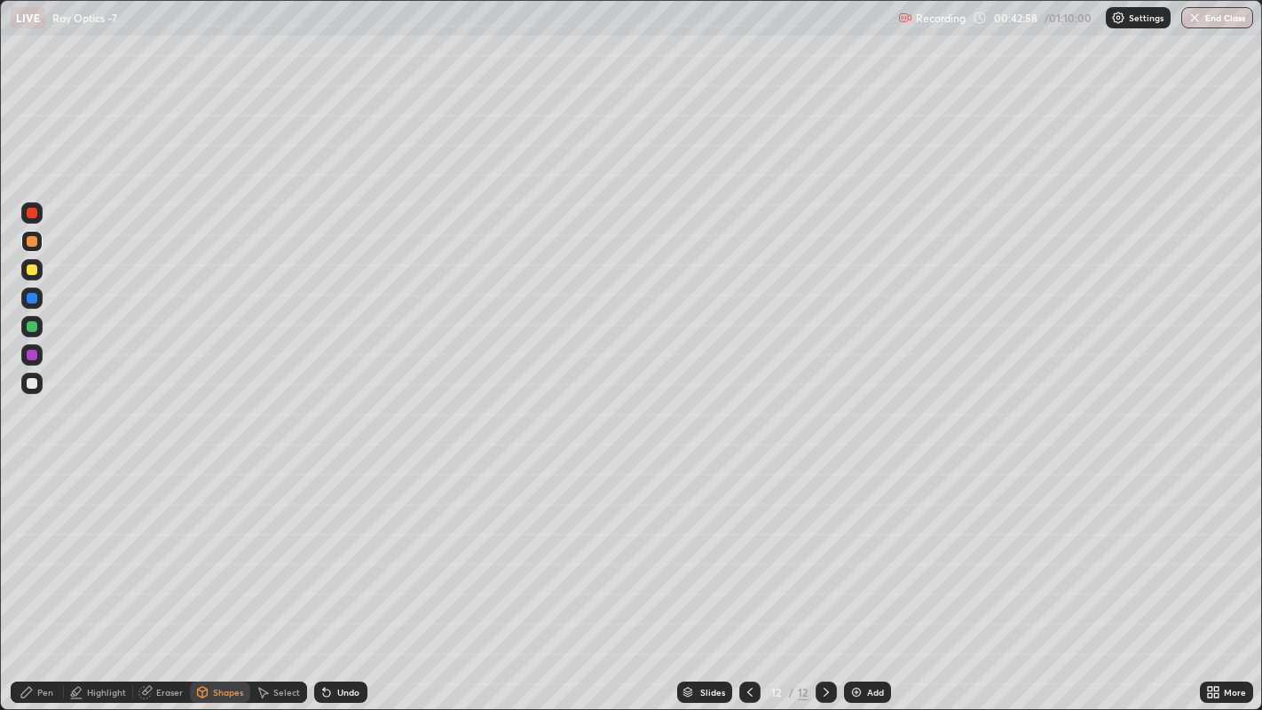
click at [341, 550] on div "Undo" at bounding box center [348, 692] width 22 height 9
click at [350, 550] on div "Undo" at bounding box center [340, 692] width 53 height 21
click at [27, 550] on icon at bounding box center [26, 692] width 11 height 11
click at [220, 550] on div "Shapes" at bounding box center [228, 692] width 30 height 9
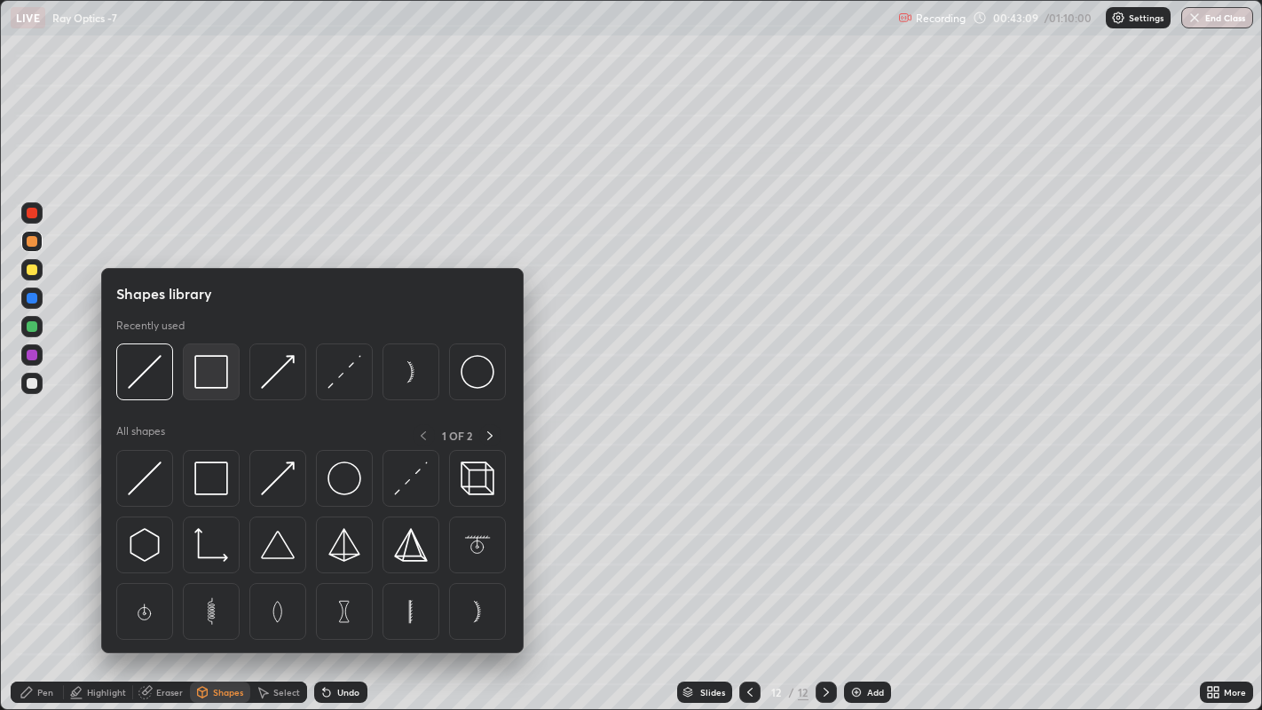
click at [214, 380] on img at bounding box center [211, 372] width 34 height 34
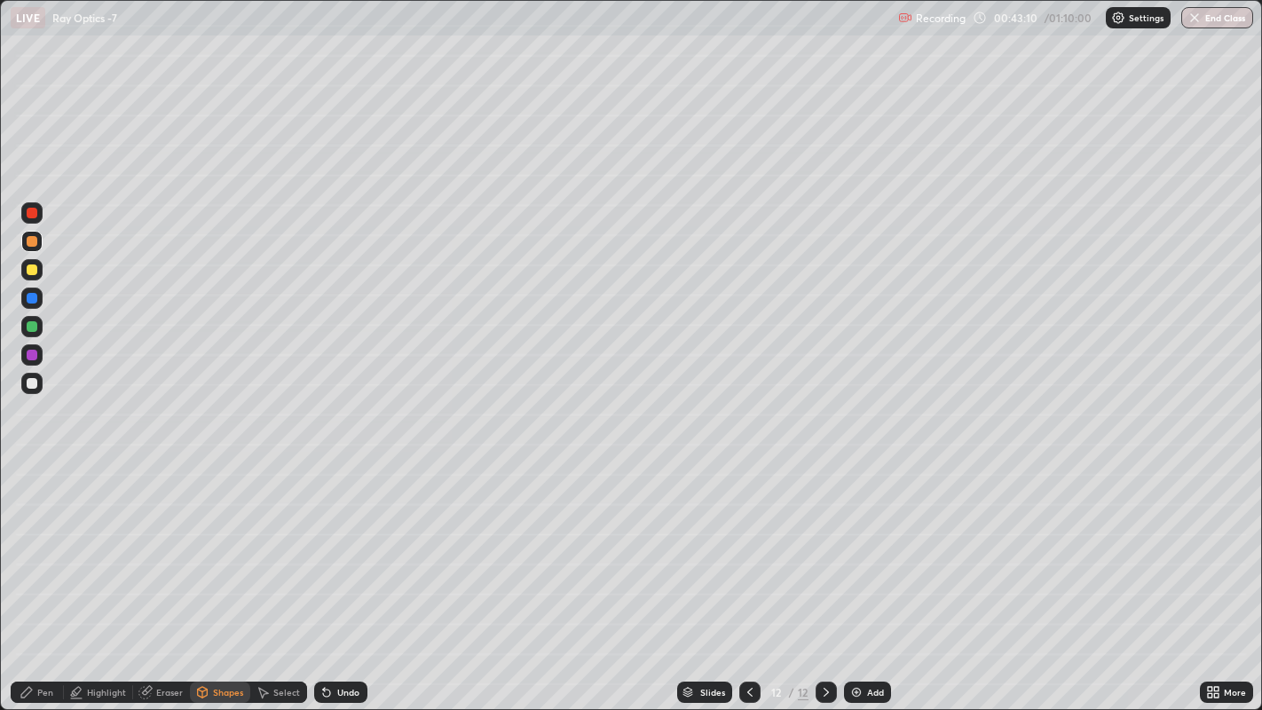
click at [33, 270] on div at bounding box center [32, 270] width 11 height 11
click at [115, 550] on div "Highlight" at bounding box center [106, 692] width 39 height 9
click at [28, 383] on div at bounding box center [32, 383] width 11 height 11
click at [212, 550] on div "Shapes" at bounding box center [220, 692] width 60 height 21
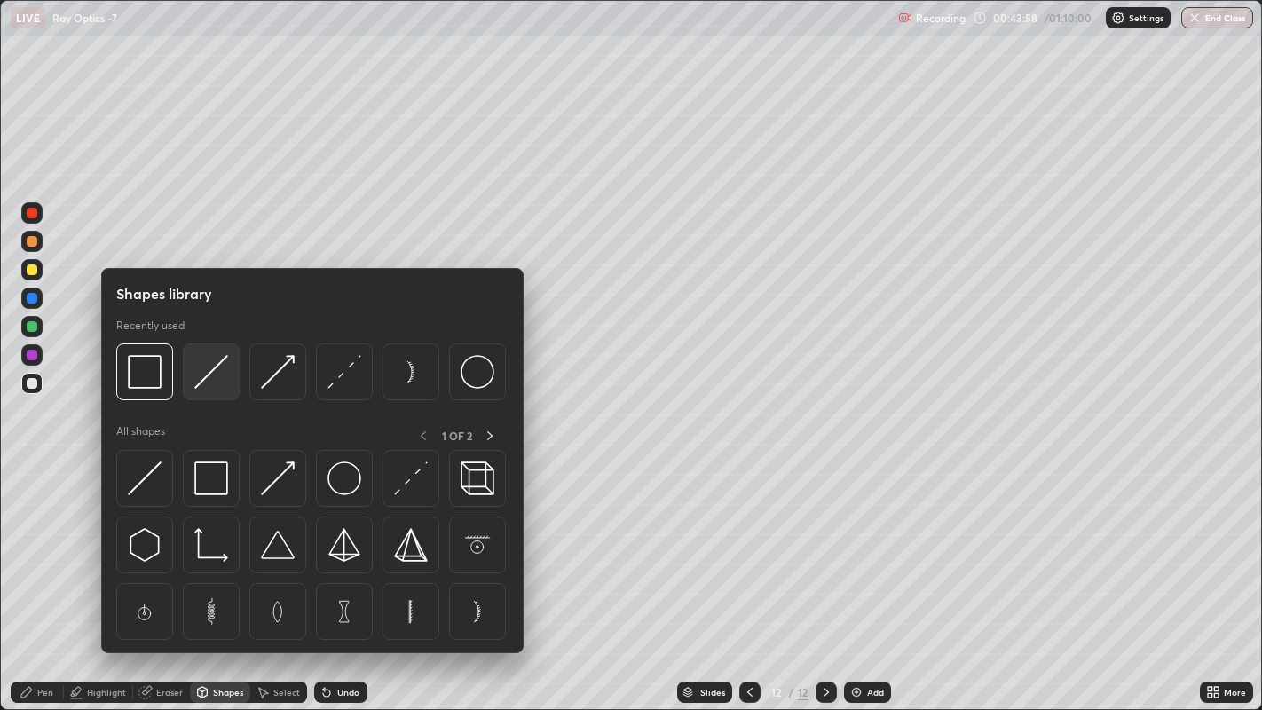
click at [198, 372] on img at bounding box center [211, 372] width 34 height 34
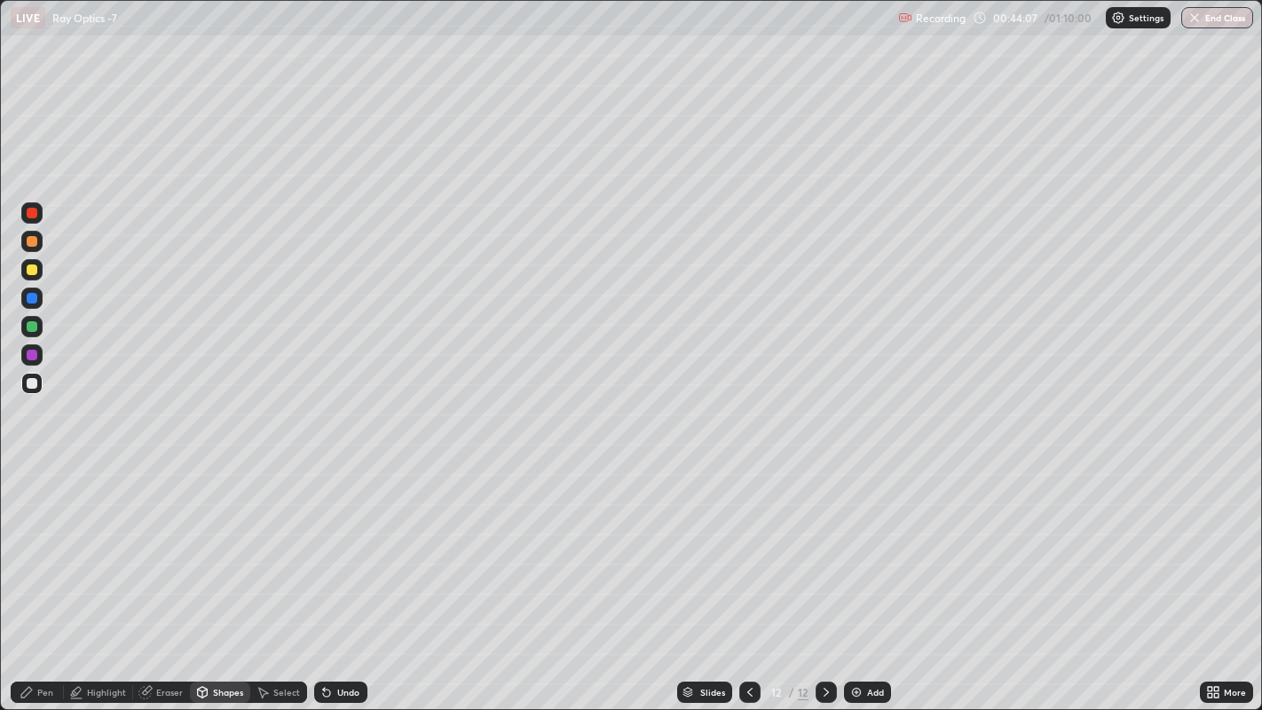
click at [226, 550] on div "Shapes" at bounding box center [228, 692] width 30 height 9
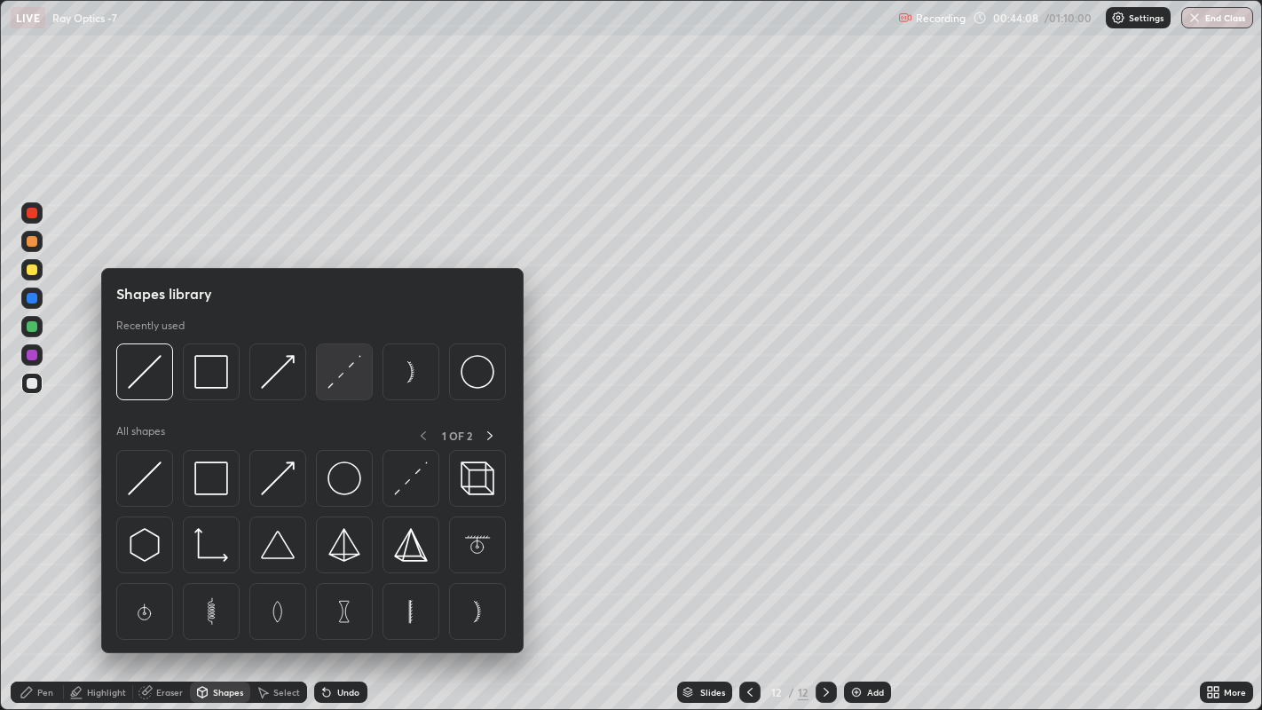
click at [337, 369] on img at bounding box center [345, 372] width 34 height 34
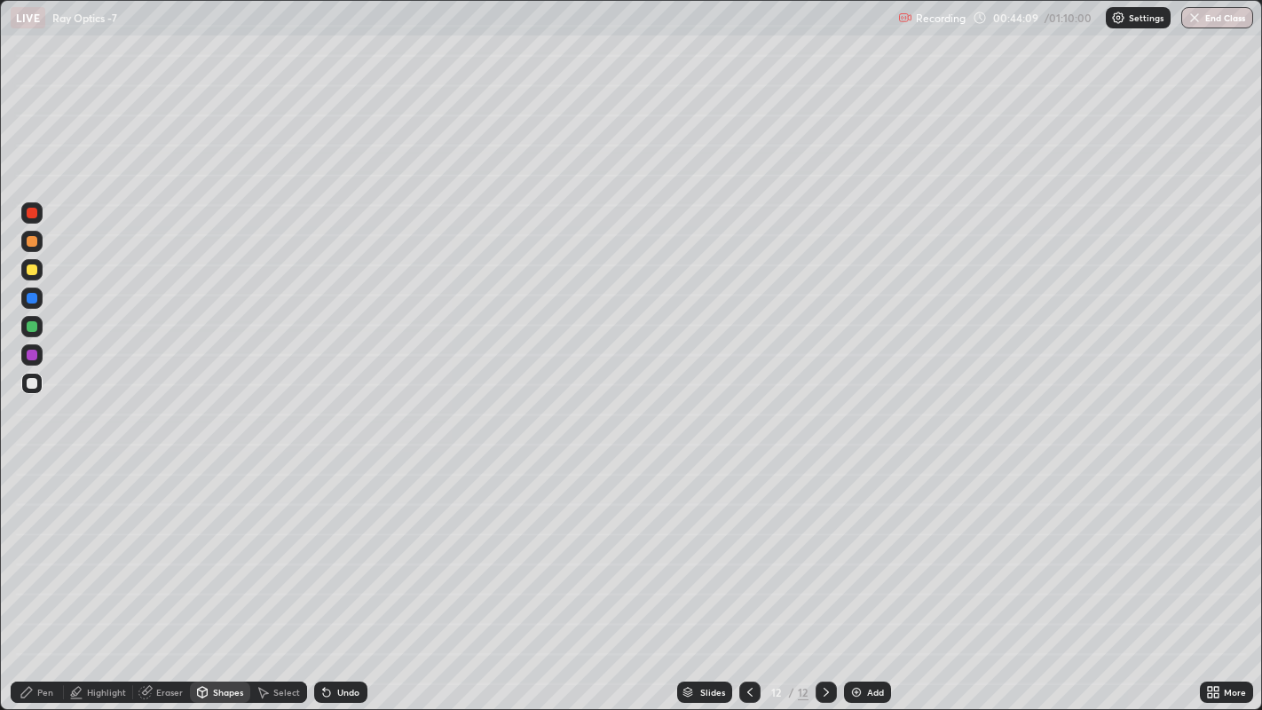
click at [33, 355] on div at bounding box center [32, 355] width 11 height 11
click at [225, 550] on div "Shapes" at bounding box center [228, 692] width 30 height 9
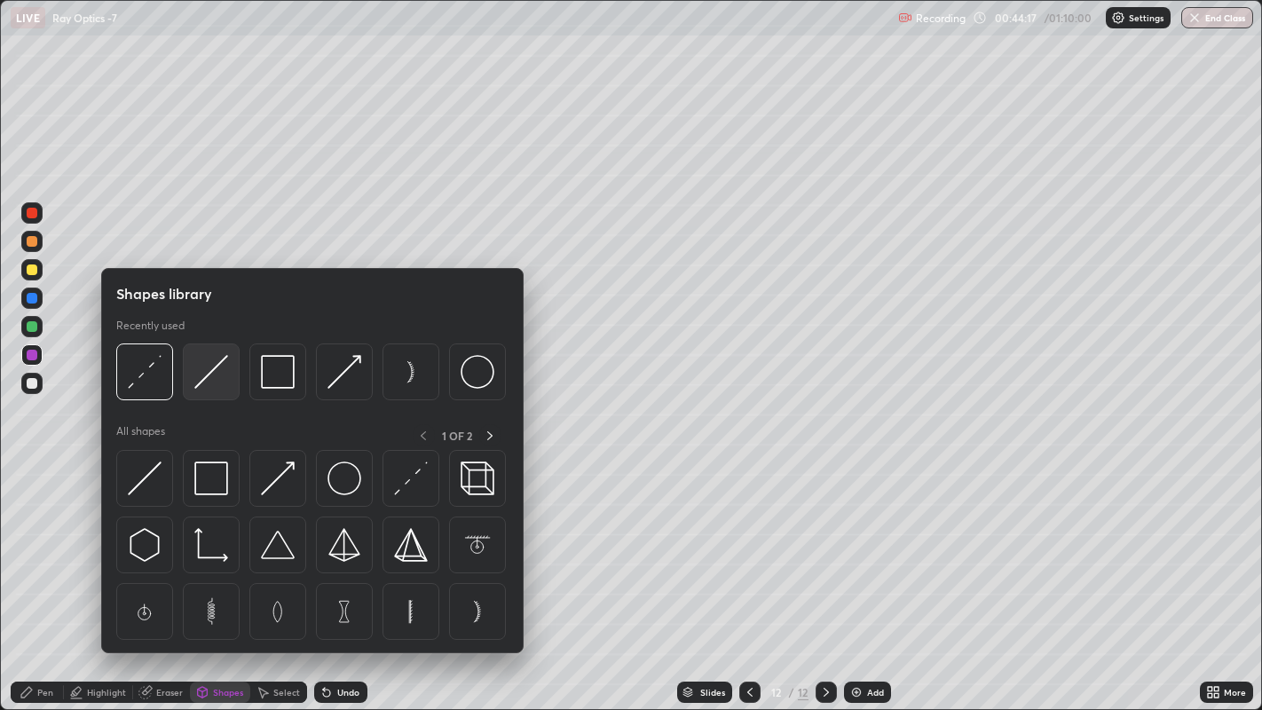
click at [202, 383] on img at bounding box center [211, 372] width 34 height 34
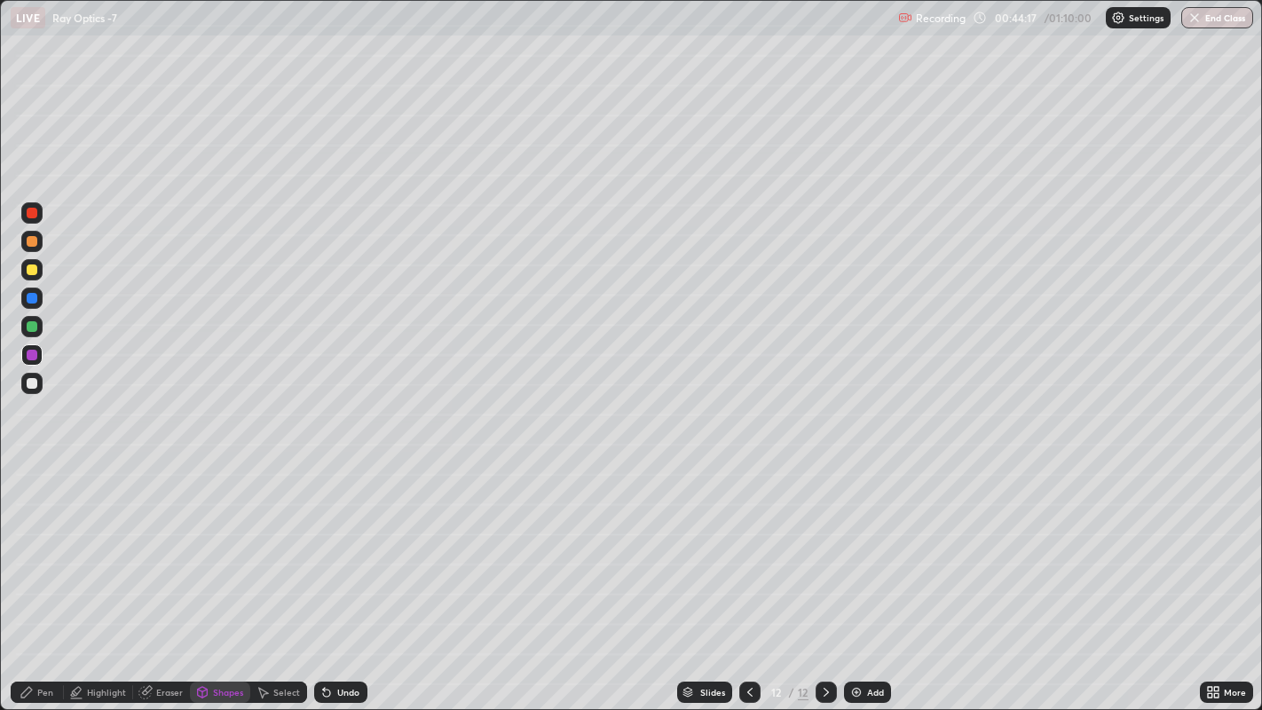
click at [31, 383] on div at bounding box center [32, 383] width 11 height 11
click at [36, 550] on div "Pen" at bounding box center [37, 692] width 53 height 21
click at [28, 241] on div at bounding box center [32, 241] width 11 height 11
click at [339, 550] on div "Undo" at bounding box center [348, 692] width 22 height 9
click at [341, 550] on div "Undo" at bounding box center [348, 692] width 22 height 9
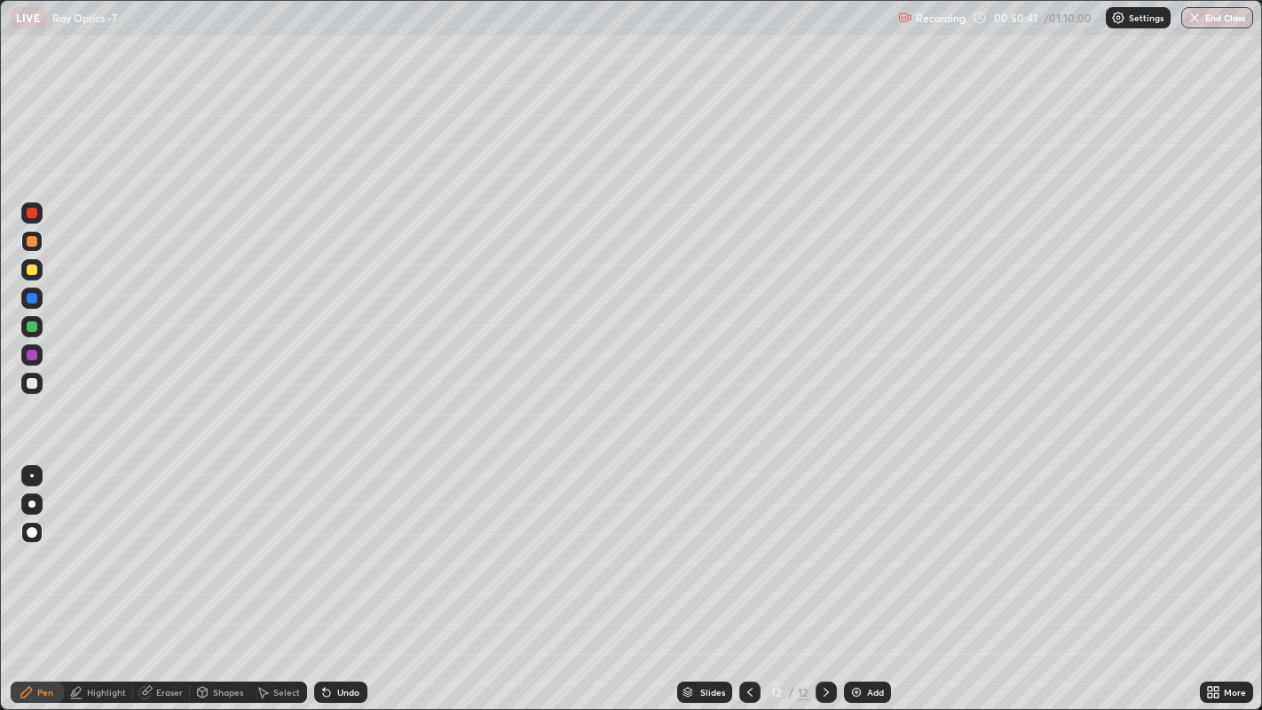
click at [861, 550] on img at bounding box center [856, 692] width 14 height 14
click at [214, 550] on div "Shapes" at bounding box center [228, 692] width 30 height 9
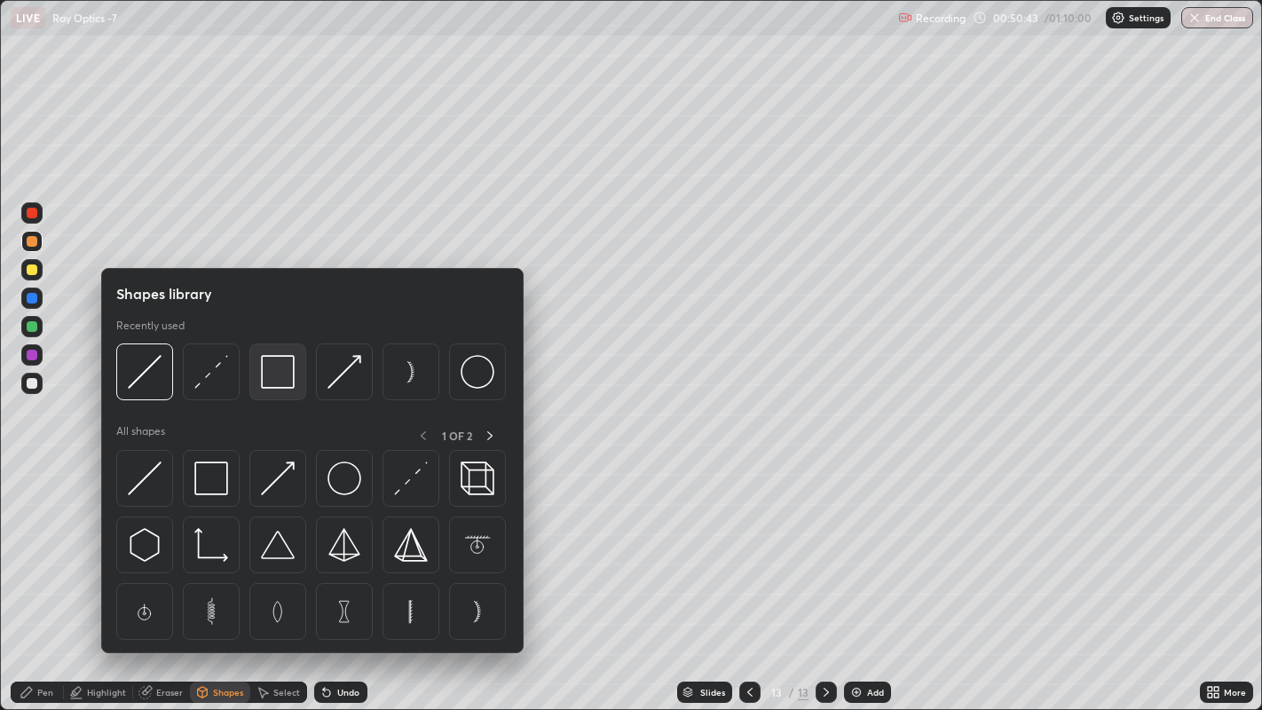
click at [278, 384] on img at bounding box center [278, 372] width 34 height 34
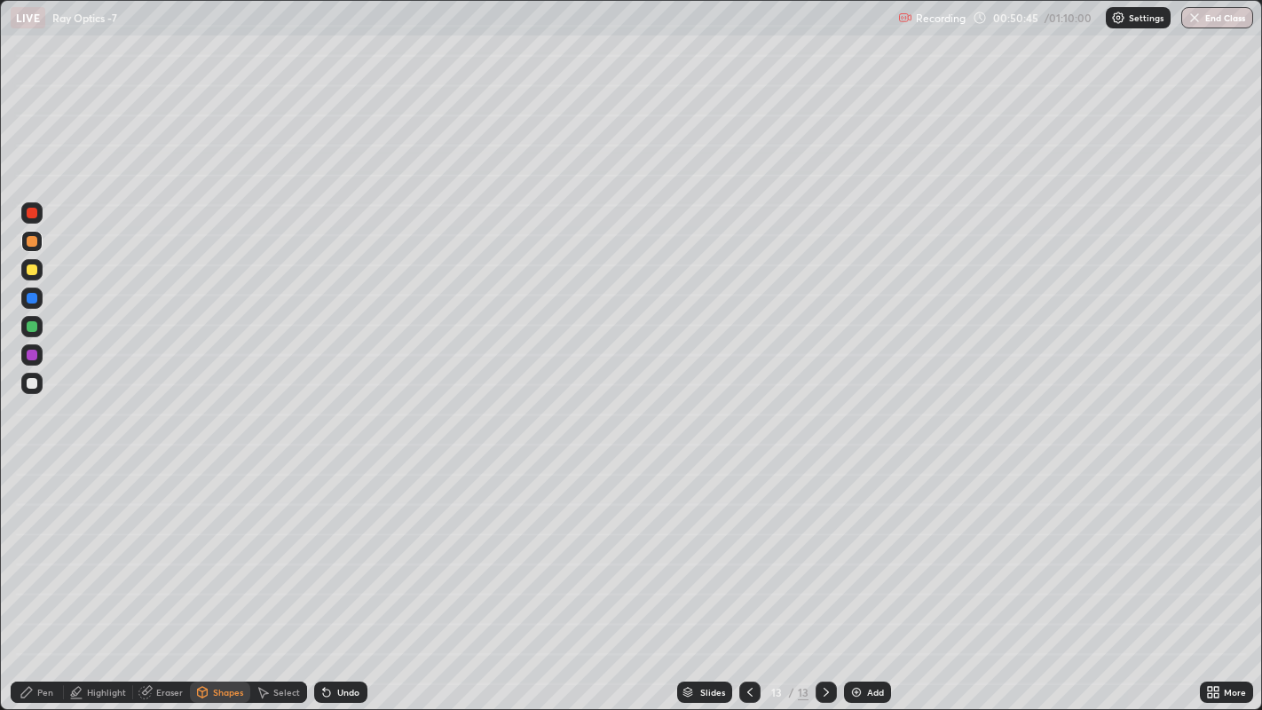
click at [34, 270] on div at bounding box center [32, 270] width 11 height 11
click at [109, 550] on div "Highlight" at bounding box center [106, 692] width 39 height 9
click at [33, 383] on div at bounding box center [32, 383] width 11 height 11
click at [217, 550] on div "Shapes" at bounding box center [228, 692] width 30 height 9
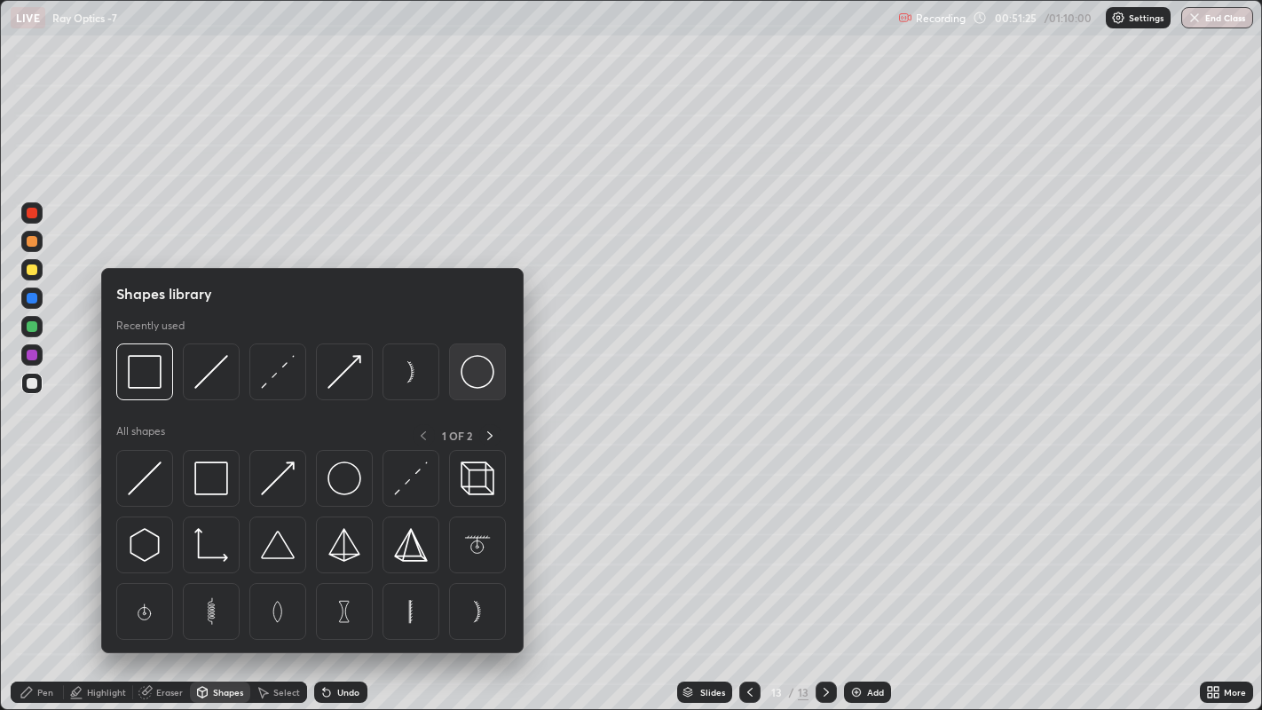
click at [470, 373] on img at bounding box center [478, 372] width 34 height 34
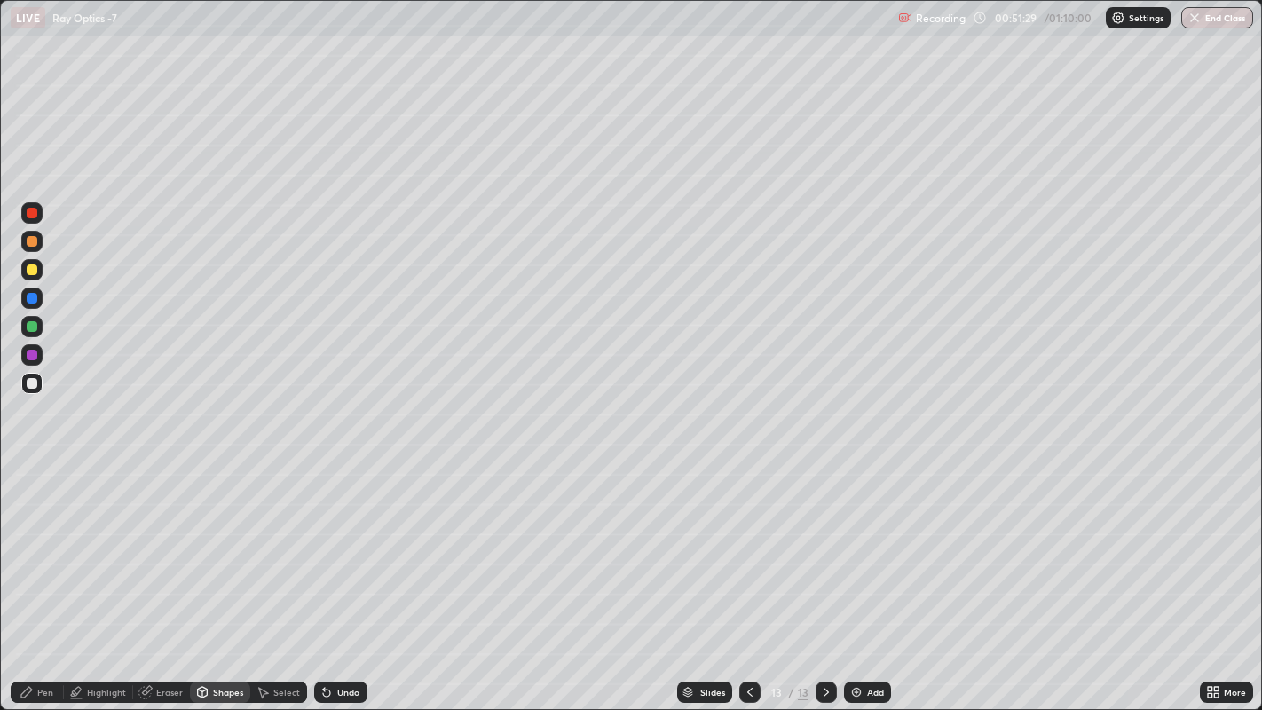
click at [106, 550] on div "Highlight" at bounding box center [106, 692] width 39 height 9
click at [22, 550] on icon at bounding box center [27, 692] width 14 height 14
click at [30, 241] on div at bounding box center [32, 241] width 11 height 11
click at [223, 550] on div "Shapes" at bounding box center [228, 692] width 30 height 9
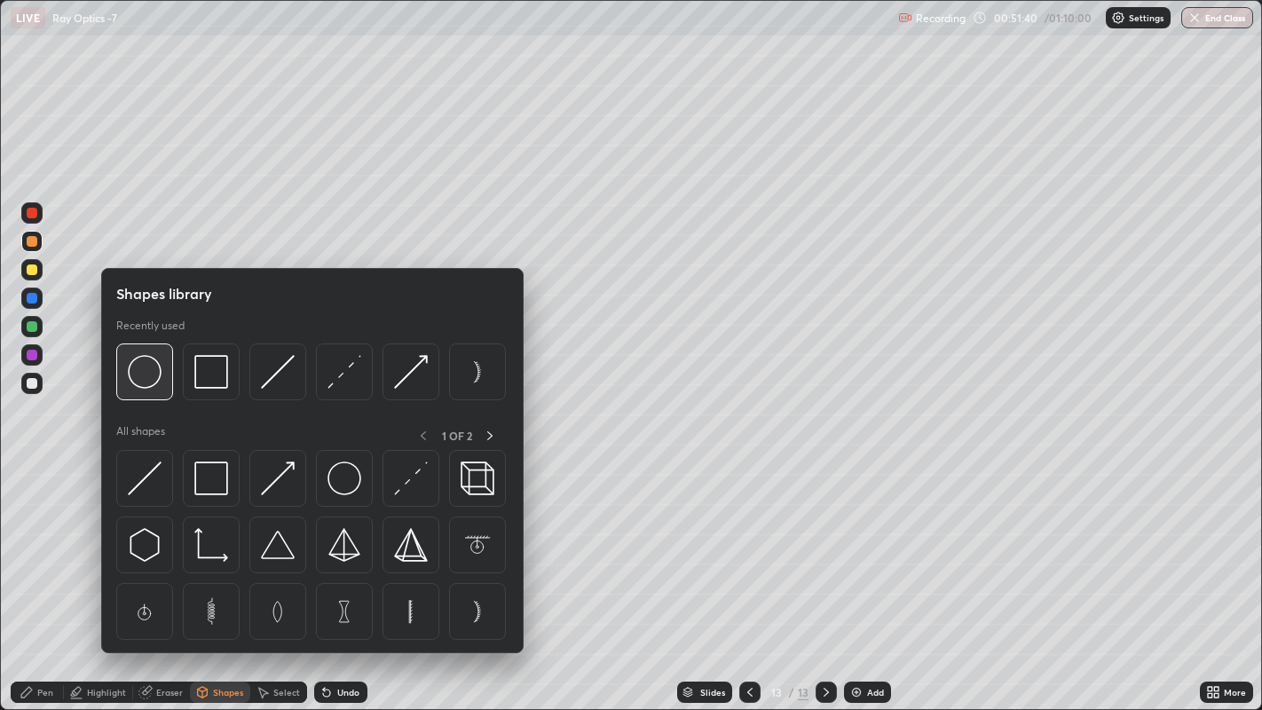
click at [145, 381] on img at bounding box center [145, 372] width 34 height 34
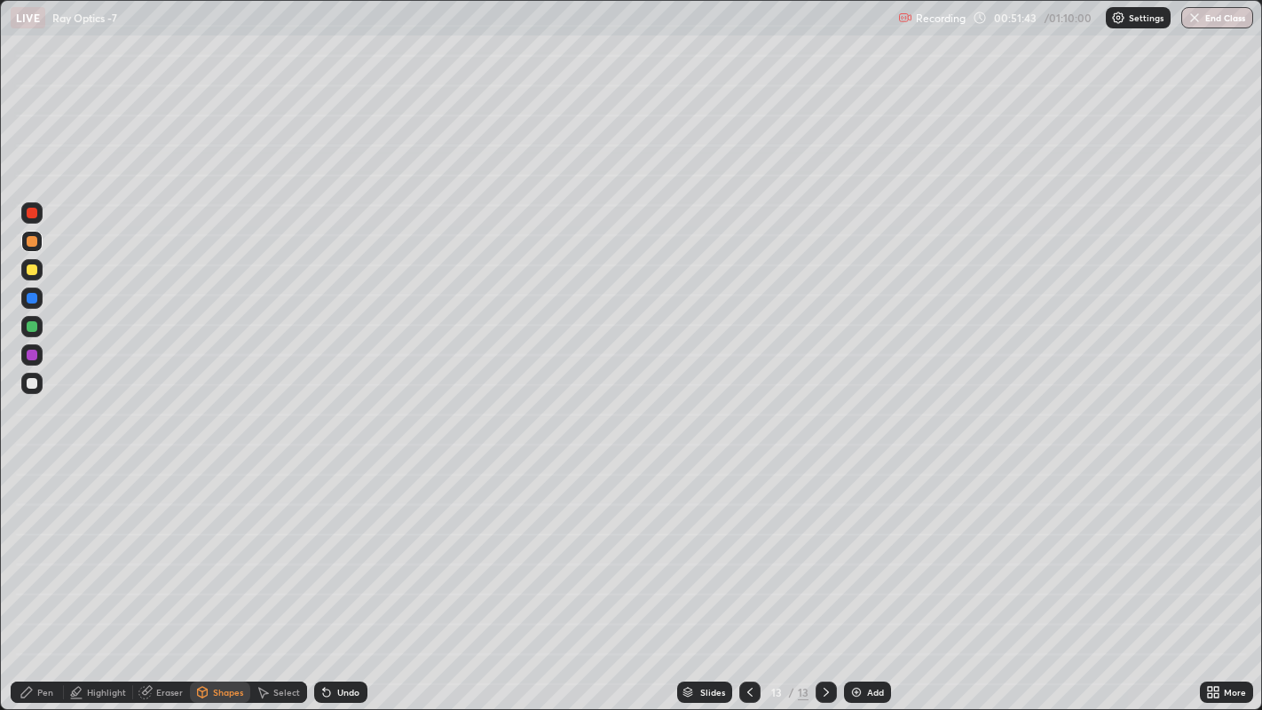
click at [345, 550] on div "Undo" at bounding box center [348, 692] width 22 height 9
click at [31, 384] on div at bounding box center [32, 383] width 11 height 11
click at [42, 550] on div "Pen" at bounding box center [45, 692] width 16 height 9
click at [42, 246] on div at bounding box center [31, 241] width 21 height 21
click at [225, 550] on div "Shapes" at bounding box center [228, 692] width 30 height 9
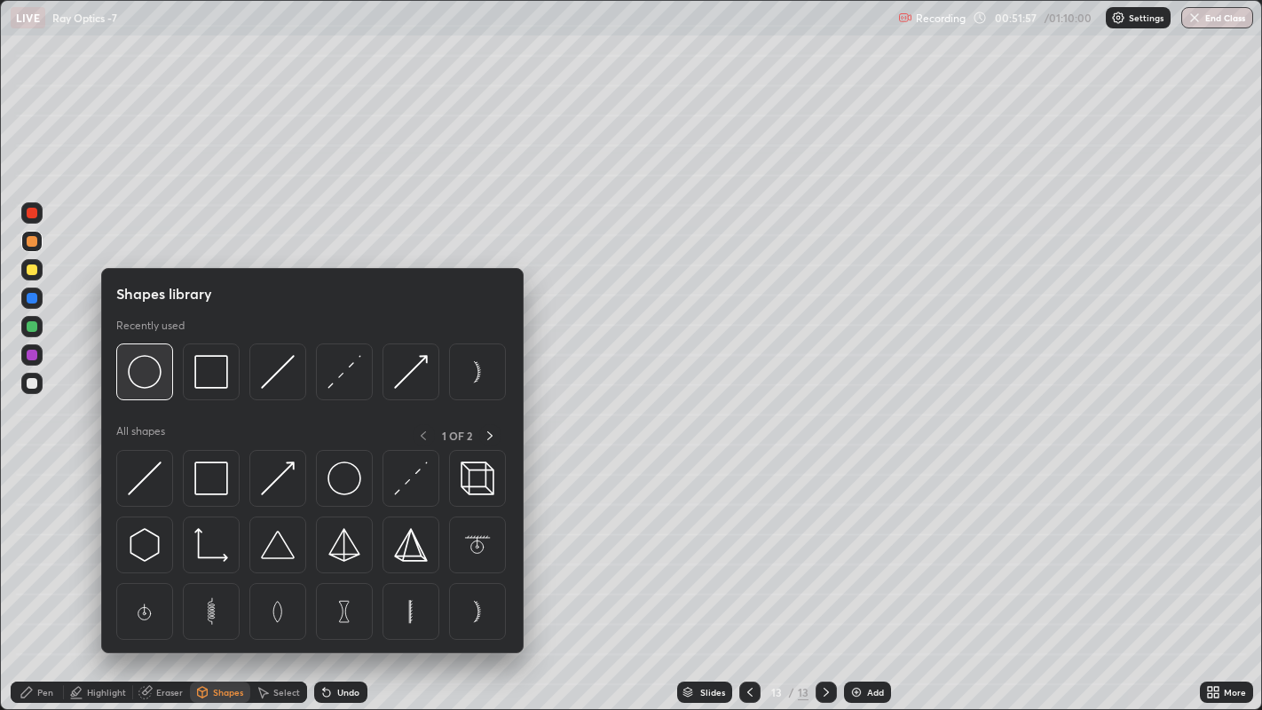
click at [151, 383] on img at bounding box center [145, 372] width 34 height 34
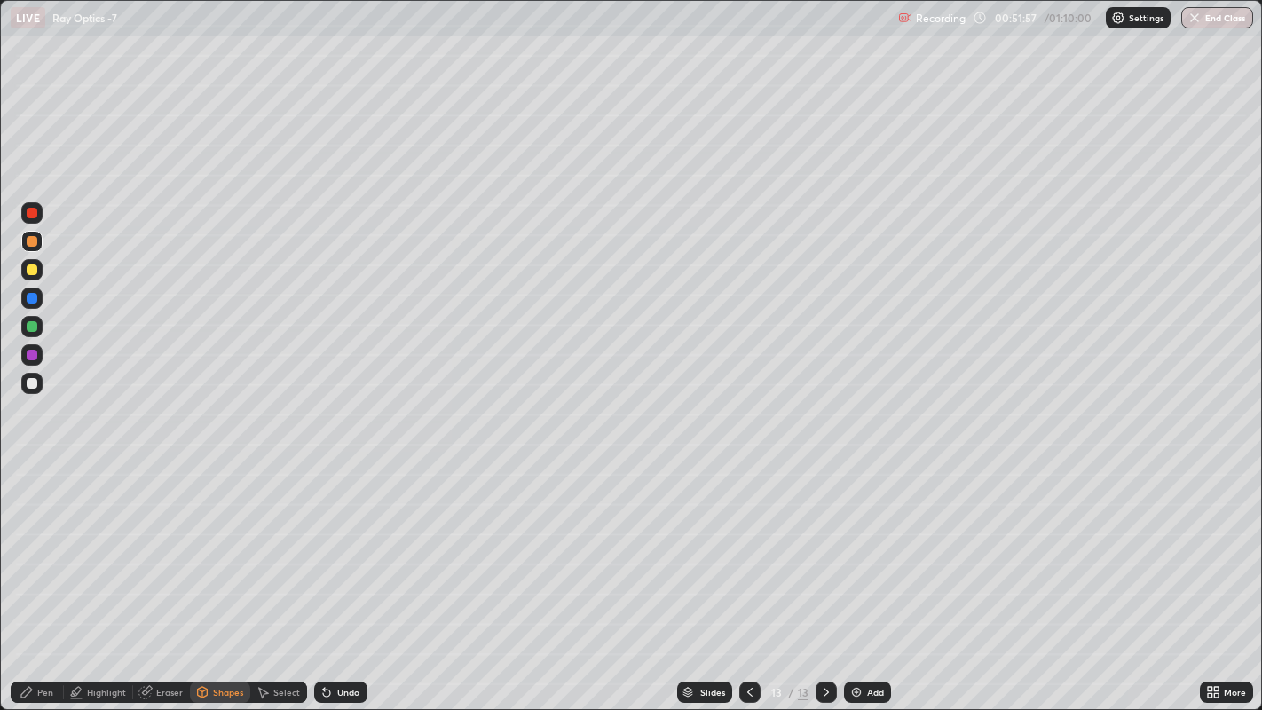
click at [33, 383] on div at bounding box center [32, 383] width 11 height 11
click at [37, 550] on div "Pen" at bounding box center [45, 692] width 16 height 9
click at [30, 241] on div at bounding box center [32, 241] width 11 height 11
click at [344, 550] on div "Undo" at bounding box center [348, 692] width 22 height 9
click at [331, 550] on icon at bounding box center [327, 692] width 14 height 14
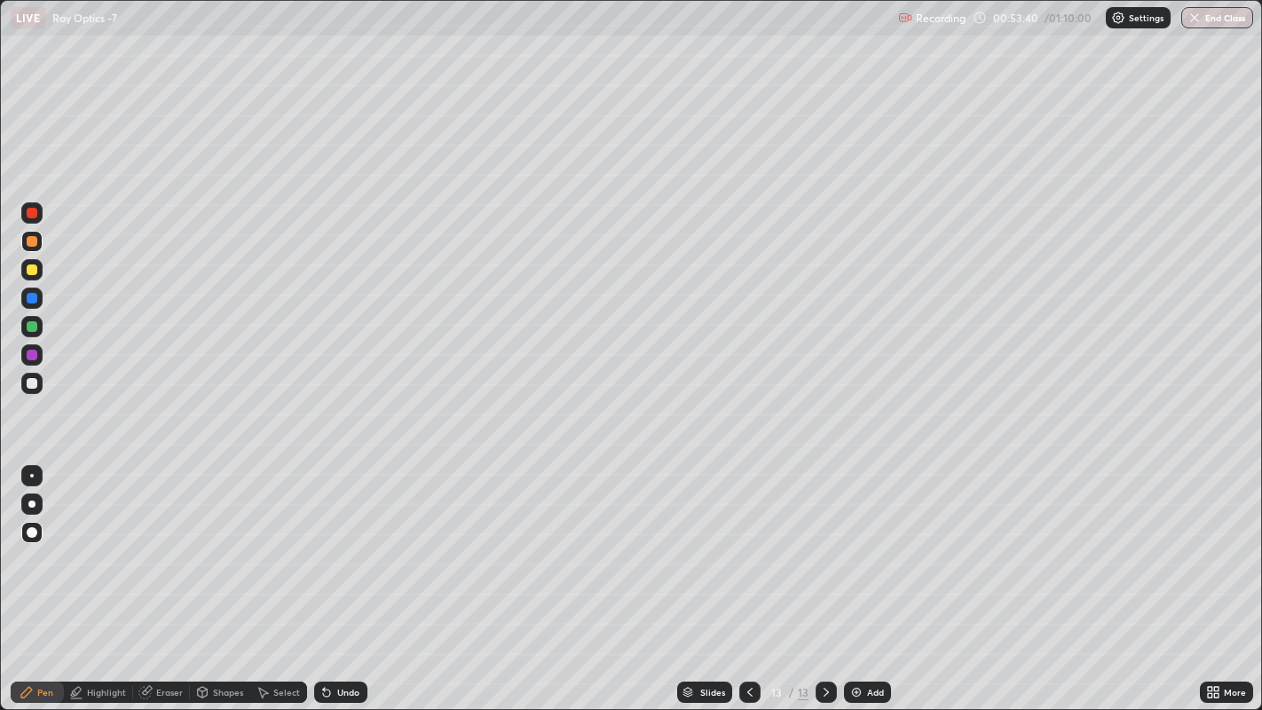
click at [331, 550] on icon at bounding box center [327, 692] width 14 height 14
click at [334, 550] on div "Undo" at bounding box center [340, 692] width 53 height 21
click at [327, 550] on icon at bounding box center [326, 693] width 7 height 7
click at [871, 550] on div "Add" at bounding box center [867, 692] width 47 height 21
click at [36, 271] on div at bounding box center [32, 270] width 11 height 11
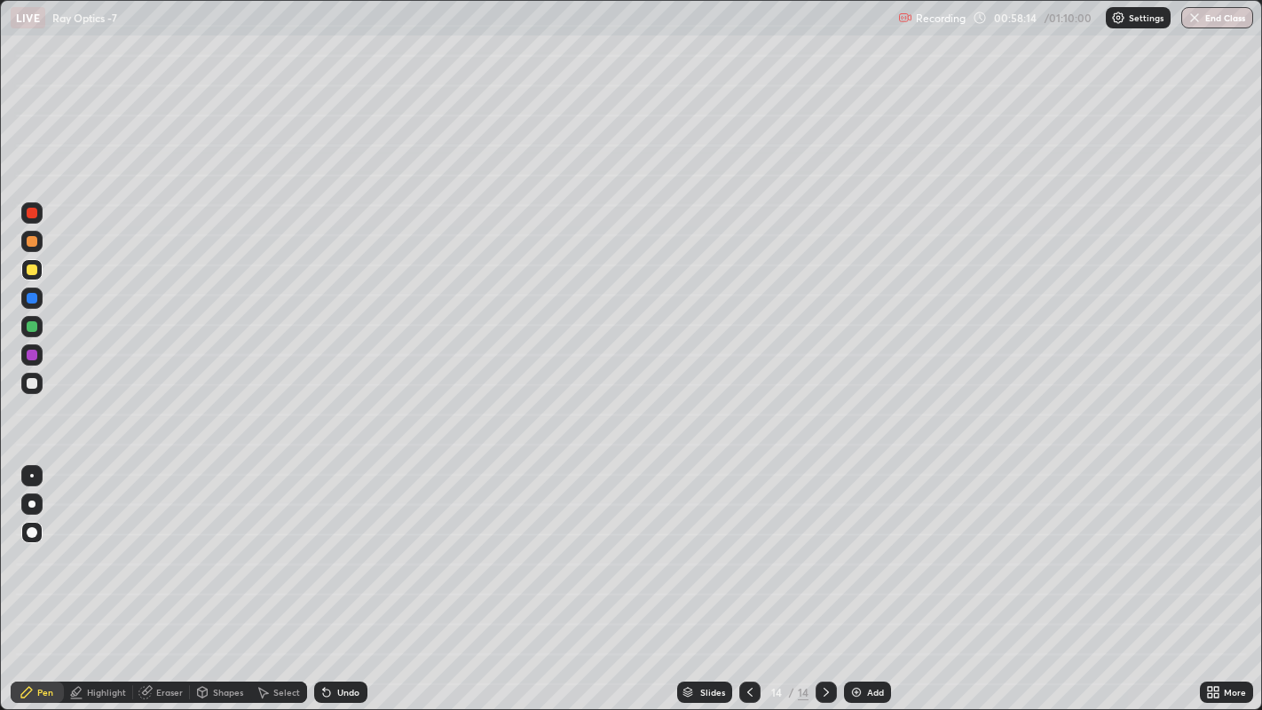
click at [213, 550] on div "Shapes" at bounding box center [228, 692] width 30 height 9
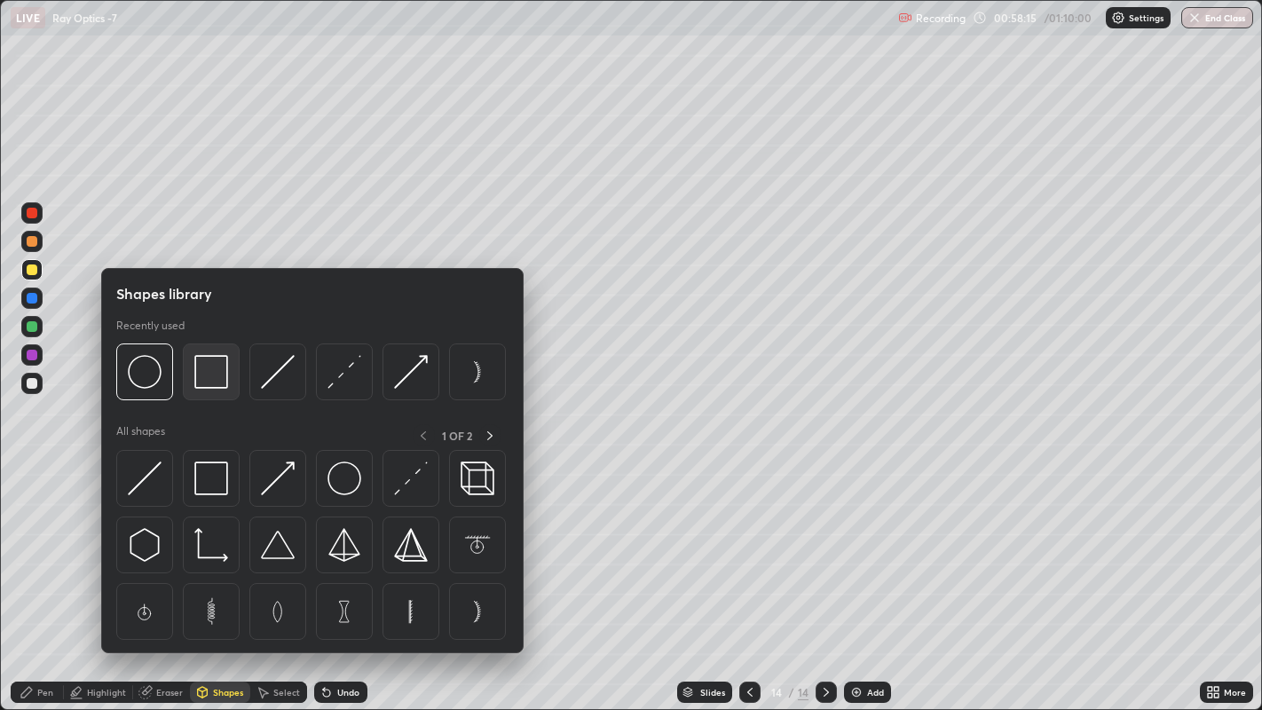
click at [198, 379] on img at bounding box center [211, 372] width 34 height 34
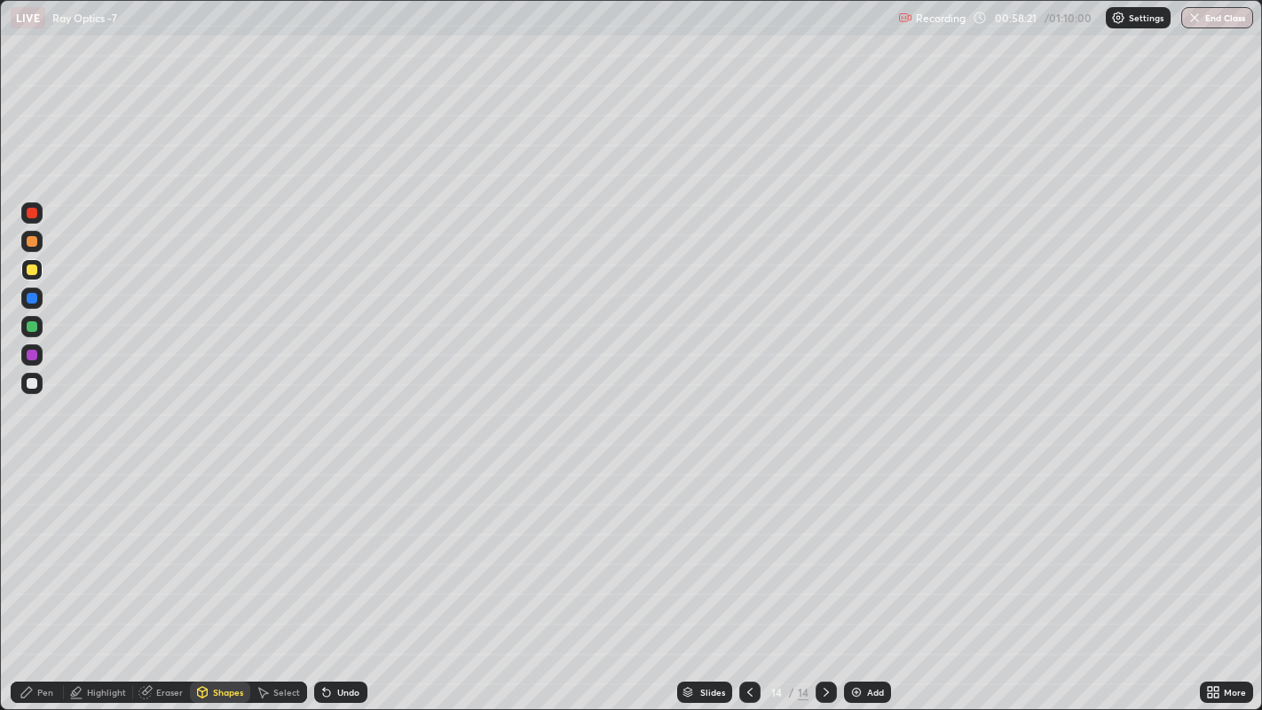
click at [48, 550] on div "Pen" at bounding box center [37, 692] width 53 height 21
click at [30, 389] on div at bounding box center [31, 383] width 21 height 21
click at [213, 550] on div "Shapes" at bounding box center [228, 692] width 30 height 9
click at [105, 550] on div "Highlight" at bounding box center [106, 692] width 39 height 9
click at [33, 273] on div at bounding box center [32, 270] width 11 height 11
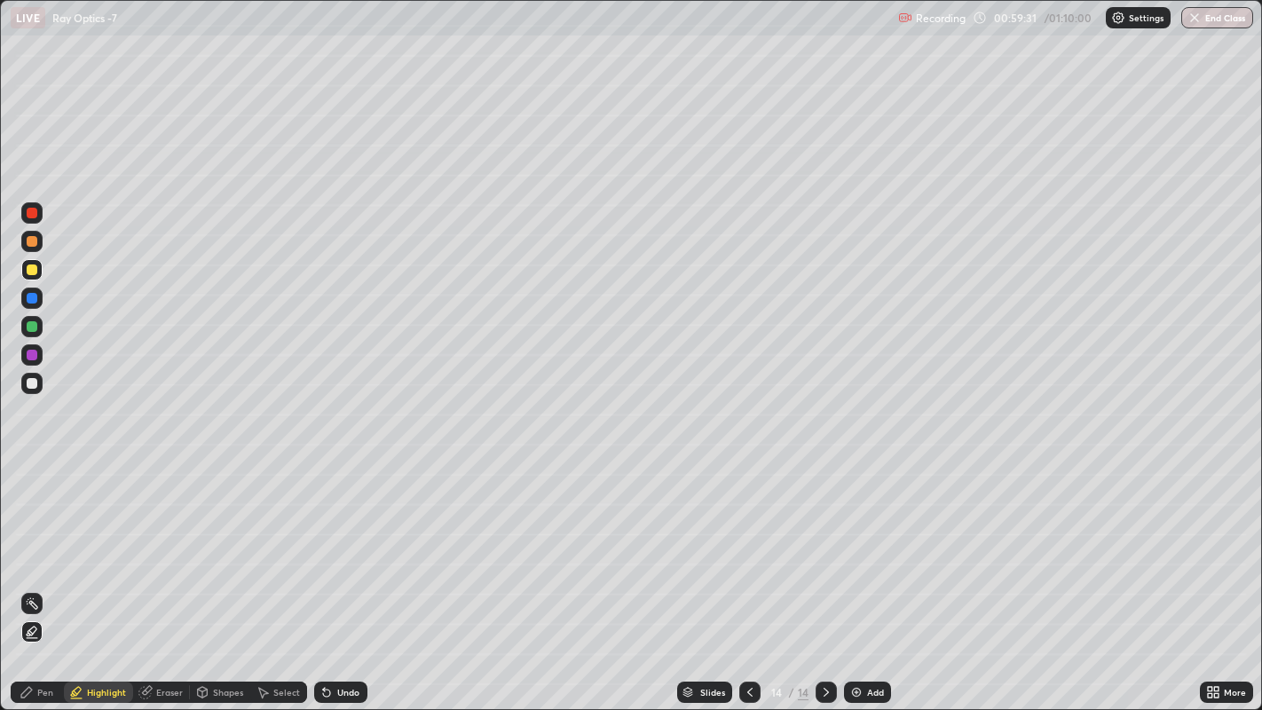
click at [34, 550] on div "Pen" at bounding box center [37, 692] width 53 height 21
click at [29, 243] on div at bounding box center [32, 241] width 11 height 11
click at [225, 550] on div "Shapes" at bounding box center [228, 692] width 30 height 9
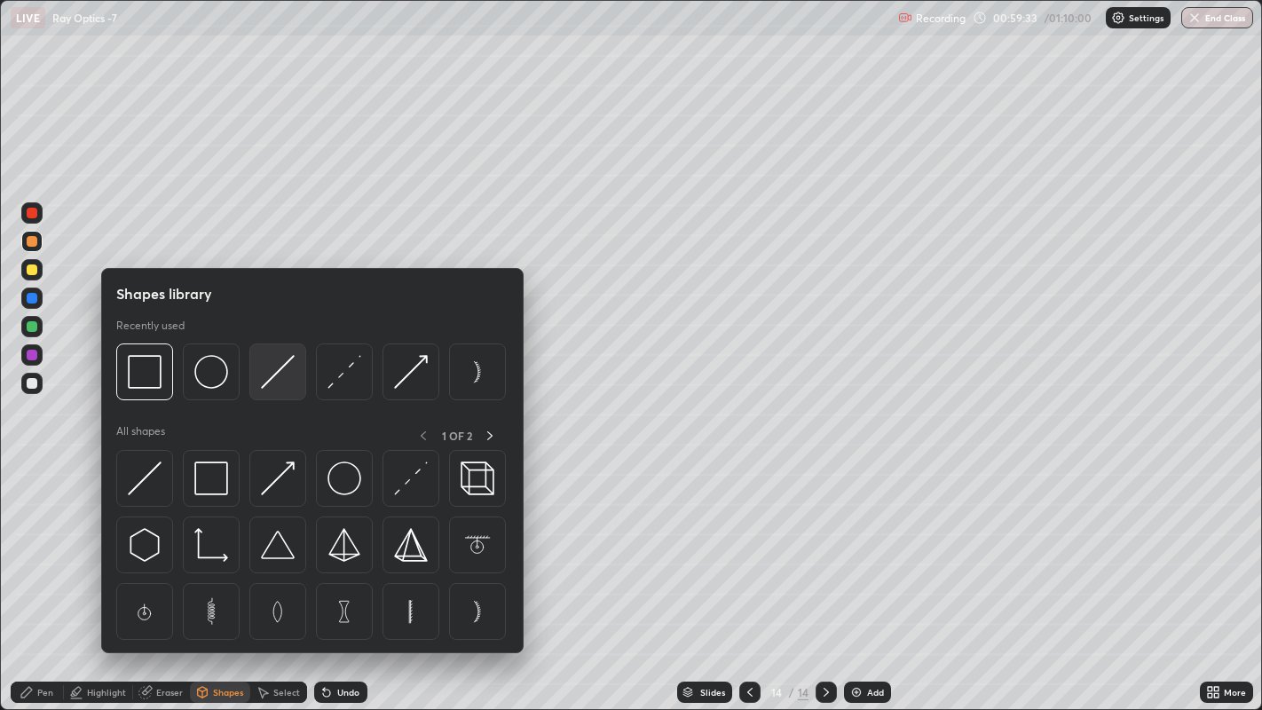
click at [270, 372] on img at bounding box center [278, 372] width 34 height 34
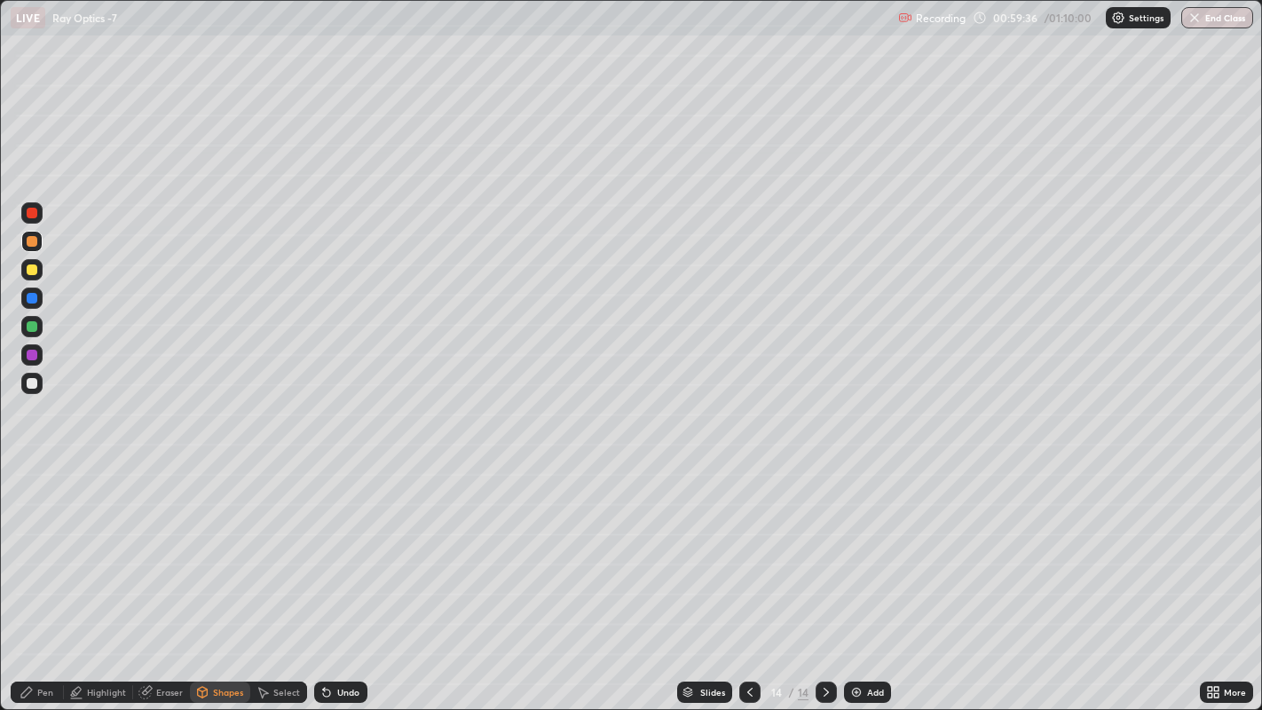
click at [222, 550] on div "Shapes" at bounding box center [220, 692] width 60 height 21
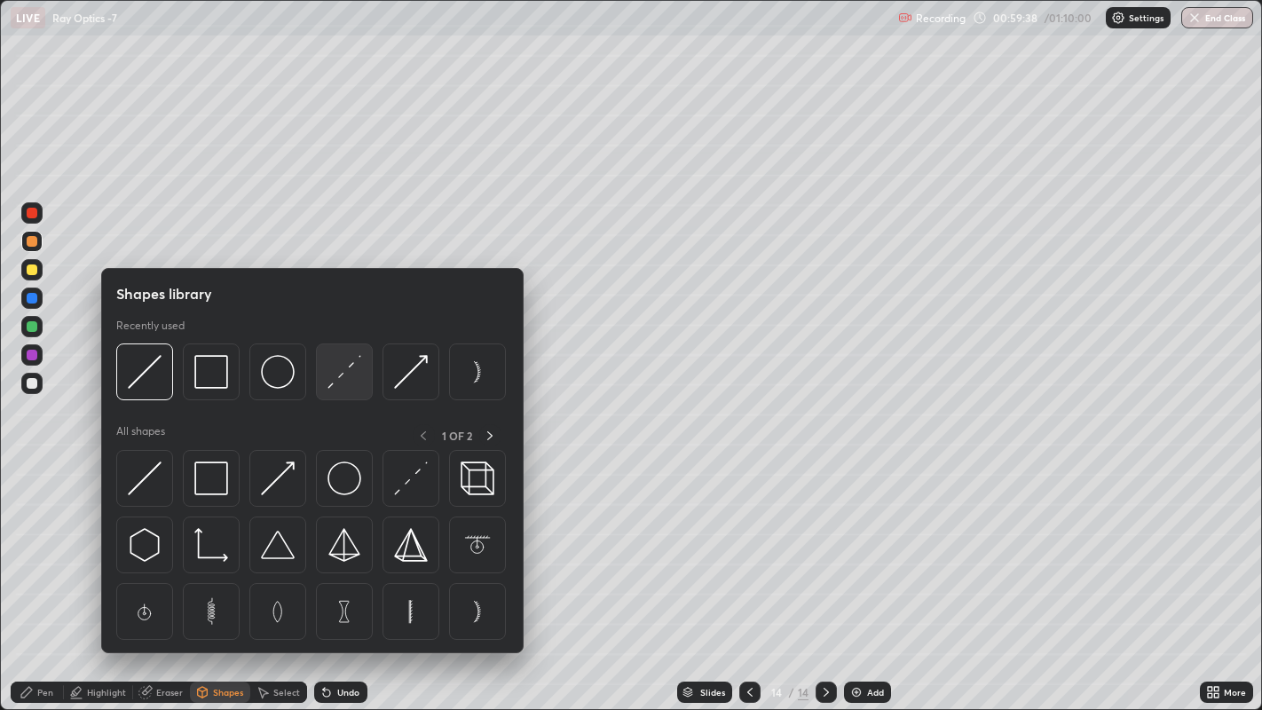
click at [332, 371] on img at bounding box center [345, 372] width 34 height 34
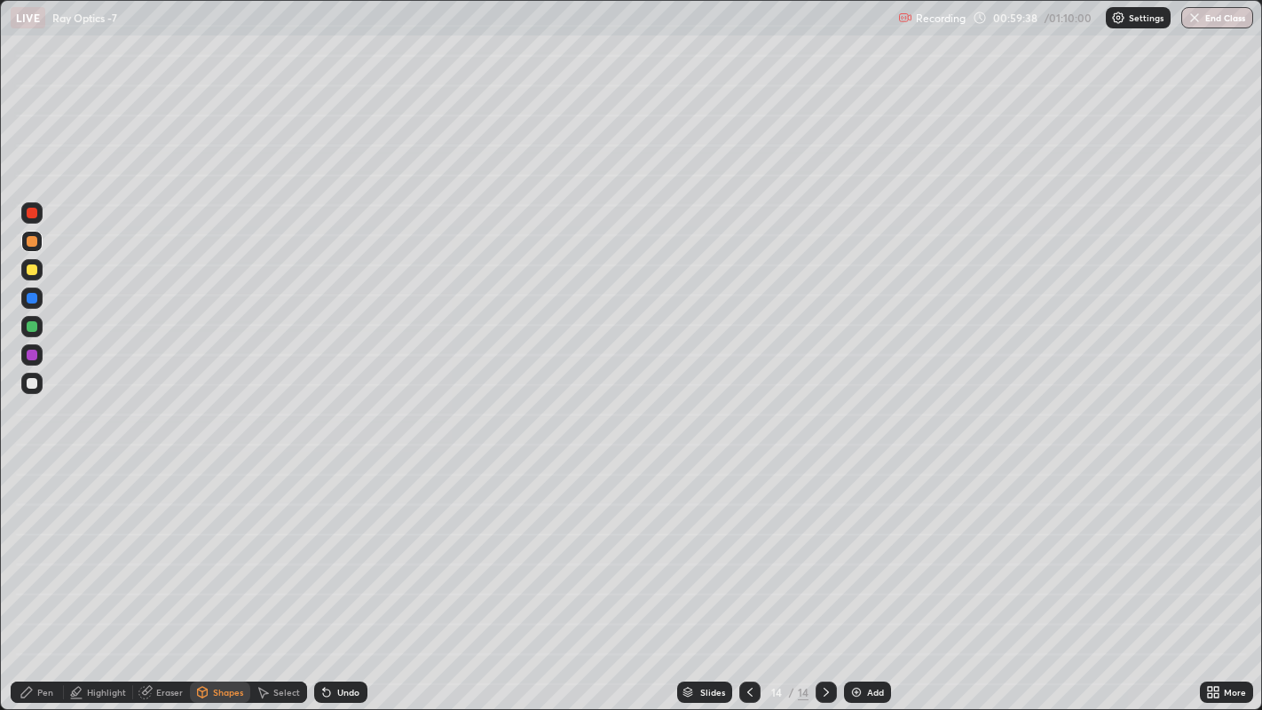
click at [26, 388] on div at bounding box center [31, 383] width 21 height 21
click at [221, 550] on div "Shapes" at bounding box center [228, 692] width 30 height 9
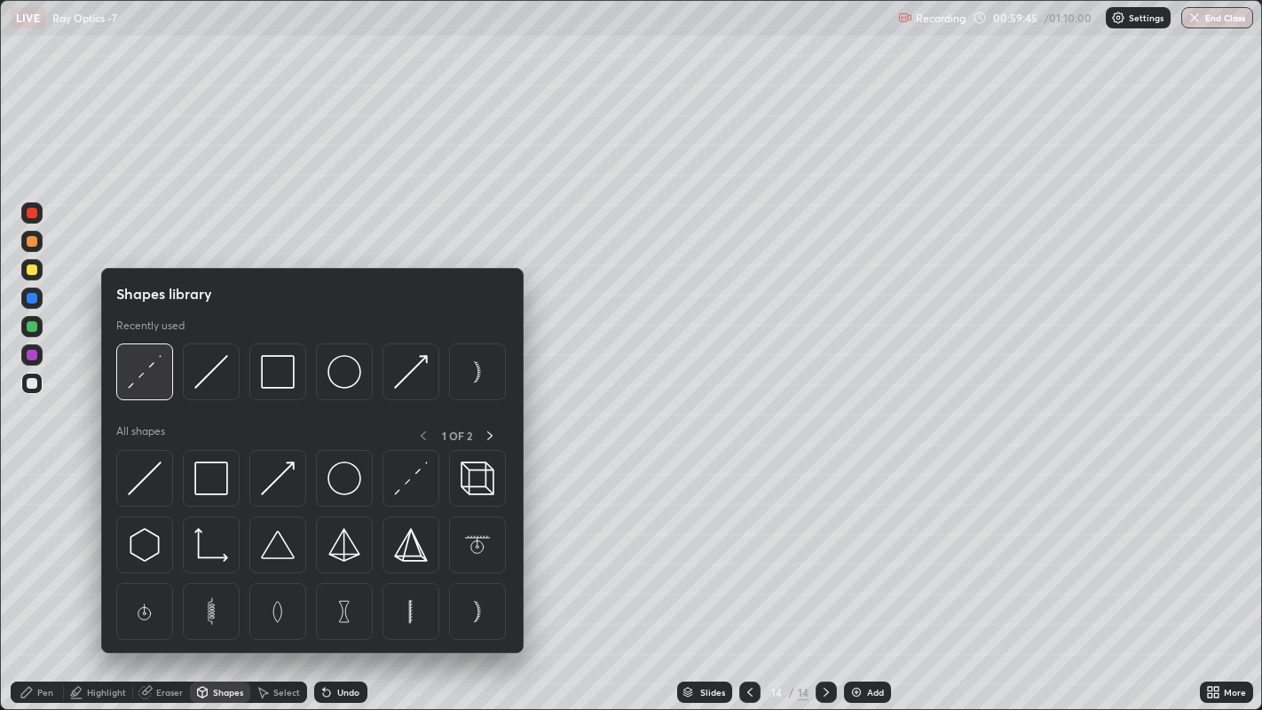
click at [154, 375] on img at bounding box center [145, 372] width 34 height 34
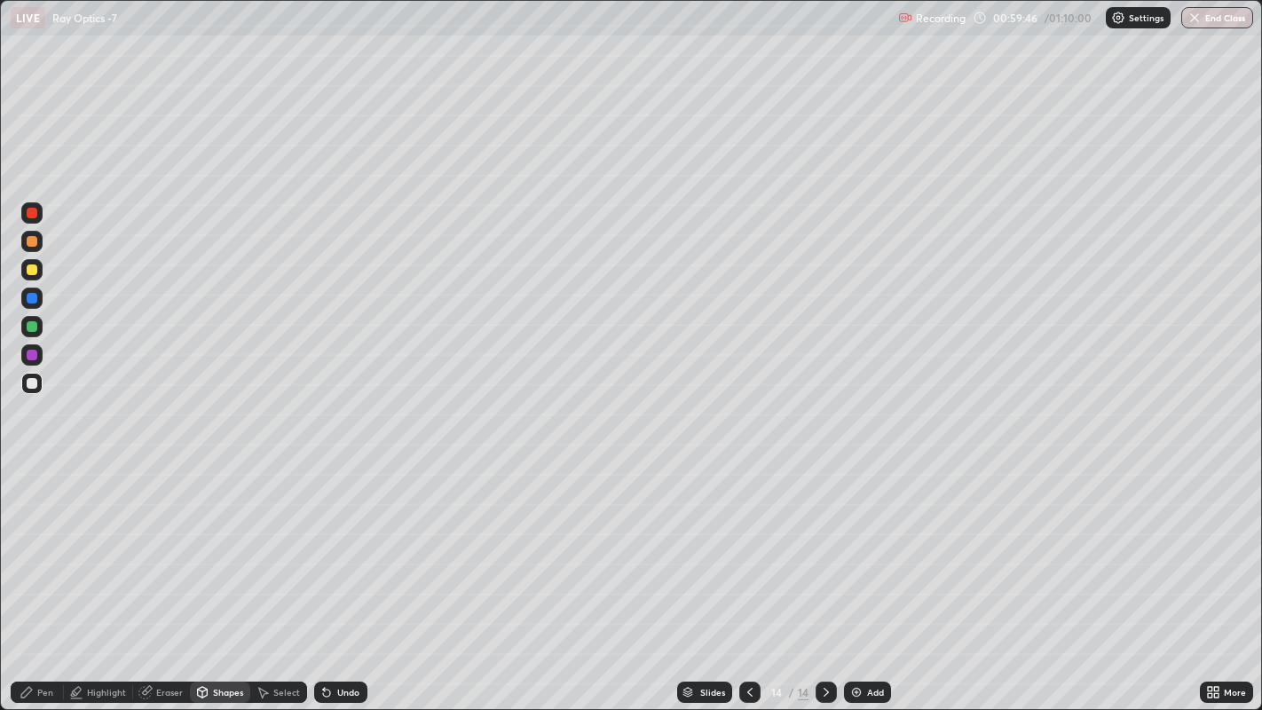
click at [33, 239] on div at bounding box center [32, 241] width 11 height 11
click at [221, 550] on div "Shapes" at bounding box center [220, 692] width 60 height 21
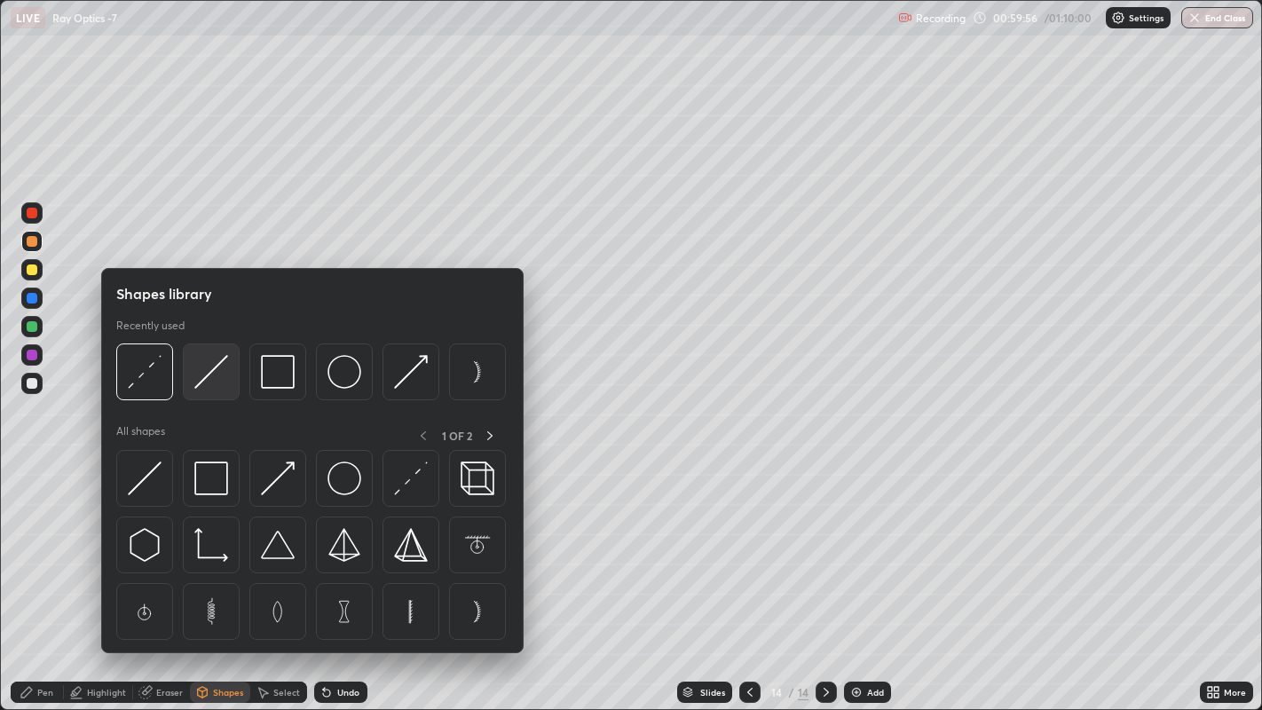
click at [203, 384] on img at bounding box center [211, 372] width 34 height 34
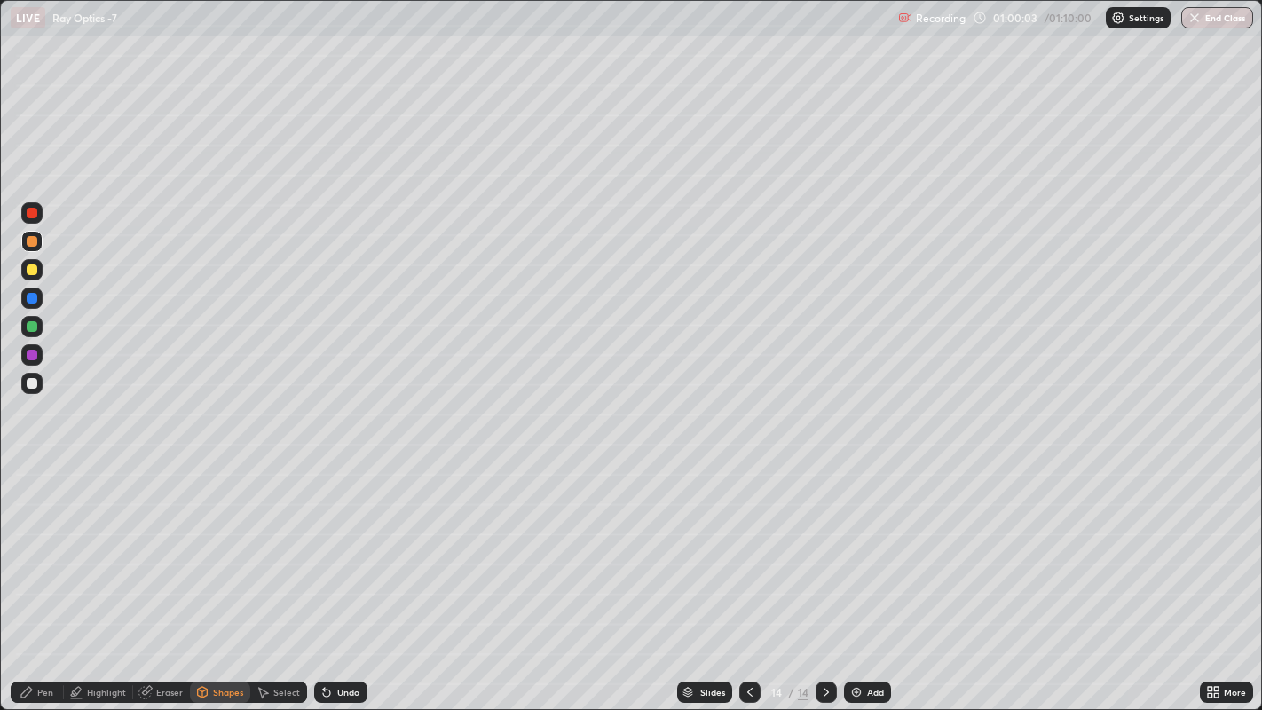
click at [217, 550] on div "Shapes" at bounding box center [228, 692] width 30 height 9
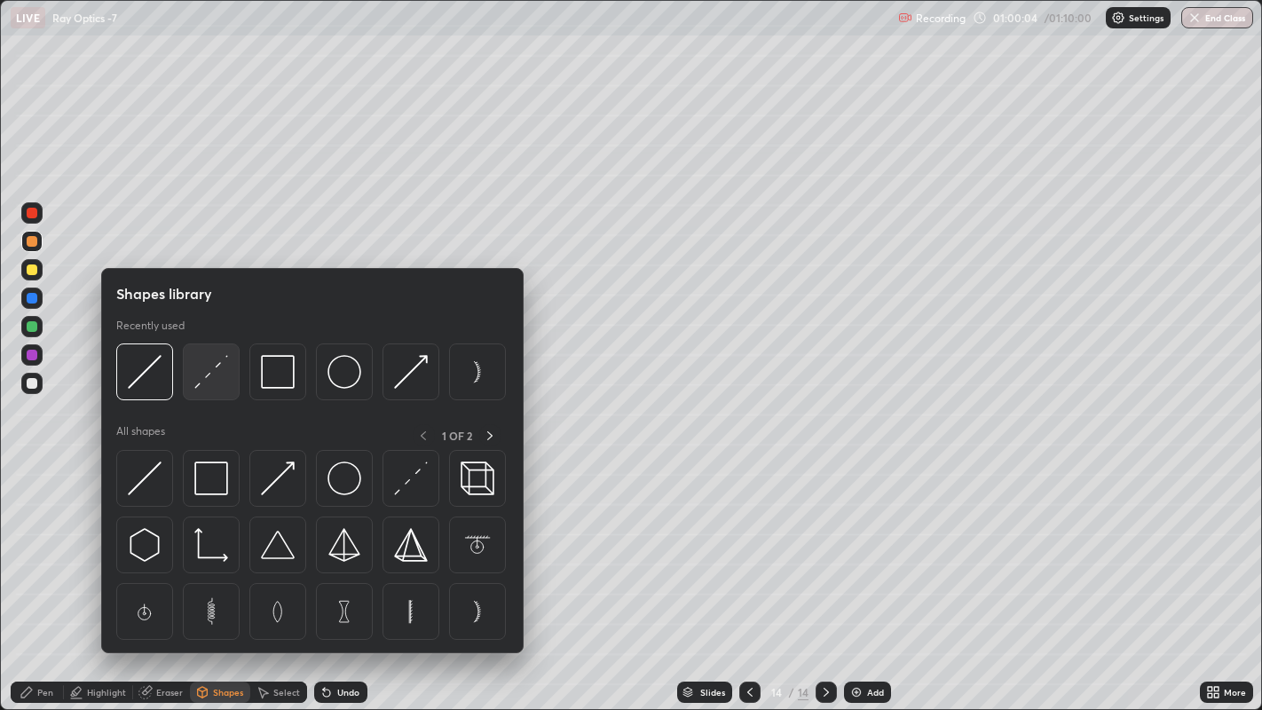
click at [205, 383] on img at bounding box center [211, 372] width 34 height 34
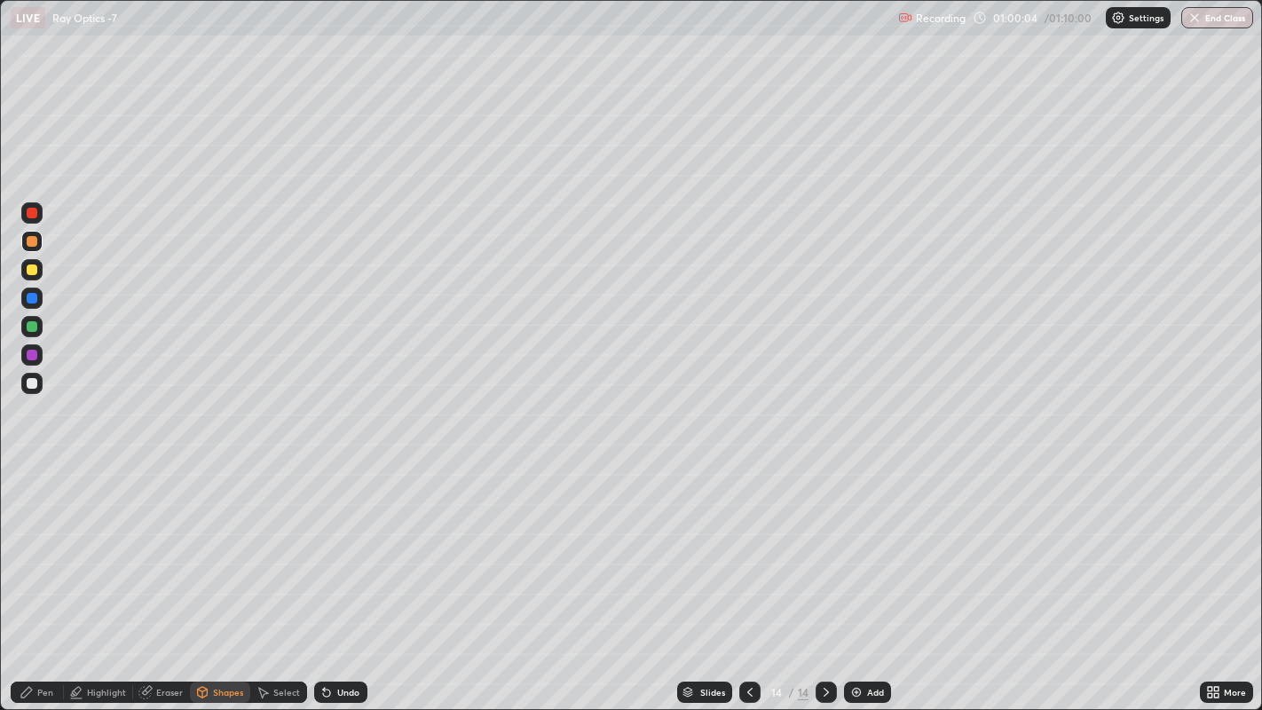
click at [28, 379] on div at bounding box center [32, 383] width 11 height 11
click at [338, 550] on div "Undo" at bounding box center [348, 692] width 22 height 9
click at [343, 550] on div "Undo" at bounding box center [348, 692] width 22 height 9
click at [232, 550] on div "Shapes" at bounding box center [228, 692] width 30 height 9
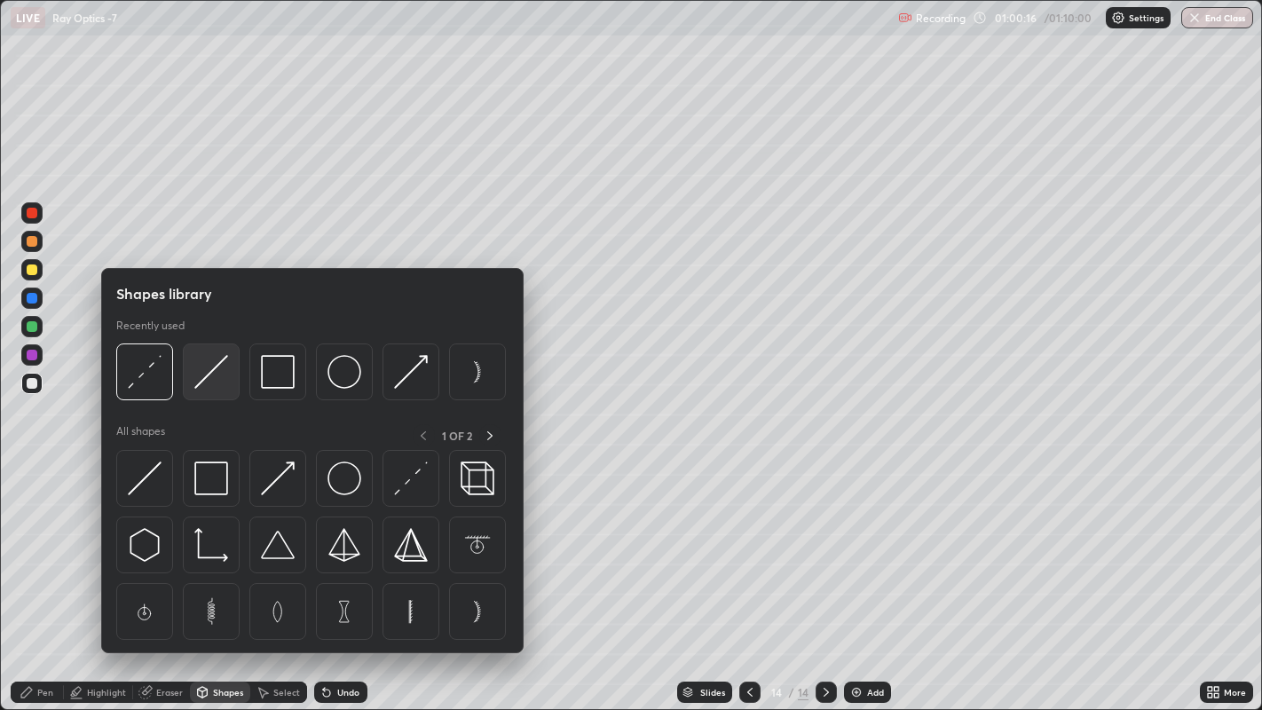
click at [212, 379] on img at bounding box center [211, 372] width 34 height 34
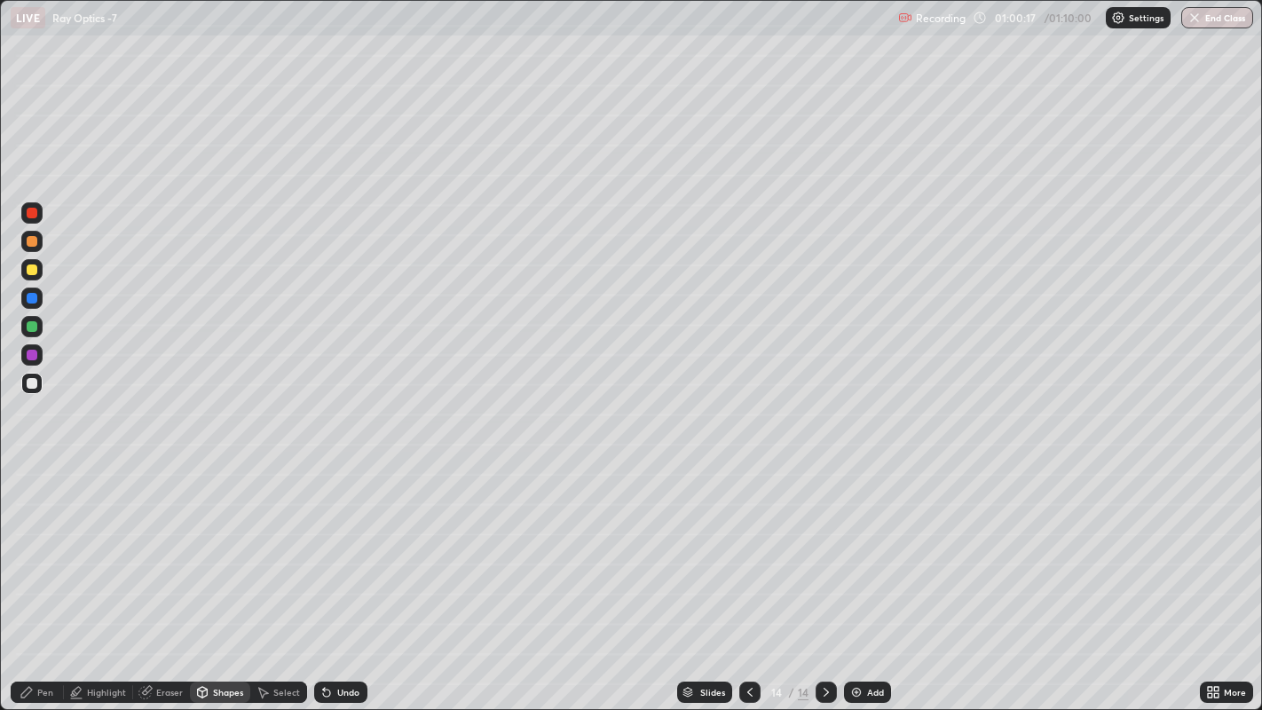
click at [31, 241] on div at bounding box center [32, 241] width 11 height 11
click at [31, 550] on div "Pen" at bounding box center [37, 692] width 53 height 21
click at [33, 270] on div at bounding box center [32, 270] width 11 height 11
click at [28, 380] on div at bounding box center [32, 383] width 11 height 11
click at [31, 328] on div at bounding box center [32, 326] width 11 height 11
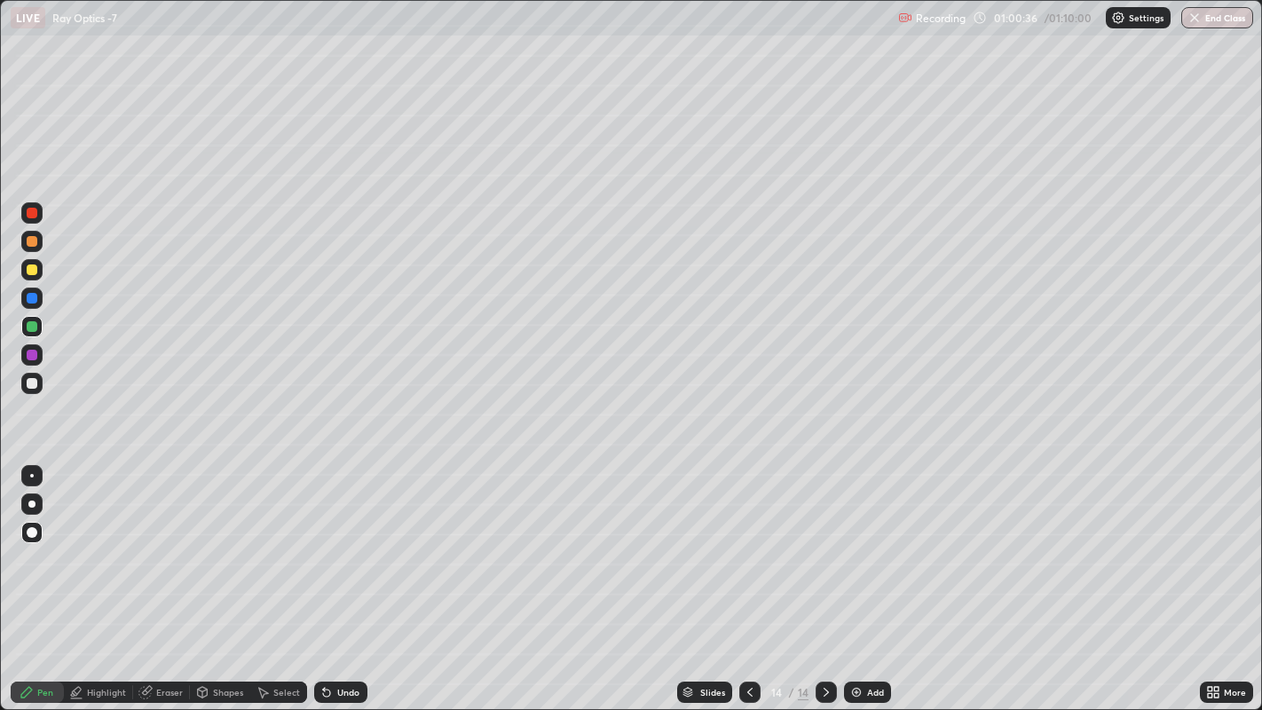
click at [217, 550] on div "Shapes" at bounding box center [220, 692] width 60 height 21
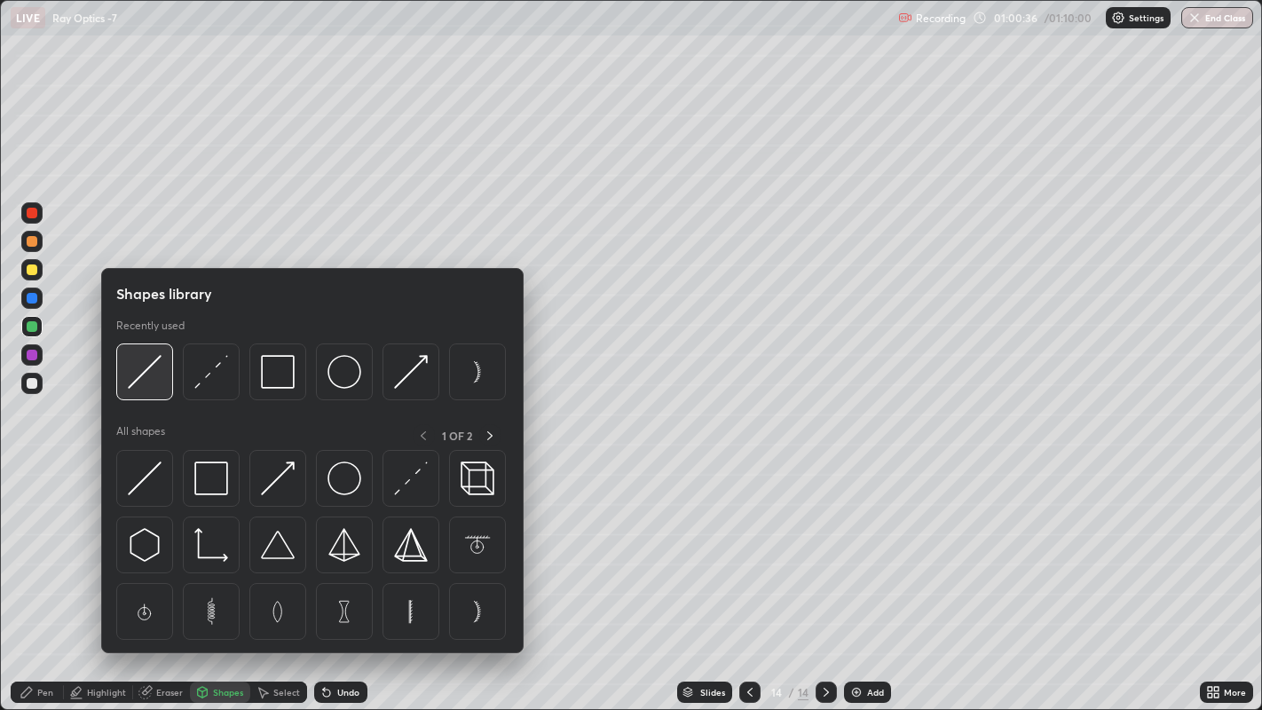
click at [142, 383] on img at bounding box center [145, 372] width 34 height 34
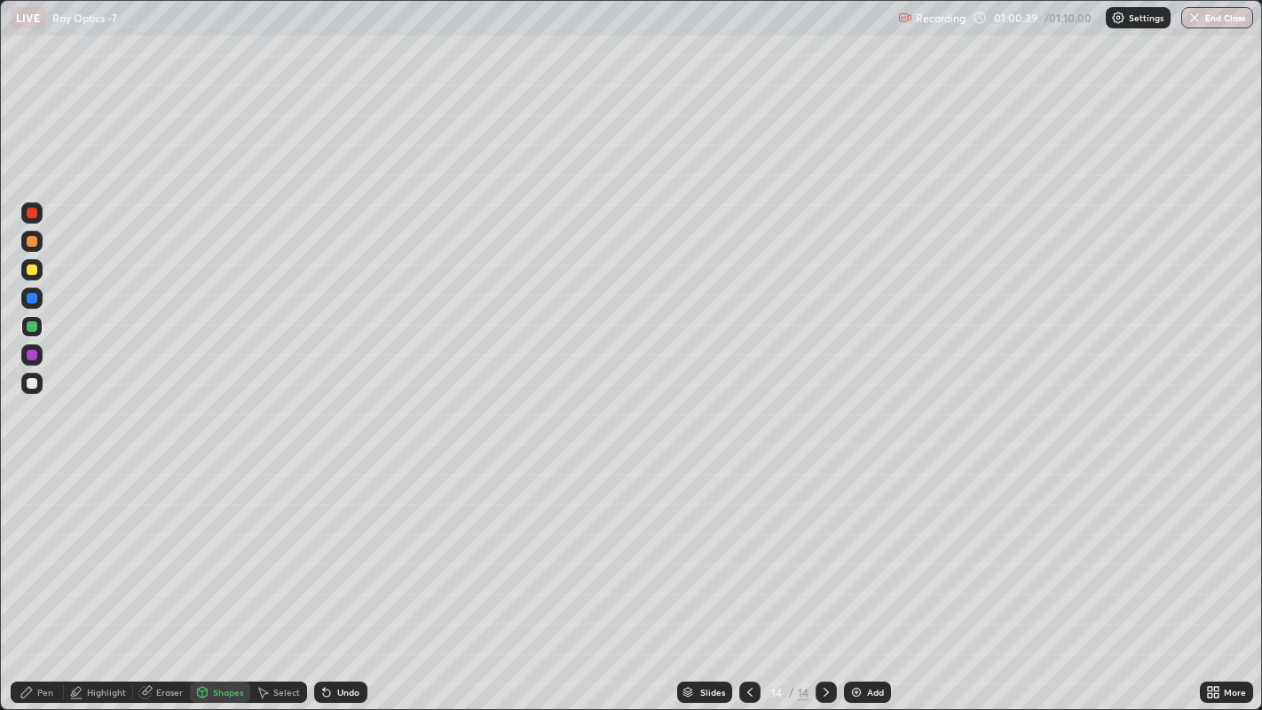
click at [31, 296] on div at bounding box center [32, 298] width 11 height 11
click at [332, 550] on div "Undo" at bounding box center [340, 692] width 53 height 21
click at [344, 550] on div "Undo" at bounding box center [348, 692] width 22 height 9
click at [39, 550] on div "Pen" at bounding box center [45, 692] width 16 height 9
click at [337, 550] on div "Undo" at bounding box center [348, 692] width 22 height 9
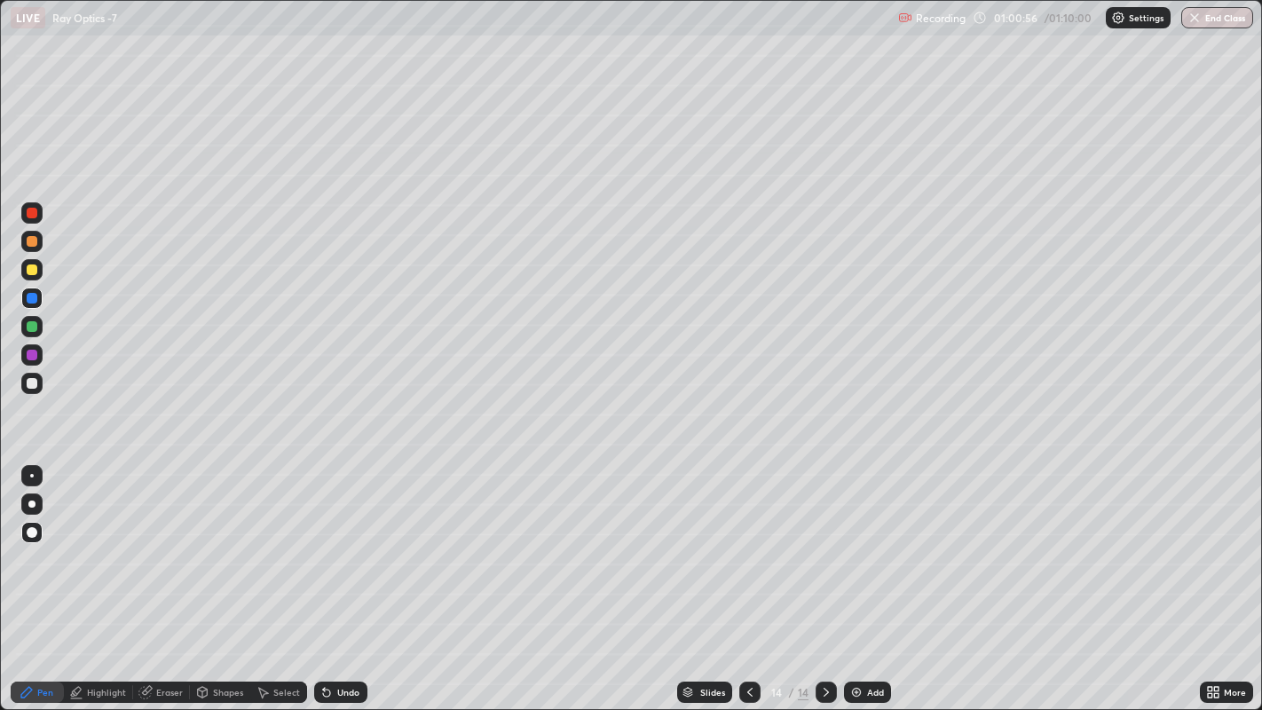
click at [27, 243] on div at bounding box center [32, 241] width 11 height 11
click at [346, 550] on div "Undo" at bounding box center [348, 692] width 22 height 9
click at [344, 550] on div "Undo" at bounding box center [348, 692] width 22 height 9
click at [354, 550] on div "Undo" at bounding box center [340, 692] width 53 height 21
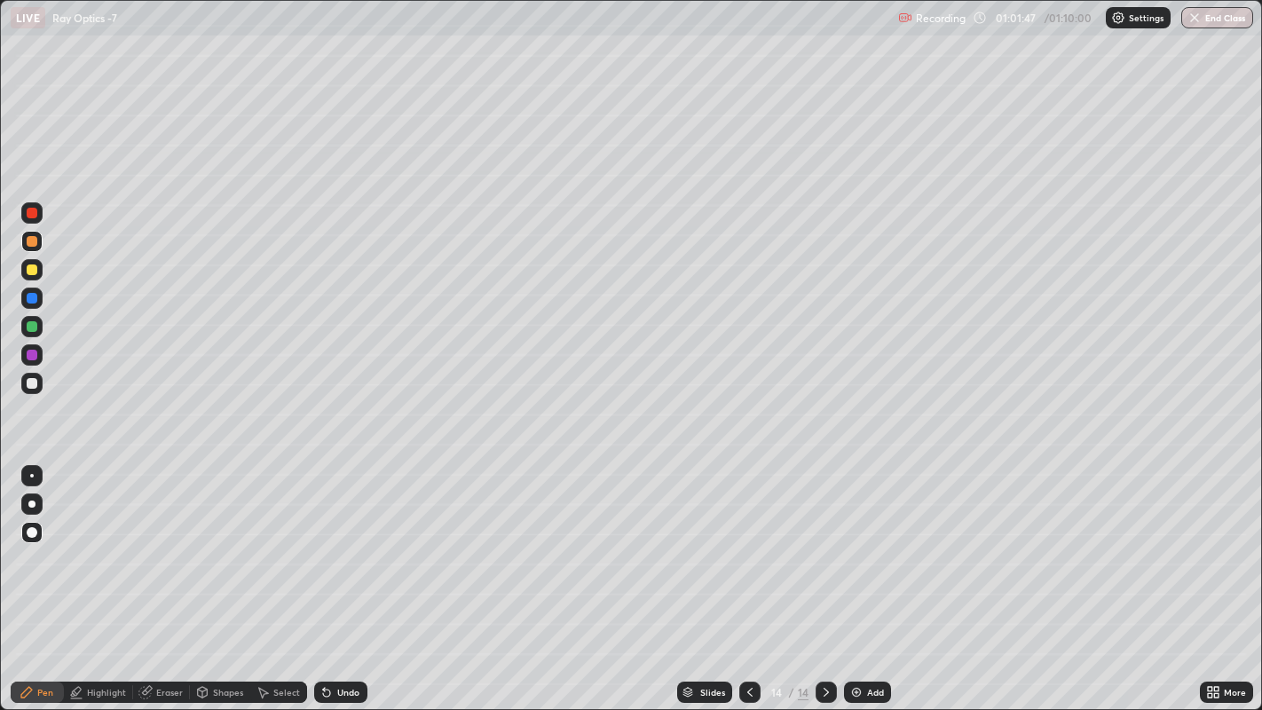
click at [169, 550] on div "Eraser" at bounding box center [169, 692] width 27 height 9
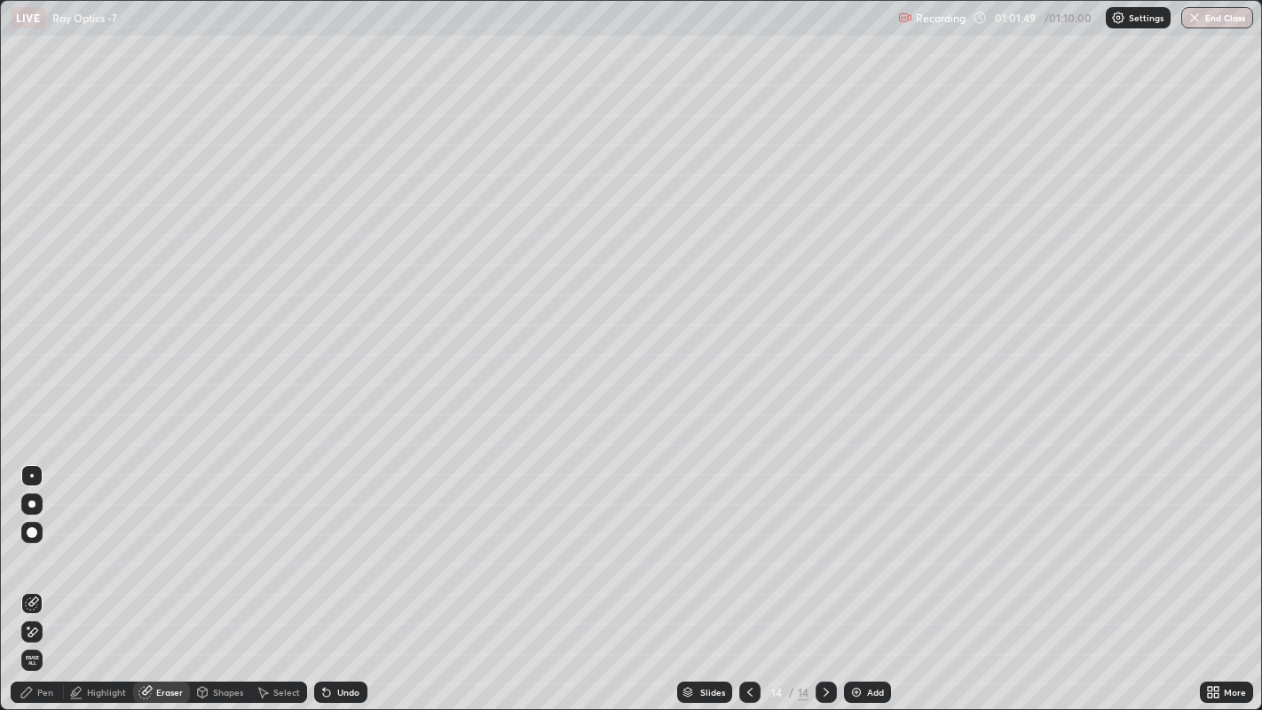
click at [28, 550] on icon at bounding box center [29, 628] width 2 height 2
click at [51, 550] on div "Pen" at bounding box center [45, 692] width 16 height 9
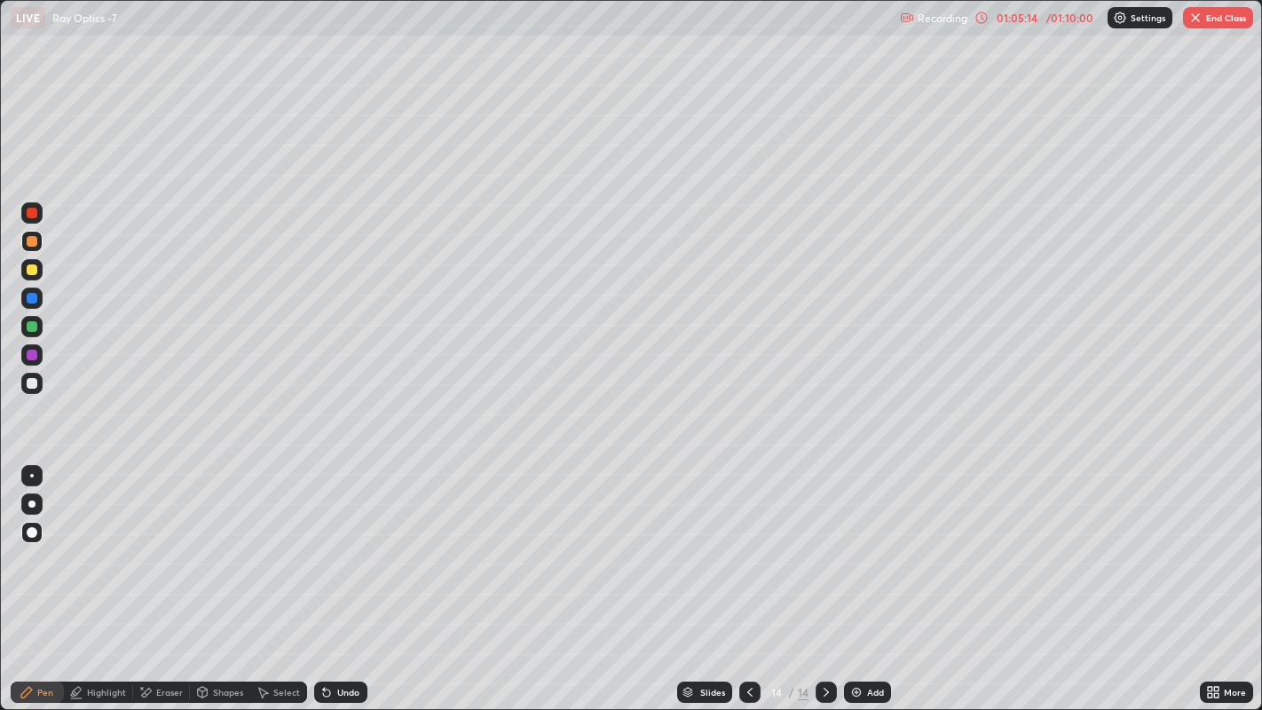
click at [873, 550] on div "Add" at bounding box center [875, 692] width 17 height 9
click at [33, 271] on div at bounding box center [32, 270] width 11 height 11
click at [33, 246] on div at bounding box center [32, 241] width 11 height 11
click at [1217, 17] on button "End Class" at bounding box center [1218, 17] width 70 height 21
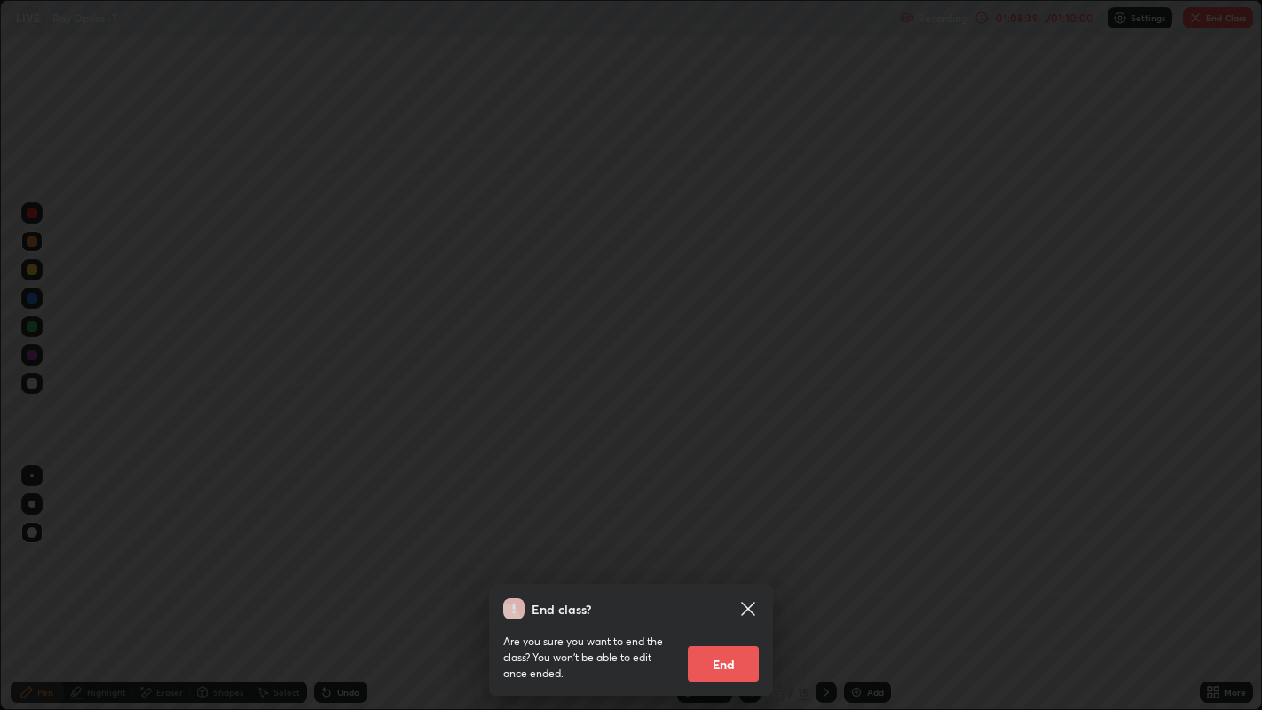
click at [721, 550] on button "End" at bounding box center [723, 664] width 71 height 36
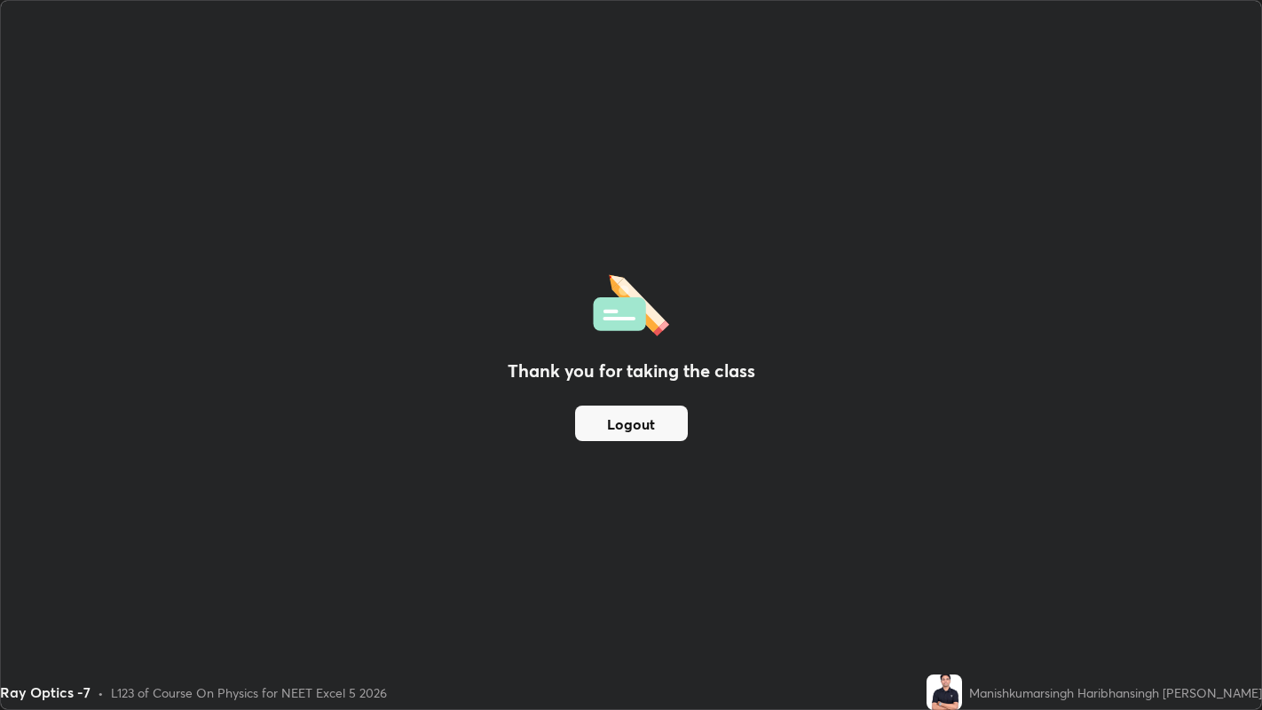
click at [628, 412] on button "Logout" at bounding box center [631, 424] width 113 height 36
